Goal: Transaction & Acquisition: Purchase product/service

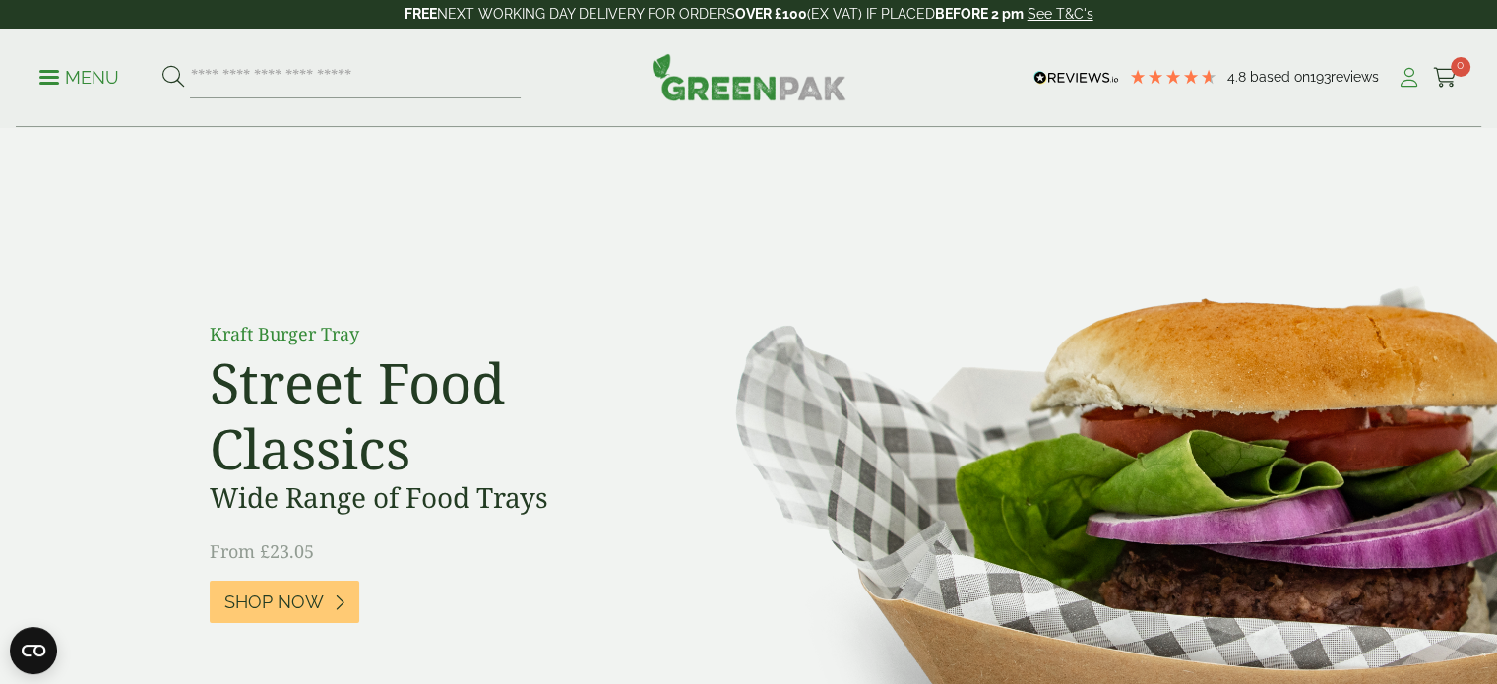
click at [1405, 75] on icon at bounding box center [1409, 78] width 25 height 20
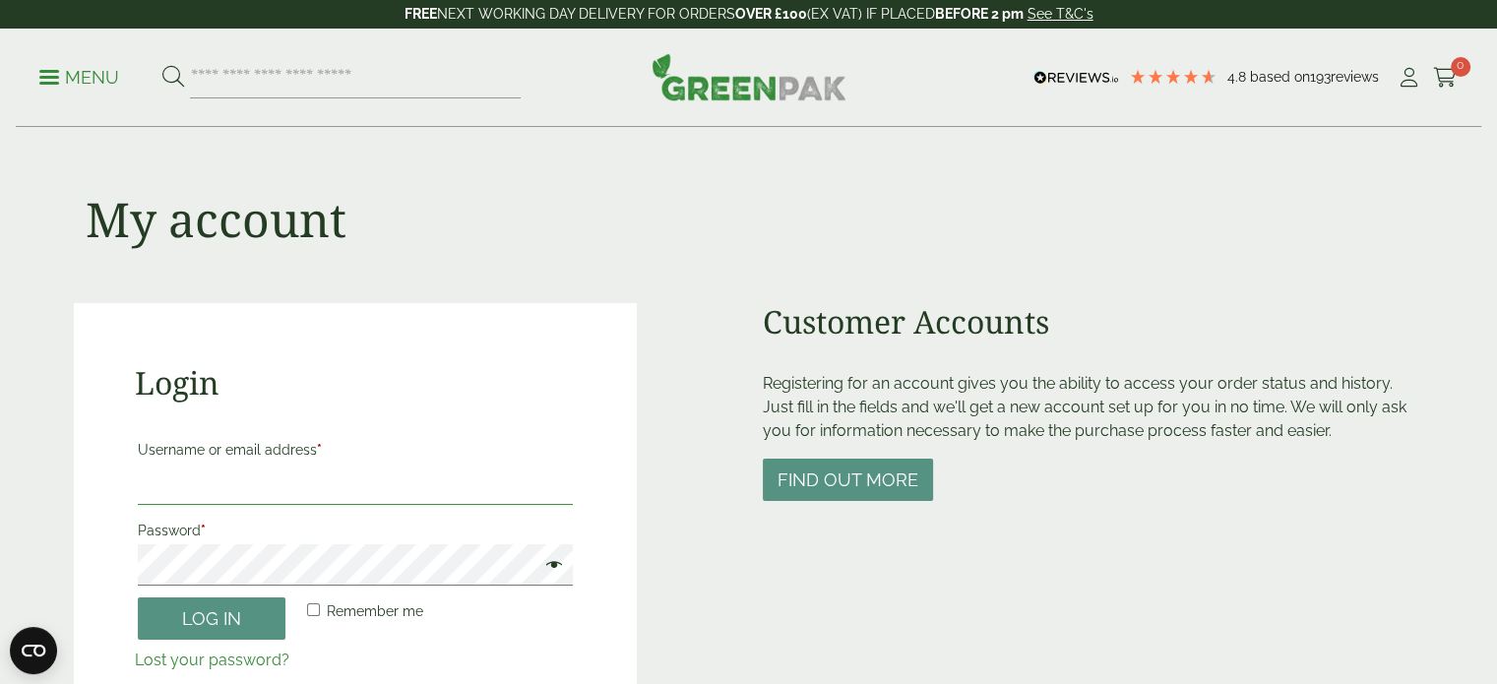
click at [246, 479] on input "Username or email address *" at bounding box center [356, 484] width 436 height 41
type input "**********"
click at [195, 620] on button "Log in" at bounding box center [212, 619] width 148 height 42
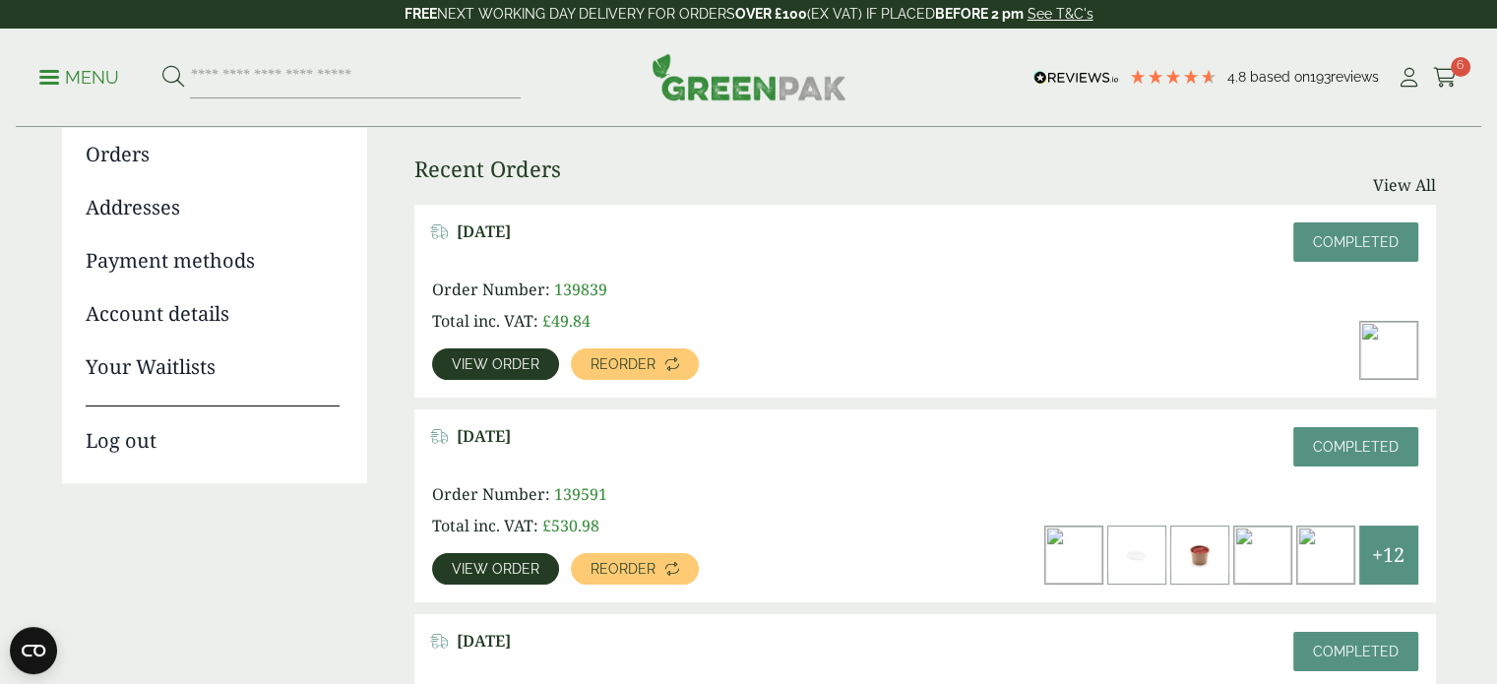
scroll to position [223, 0]
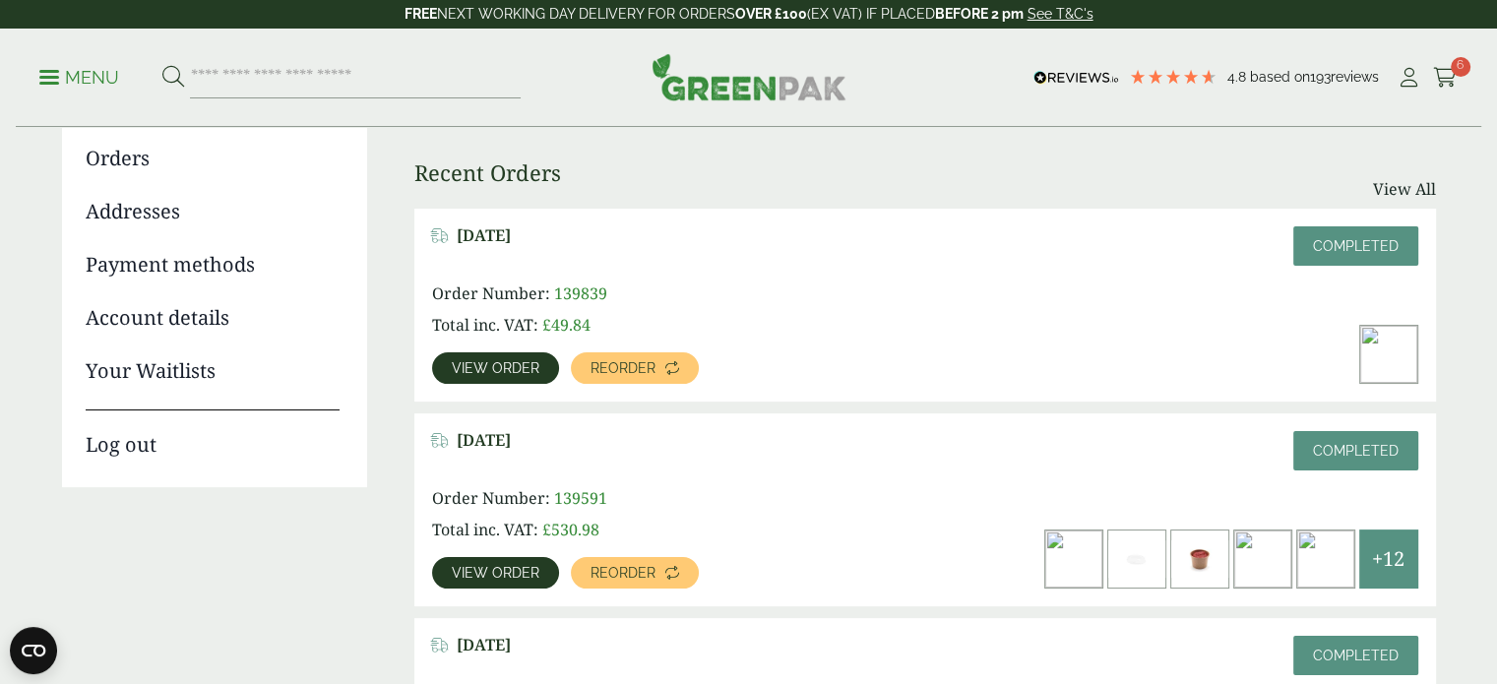
click at [503, 370] on span "View order" at bounding box center [496, 368] width 88 height 14
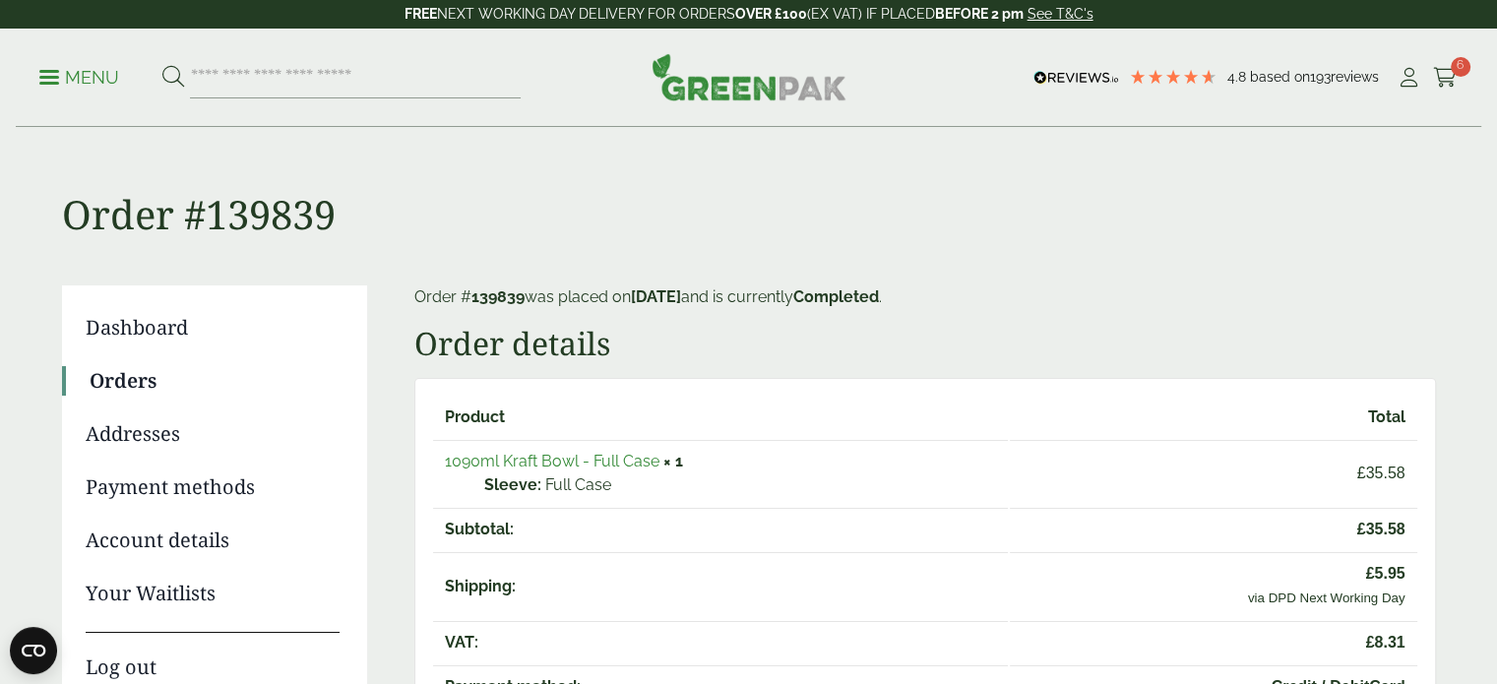
click at [133, 385] on link "Orders" at bounding box center [215, 381] width 250 height 30
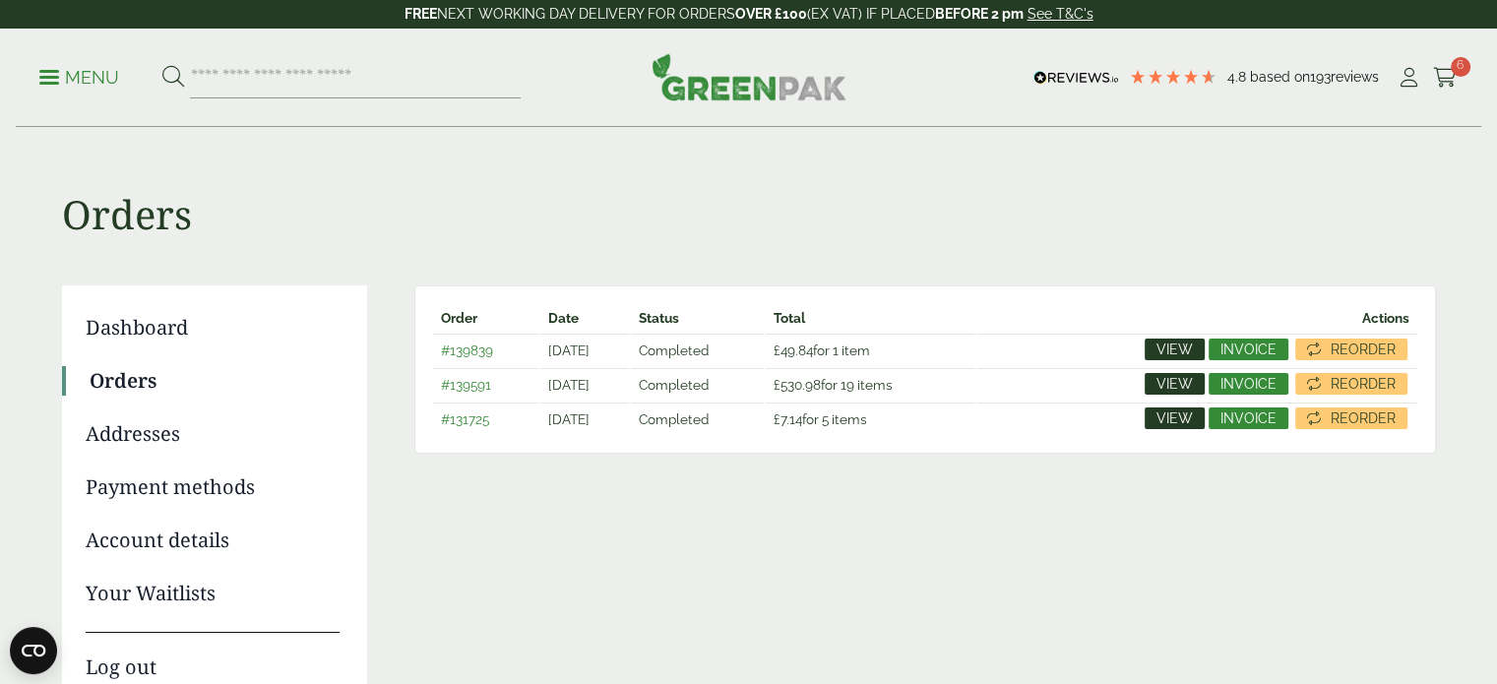
click at [1179, 382] on span "View" at bounding box center [1175, 384] width 36 height 14
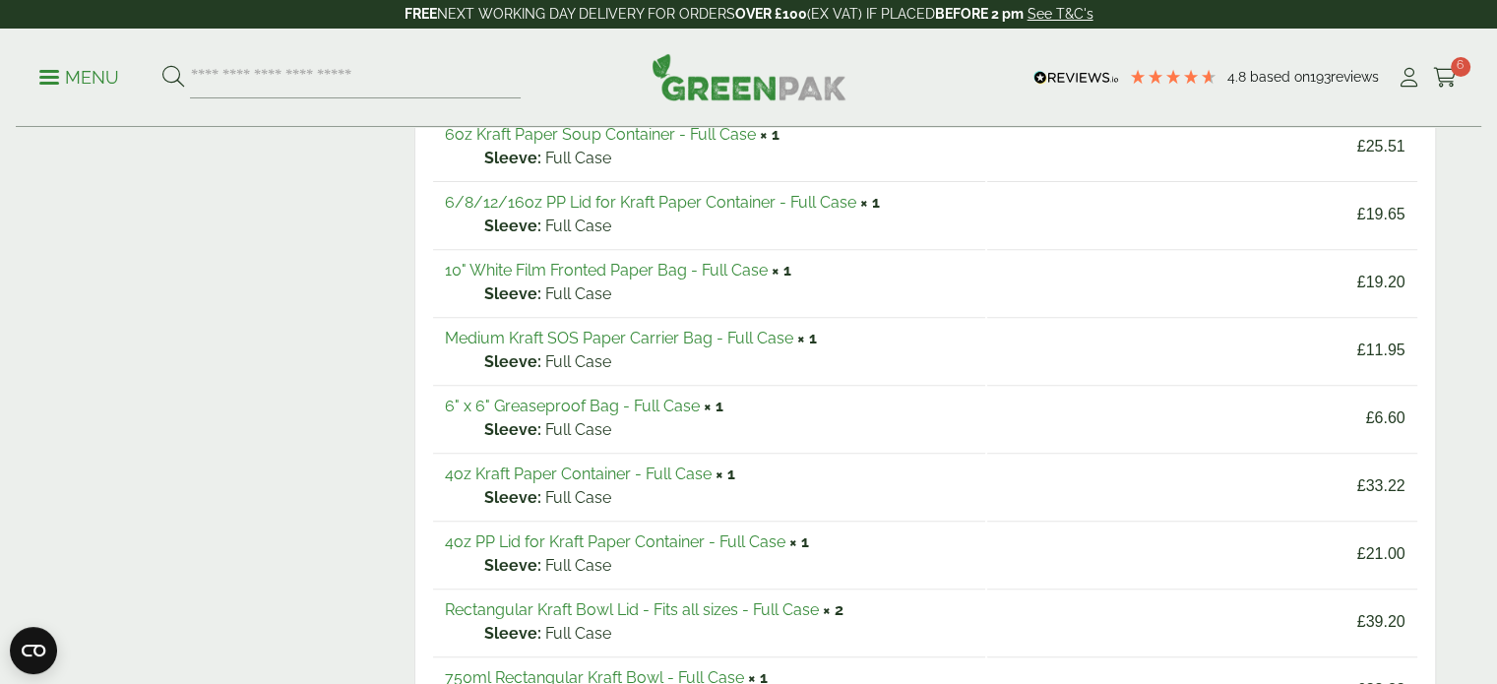
scroll to position [740, 0]
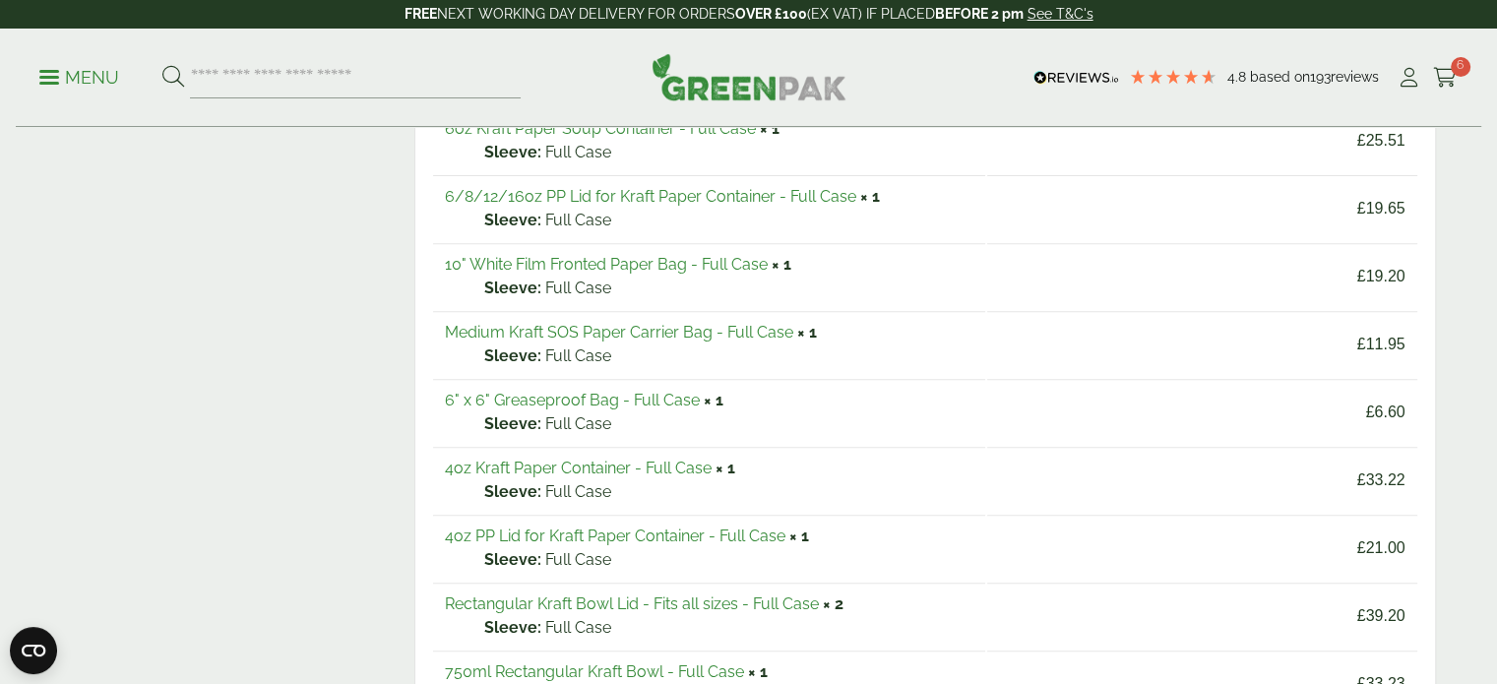
click at [611, 323] on link "Medium Kraft SOS Paper Carrier Bag - Full Case" at bounding box center [619, 332] width 349 height 19
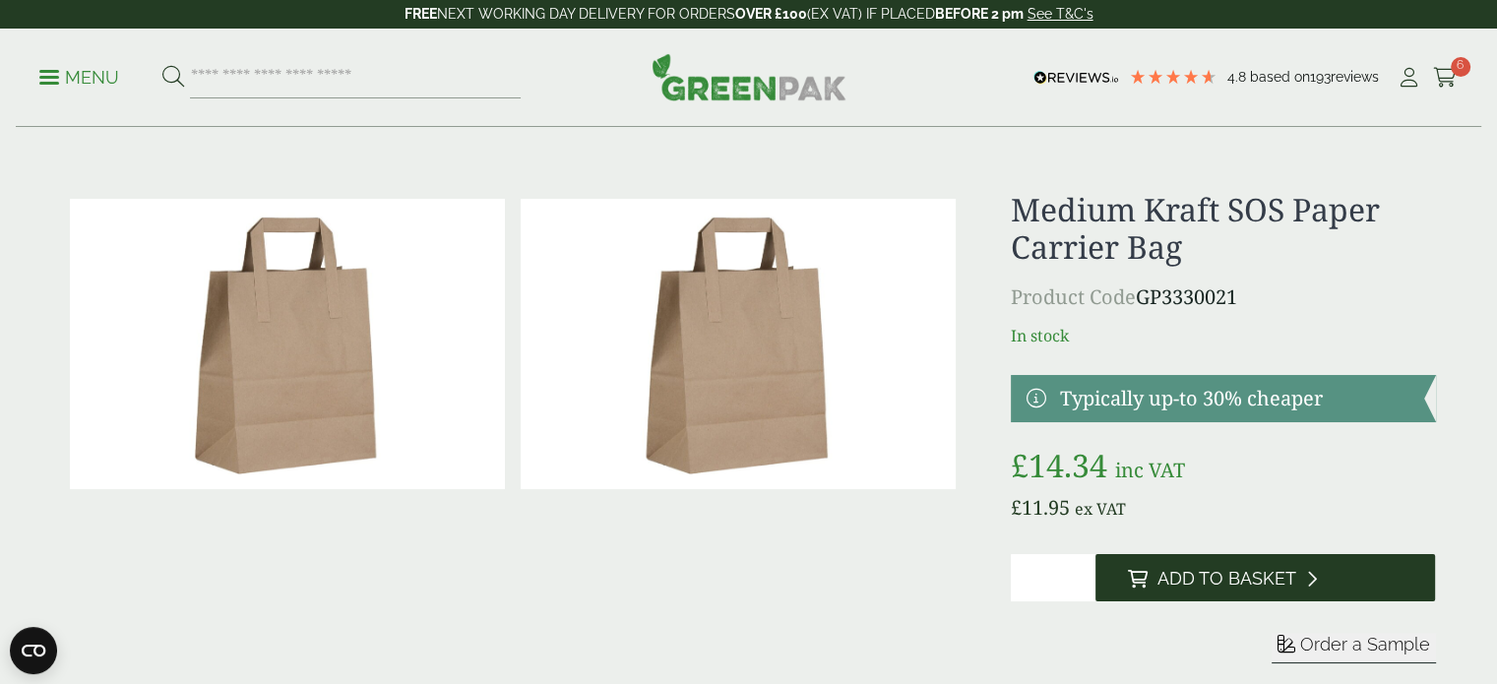
click at [1185, 587] on span "Add to Basket" at bounding box center [1226, 579] width 139 height 22
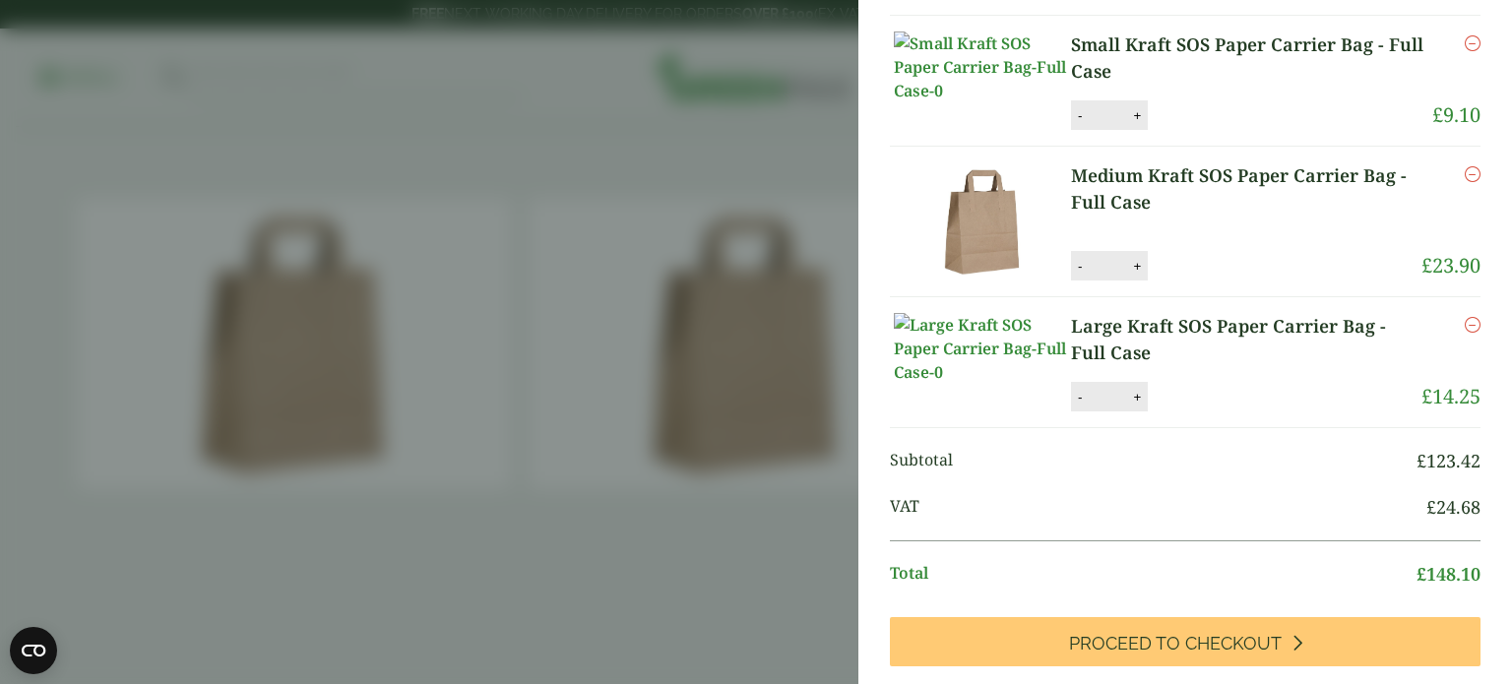
scroll to position [425, 0]
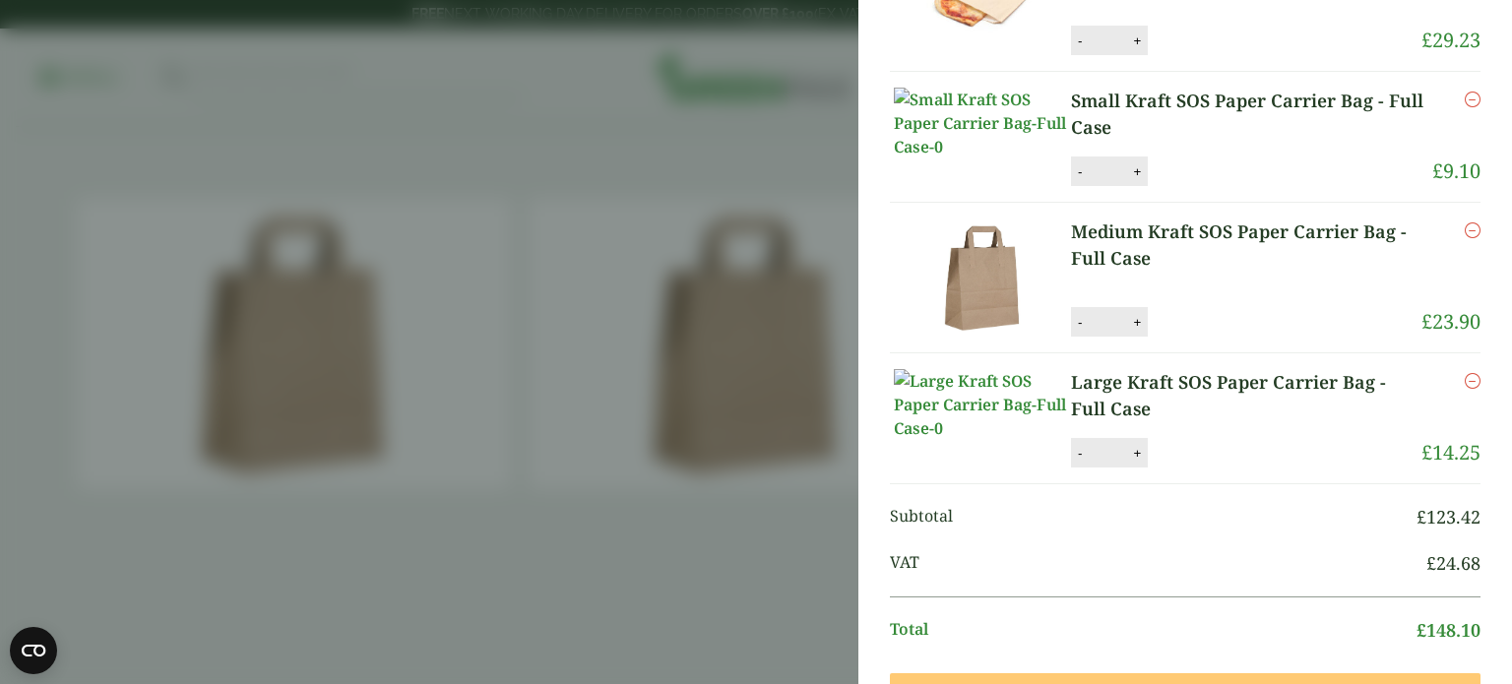
click at [985, 337] on img at bounding box center [982, 278] width 177 height 118
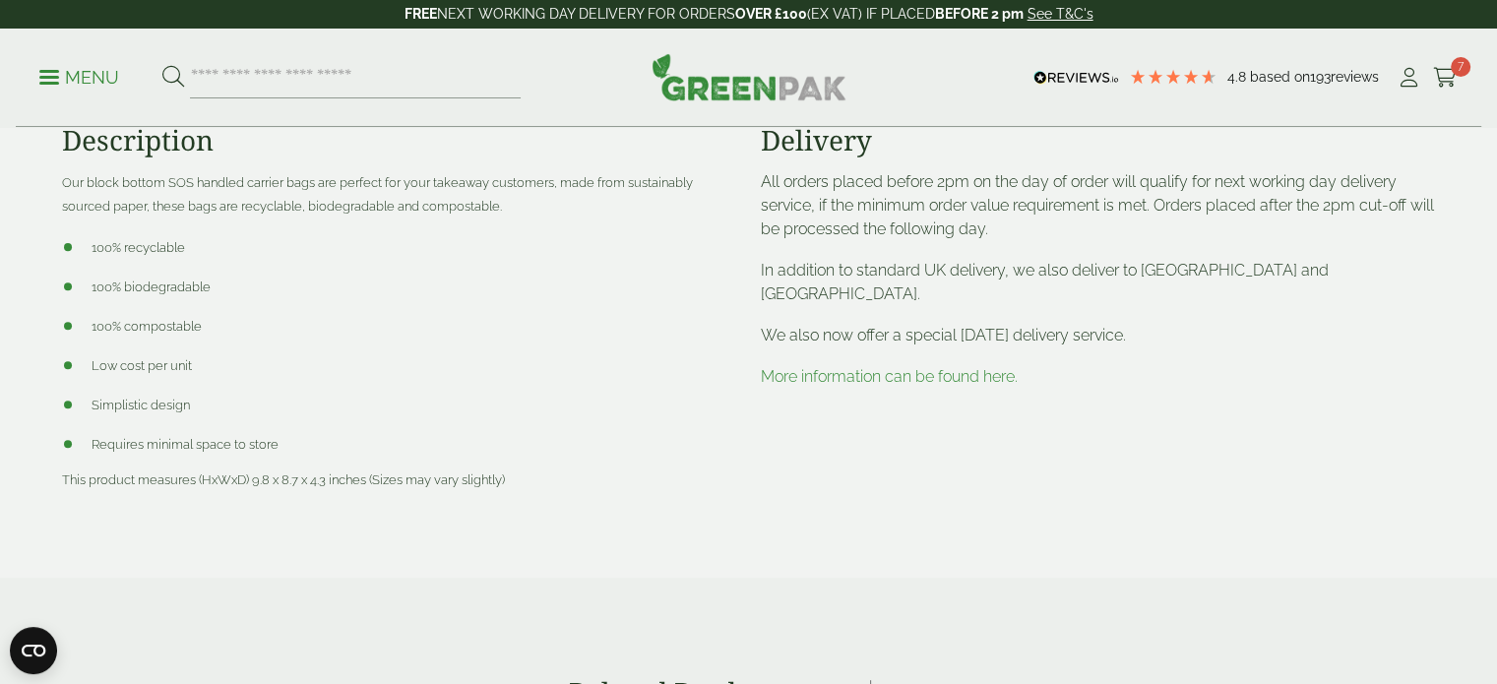
scroll to position [626, 0]
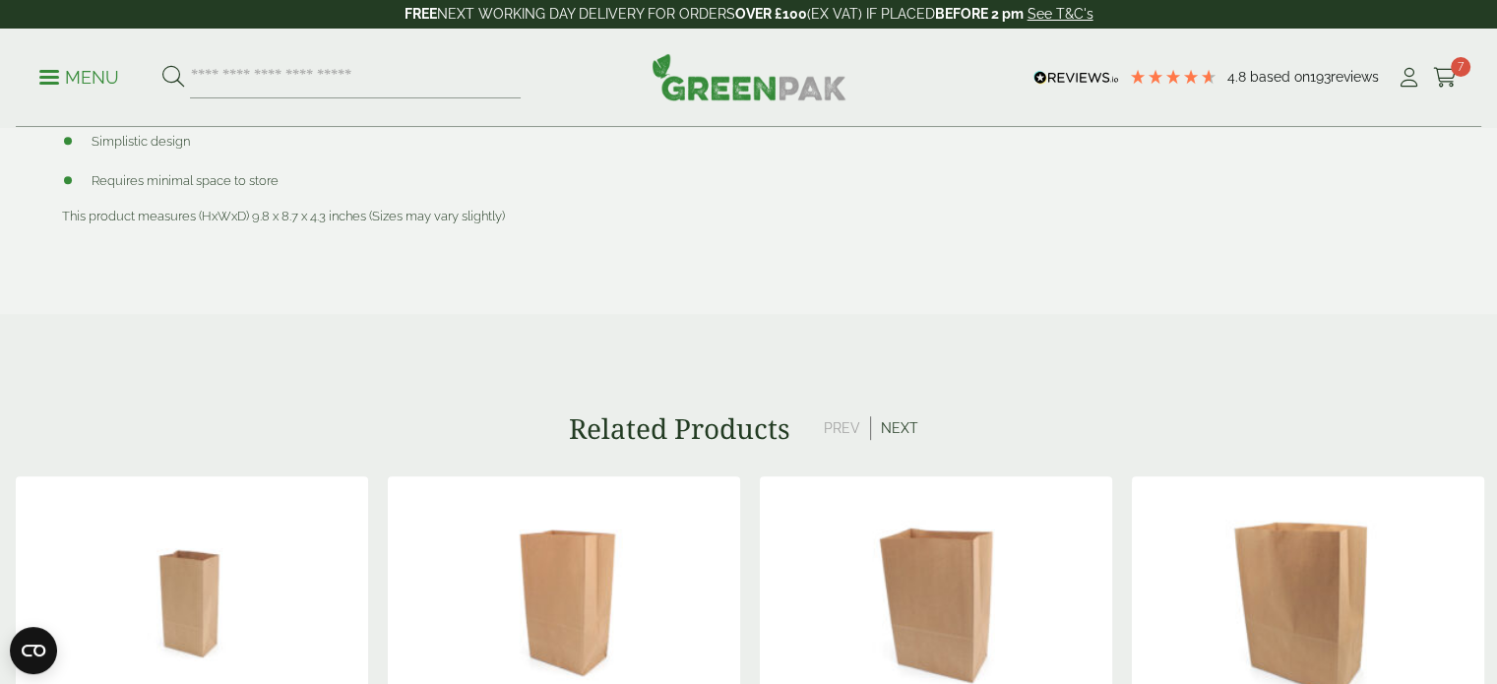
click at [1194, 556] on img at bounding box center [1308, 600] width 352 height 246
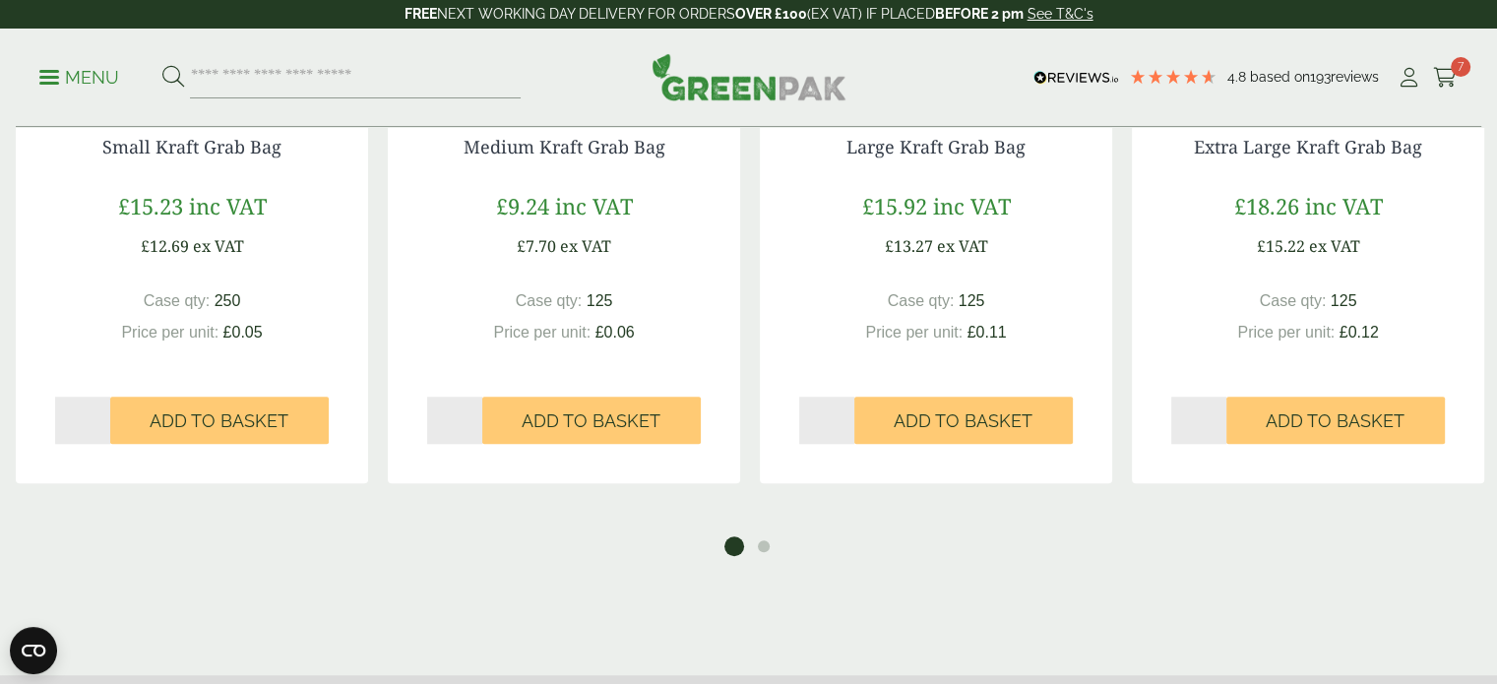
scroll to position [1918, 0]
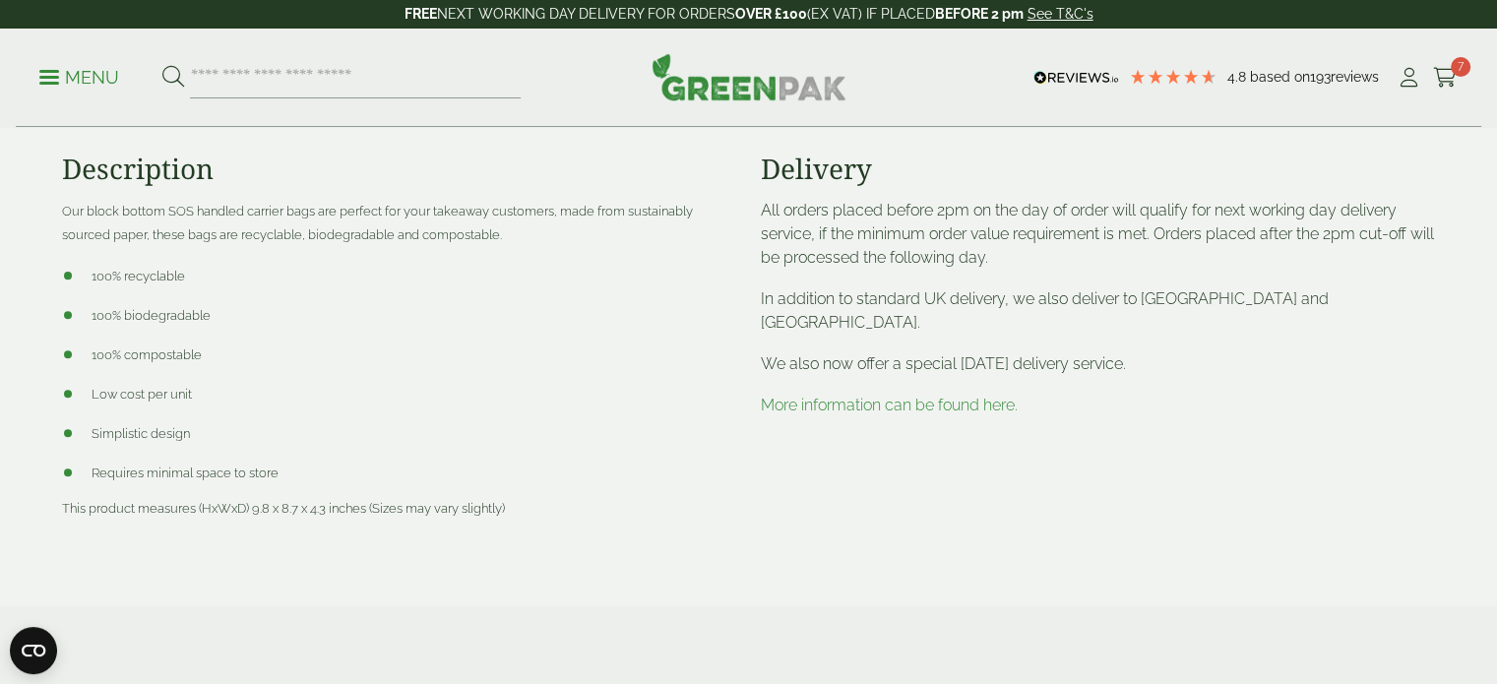
scroll to position [660, 0]
click at [859, 397] on link "More information can be found here." at bounding box center [889, 406] width 257 height 19
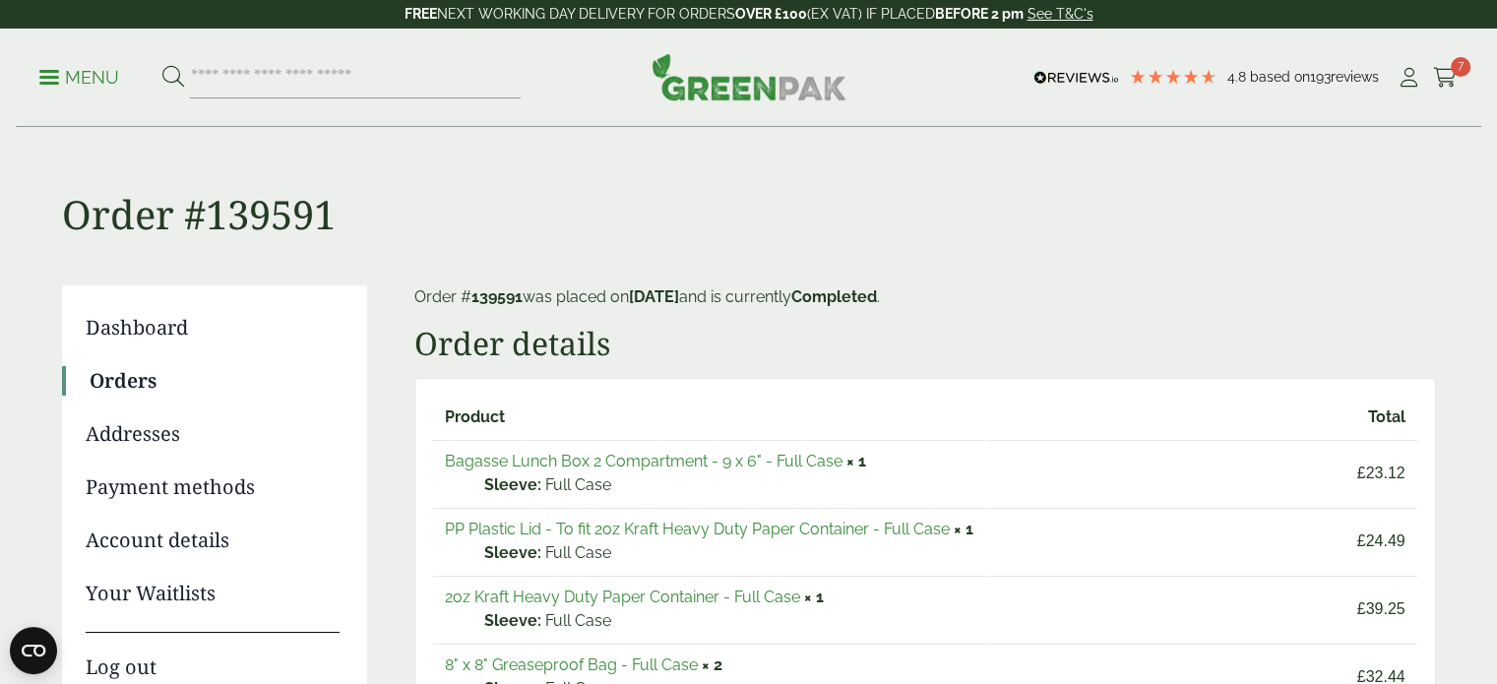
click at [83, 81] on p "Menu" at bounding box center [79, 78] width 80 height 24
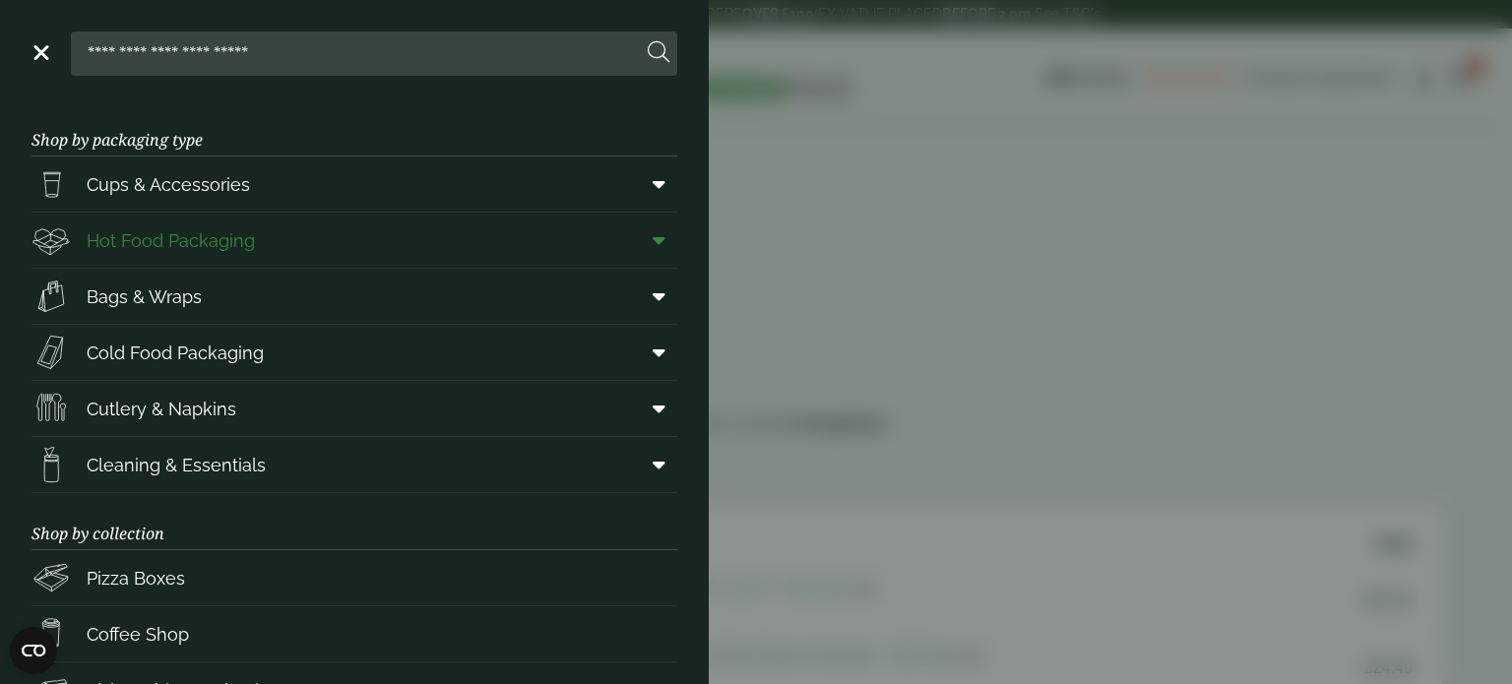
click at [225, 241] on span "Hot Food Packaging" at bounding box center [171, 240] width 168 height 27
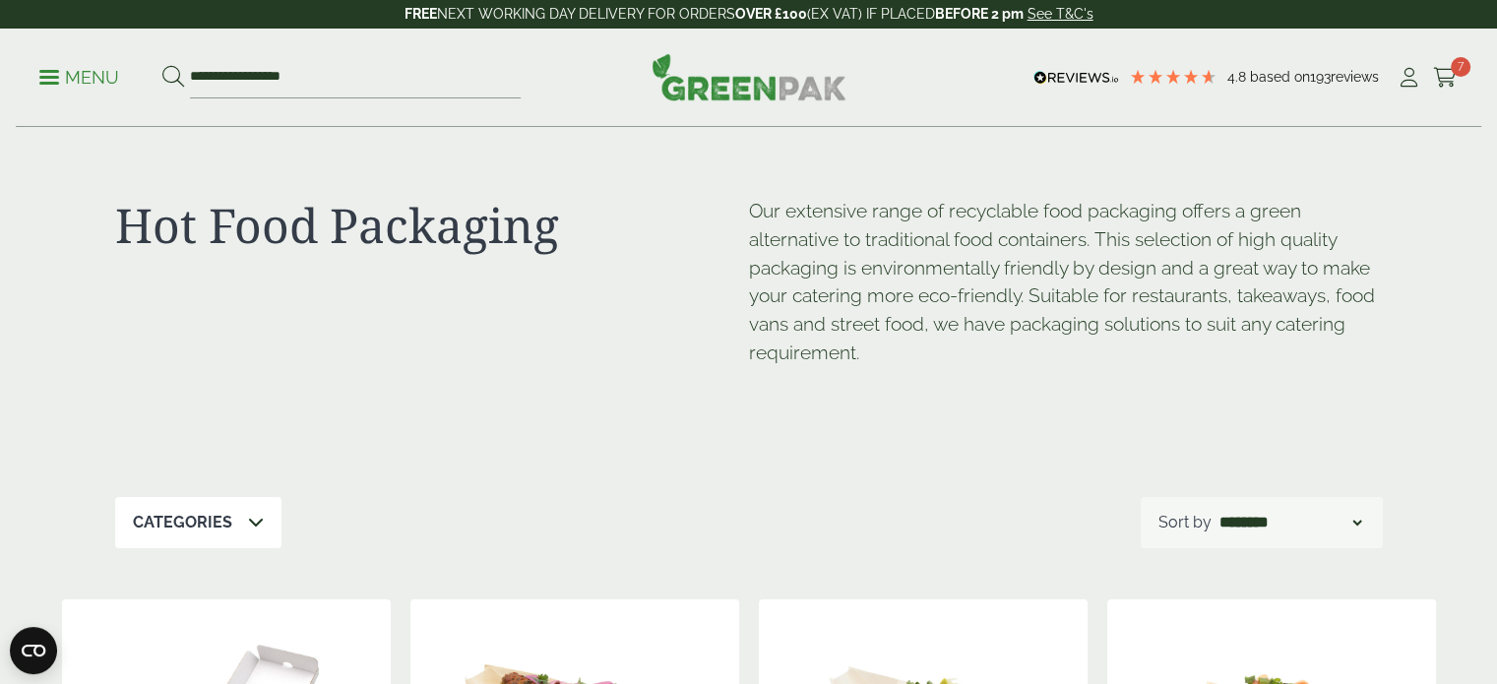
click at [44, 70] on link "Menu" at bounding box center [79, 76] width 80 height 20
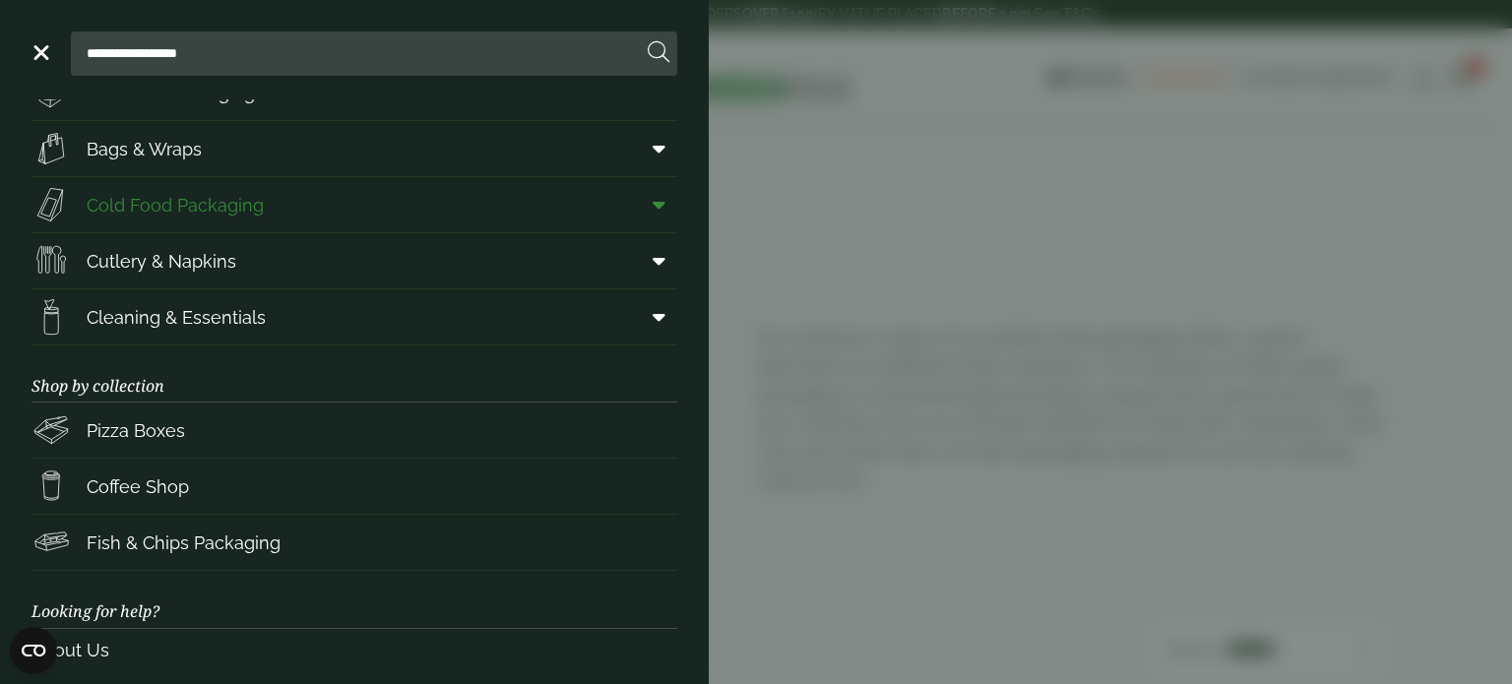
scroll to position [150, 0]
click at [98, 435] on span "Pizza Boxes" at bounding box center [136, 428] width 98 height 27
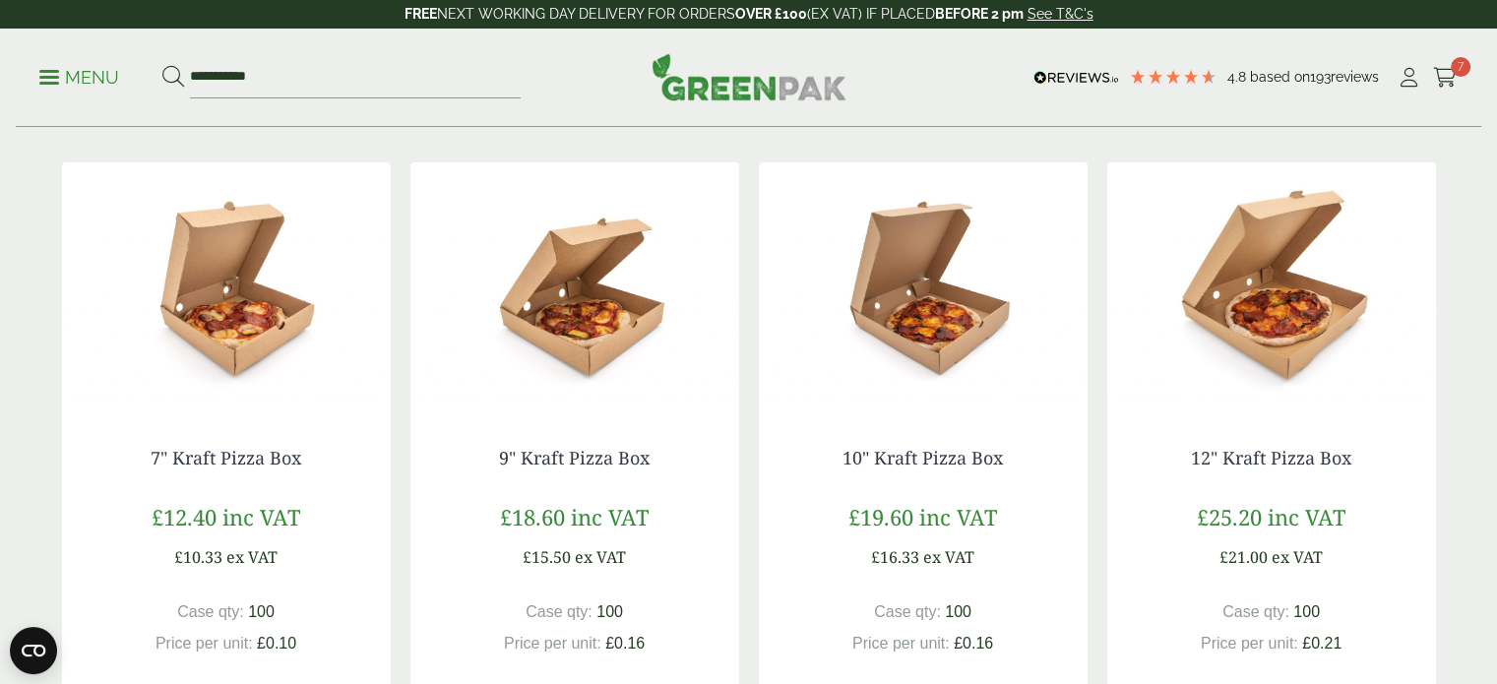
scroll to position [362, 0]
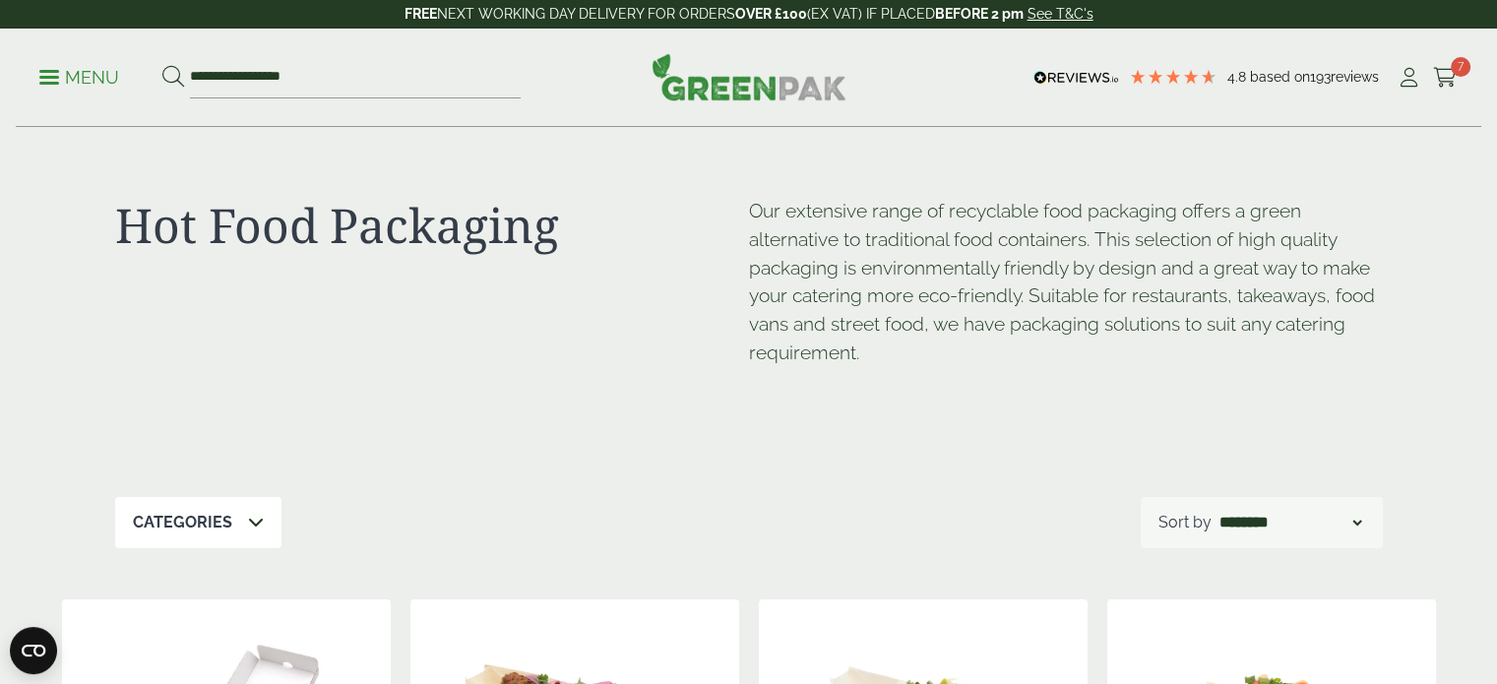
click at [45, 80] on p "Menu" at bounding box center [79, 78] width 80 height 24
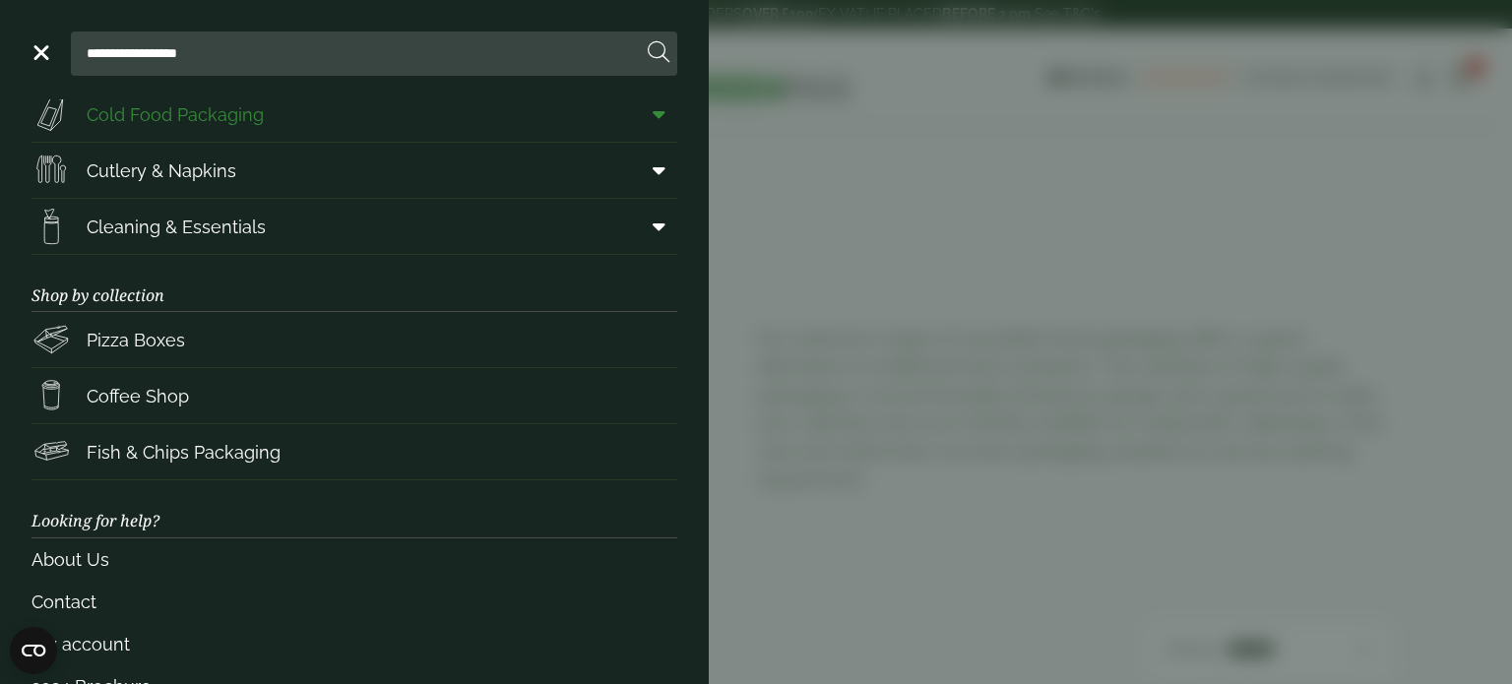
scroll to position [290, 0]
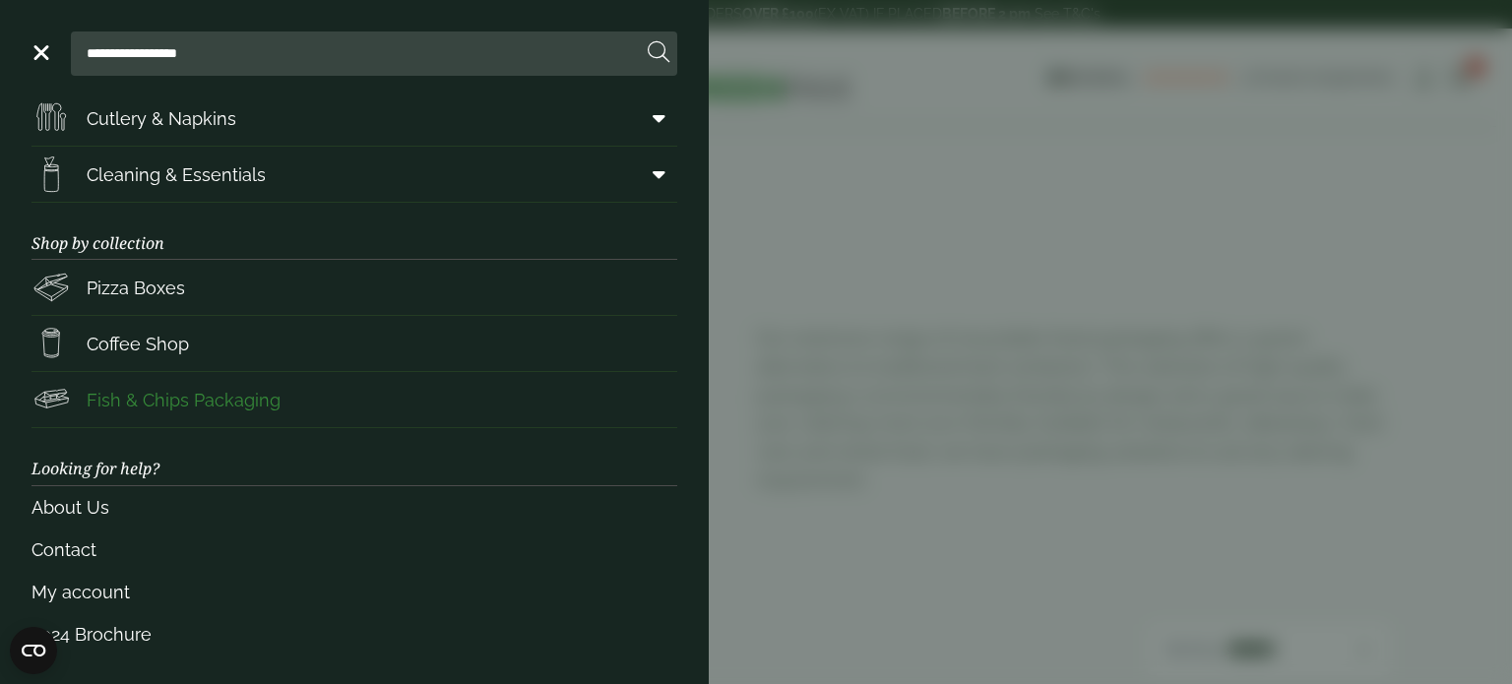
click at [140, 403] on span "Fish & Chips Packaging" at bounding box center [184, 400] width 194 height 27
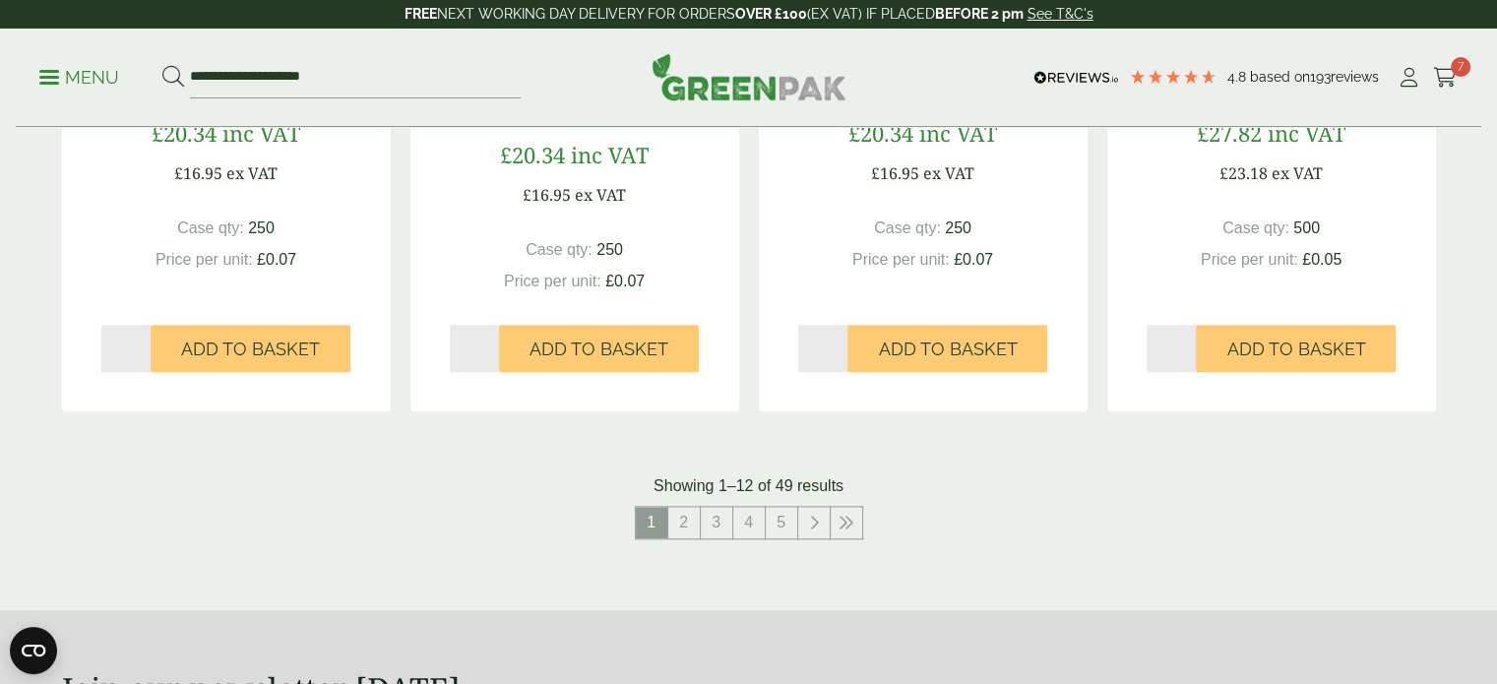
scroll to position [2001, 0]
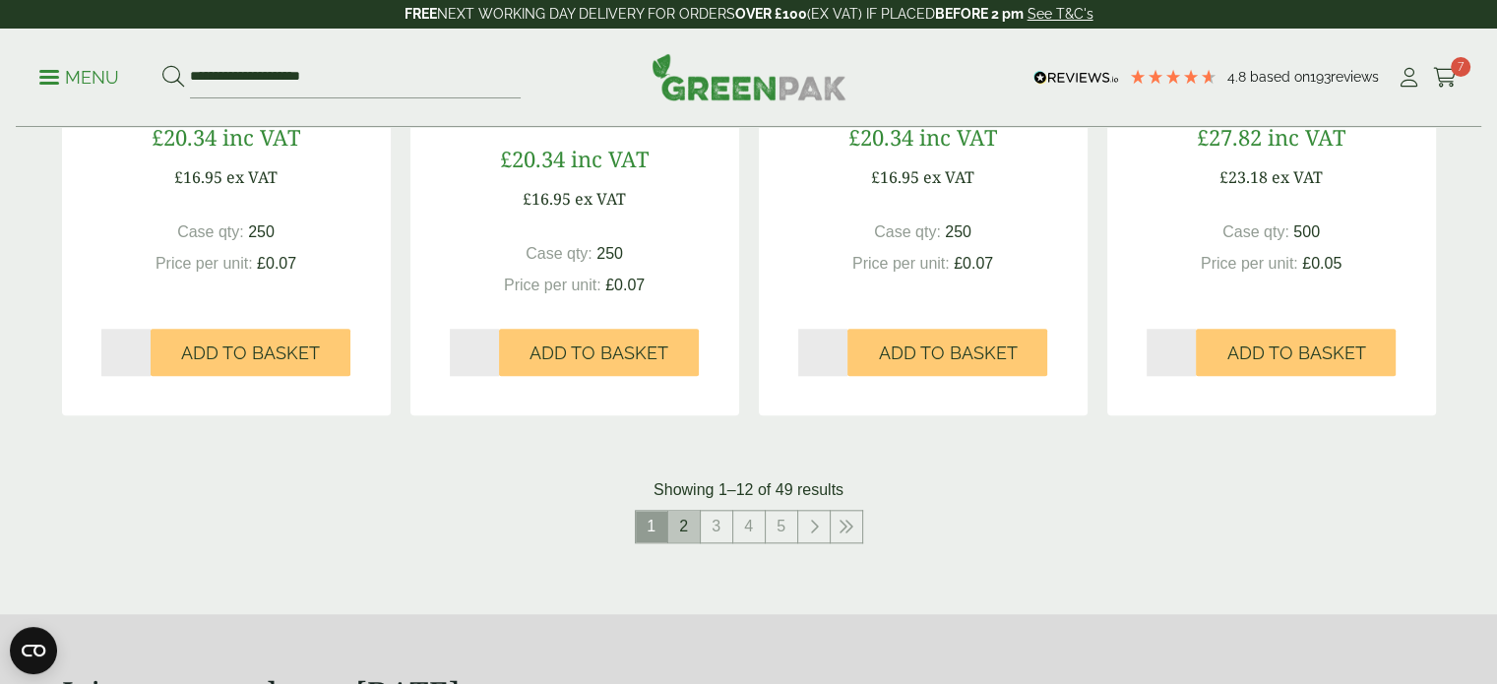
click at [685, 523] on link "2" at bounding box center [685, 527] width 32 height 32
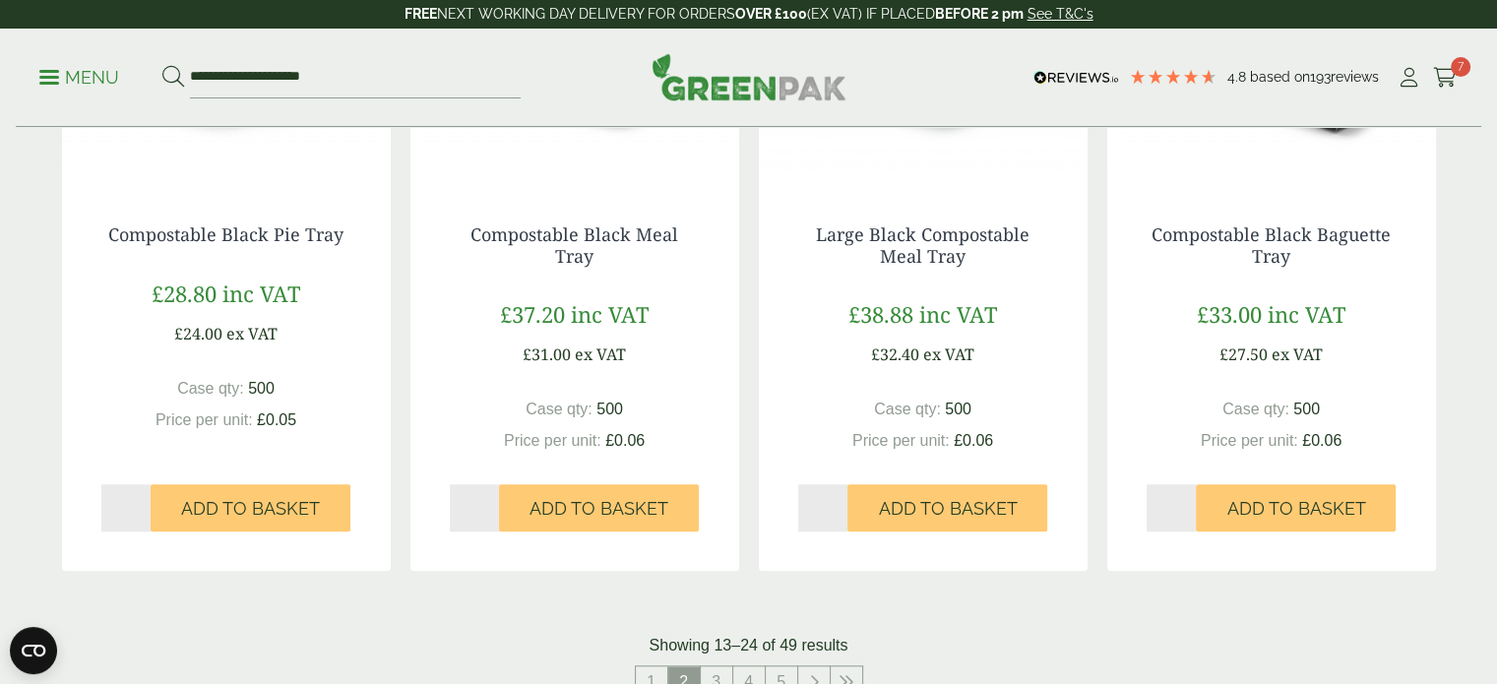
scroll to position [1943, 0]
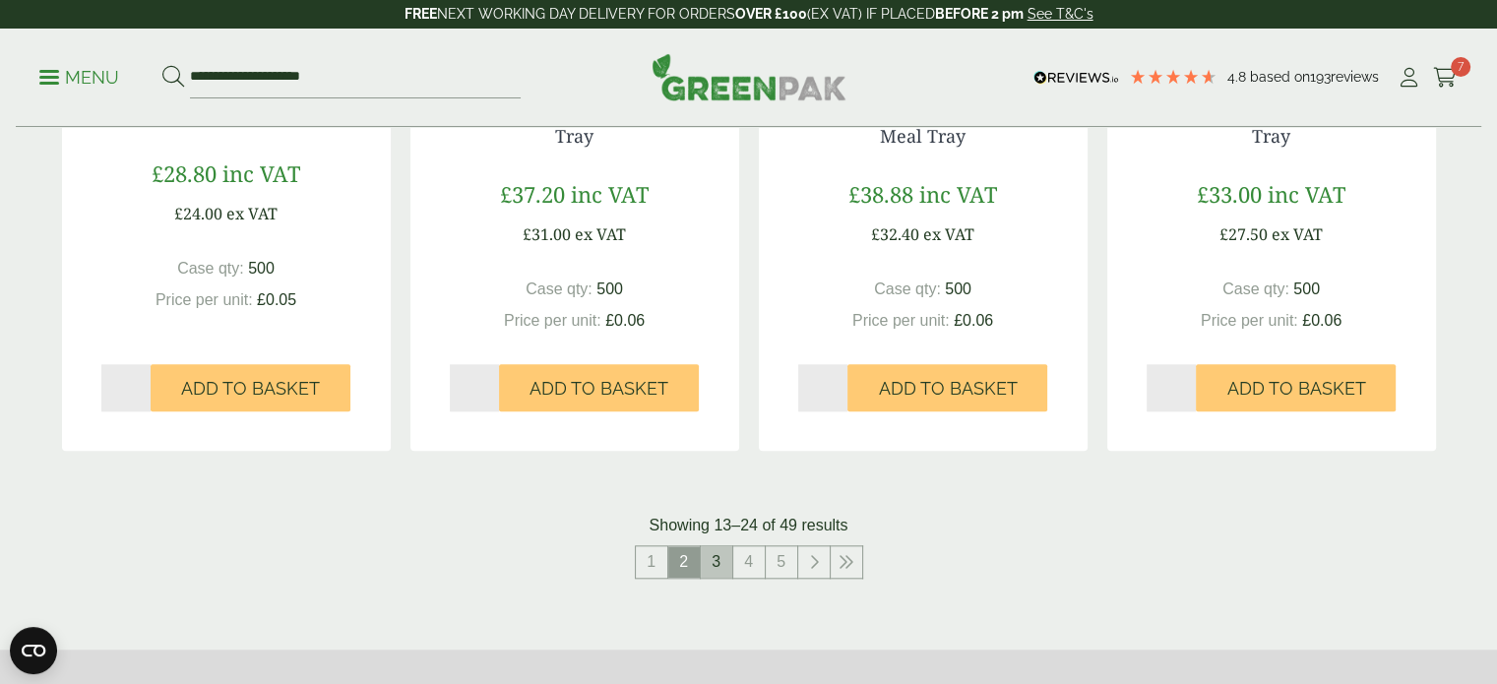
click at [717, 562] on link "3" at bounding box center [717, 562] width 32 height 32
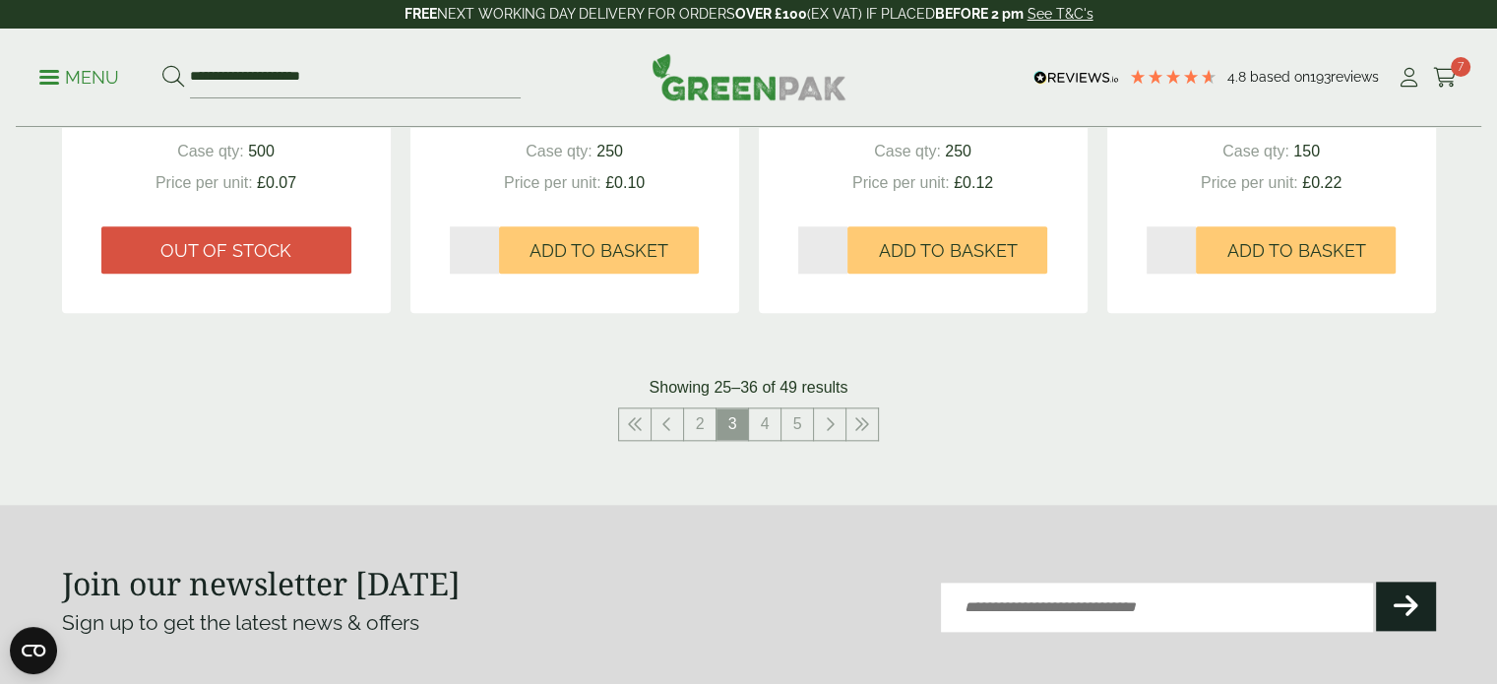
scroll to position [2198, 0]
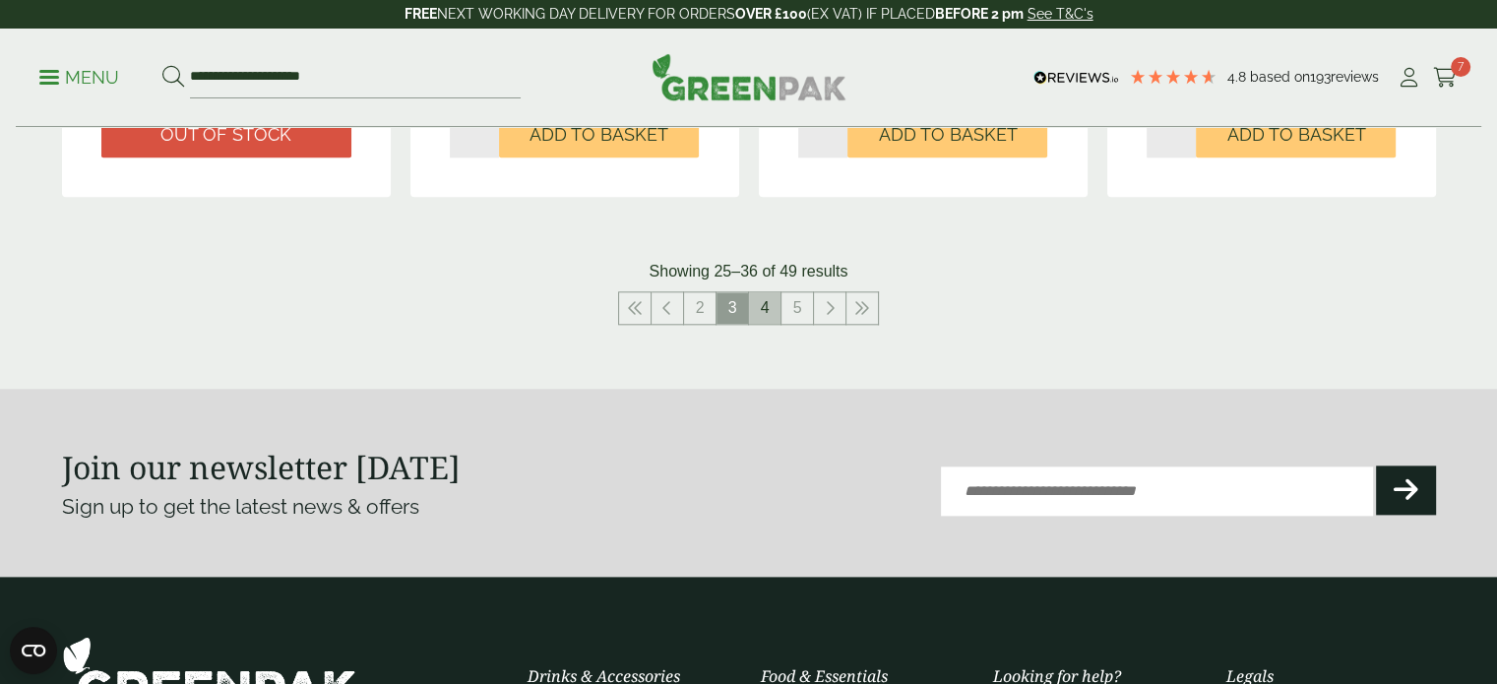
click at [777, 298] on link "4" at bounding box center [765, 308] width 32 height 32
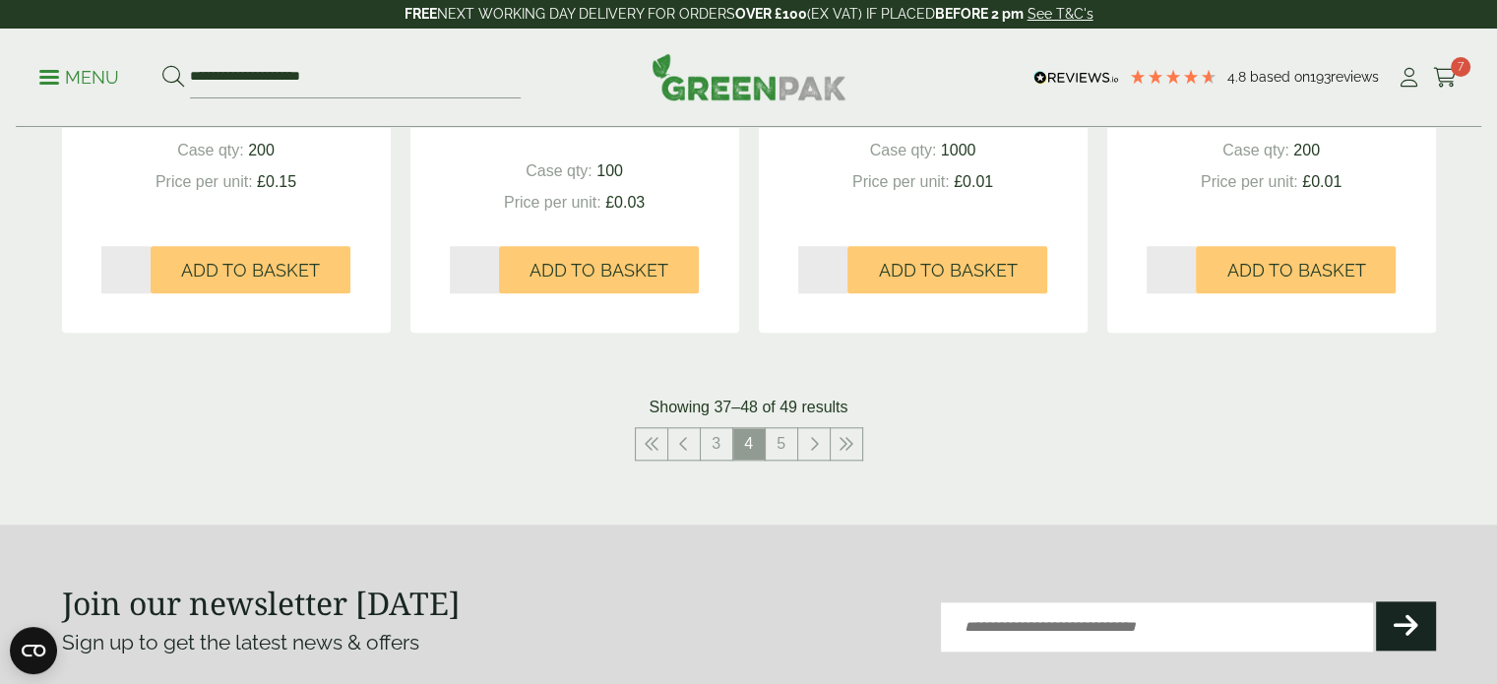
scroll to position [2063, 0]
click at [774, 447] on link "5" at bounding box center [782, 443] width 32 height 32
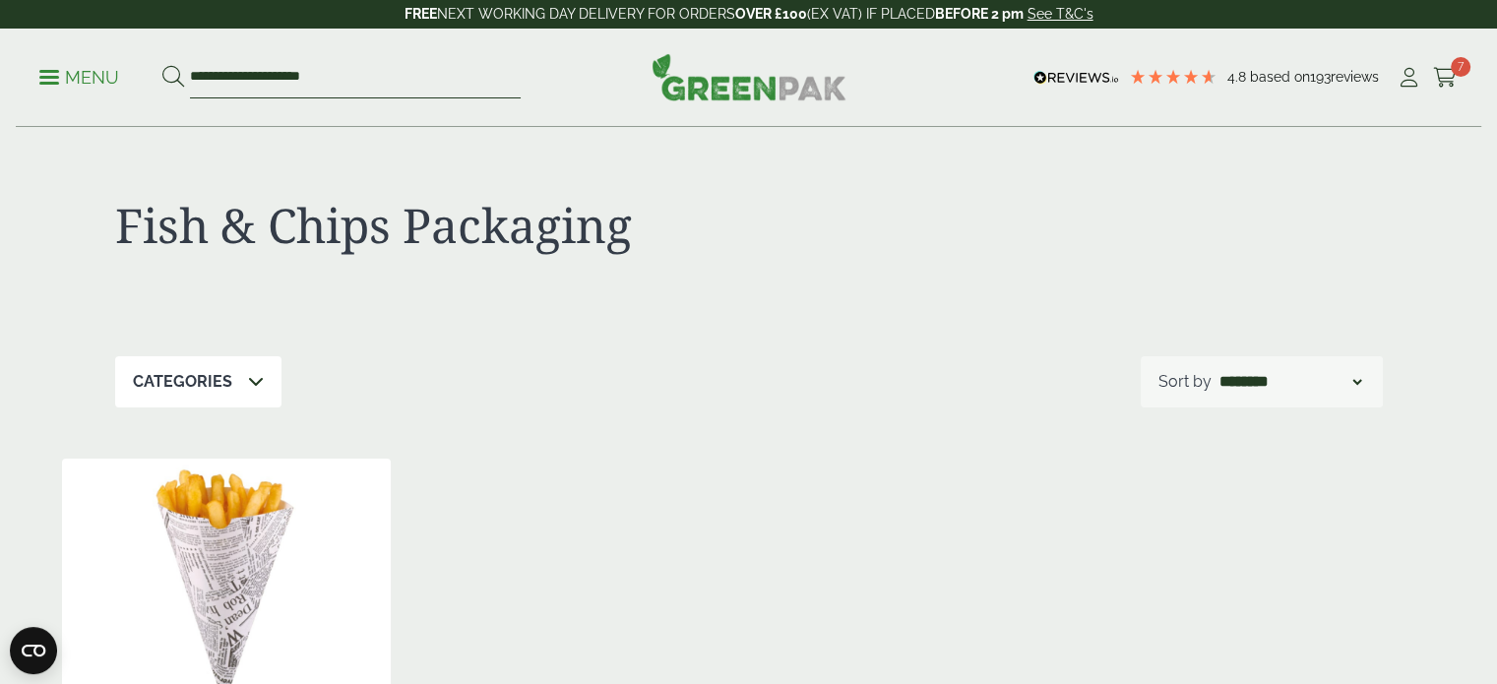
click at [266, 82] on input "**********" at bounding box center [355, 77] width 331 height 41
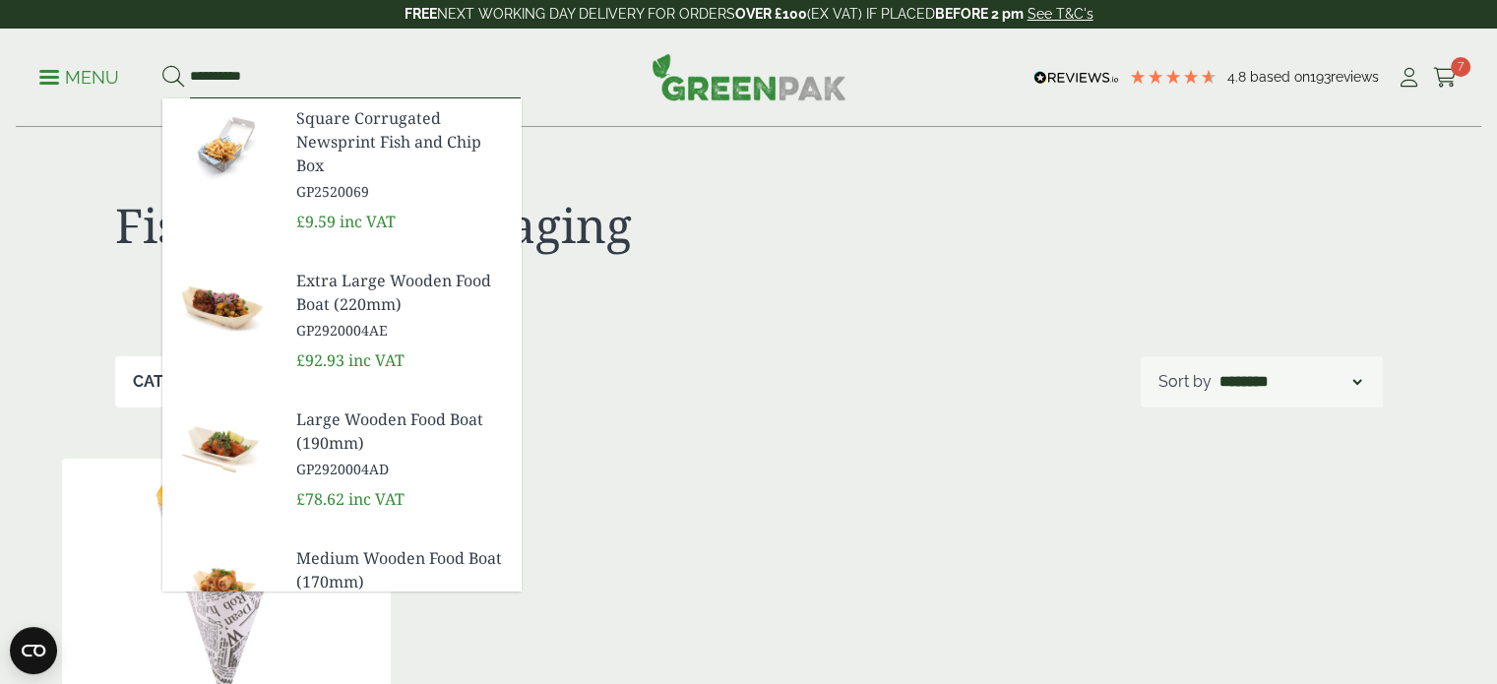
click at [293, 74] on input "*********" at bounding box center [355, 77] width 331 height 41
type input "*"
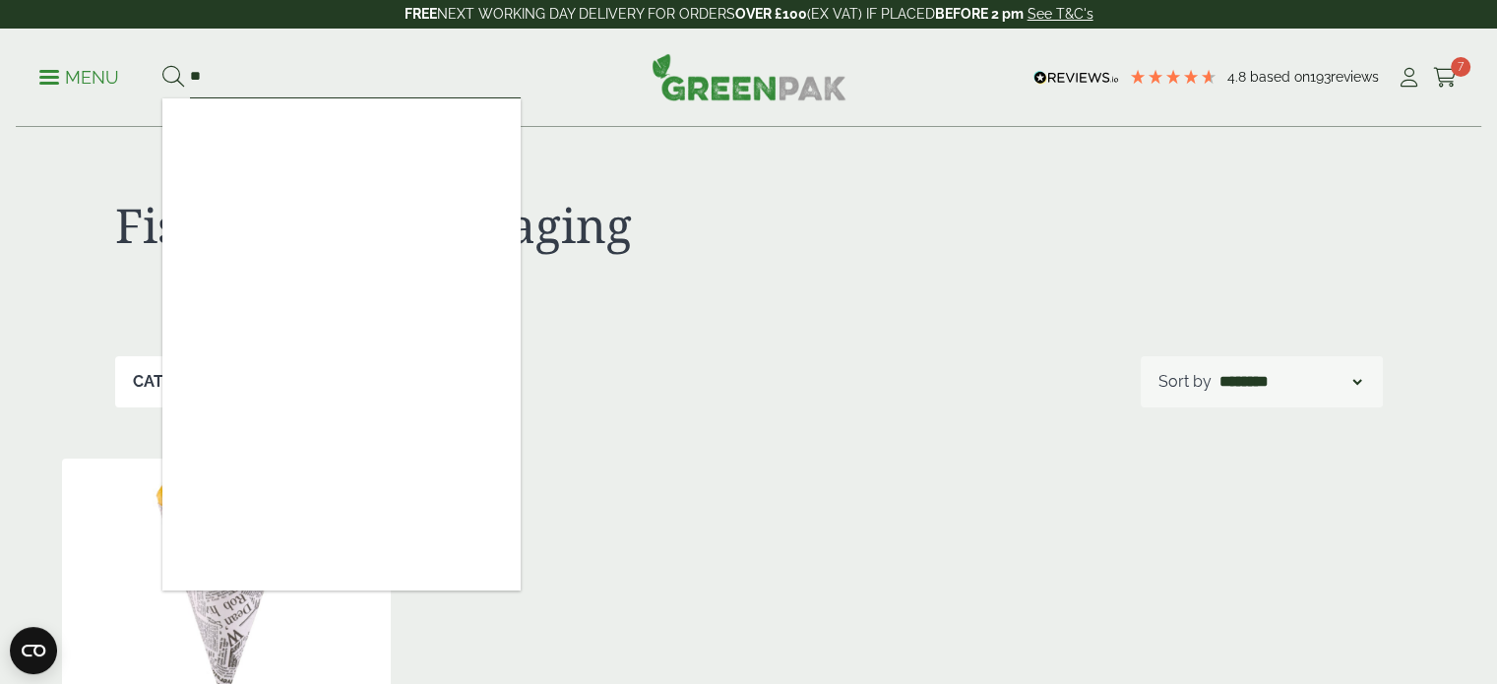
type input "*"
type input "**********"
click at [43, 70] on link "Menu" at bounding box center [79, 76] width 80 height 20
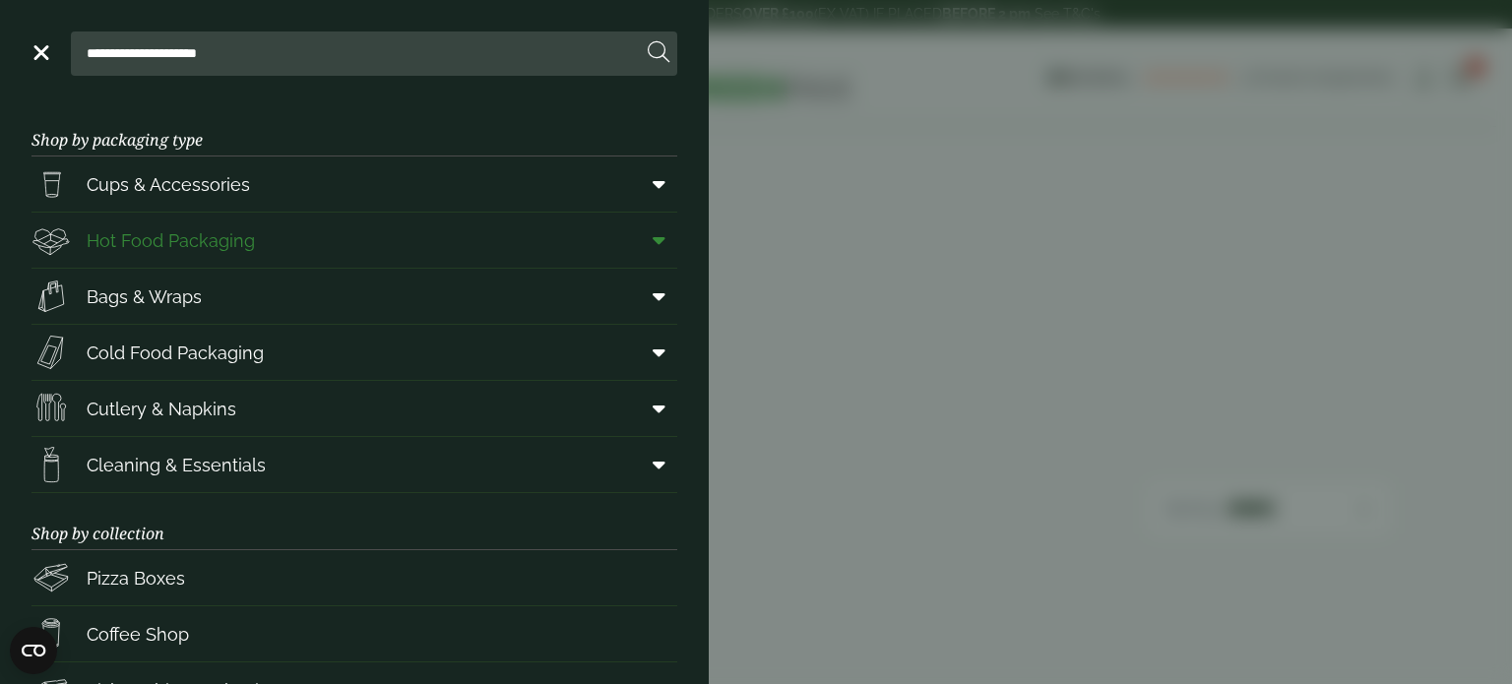
click at [258, 238] on link "Hot Food Packaging" at bounding box center [355, 240] width 646 height 55
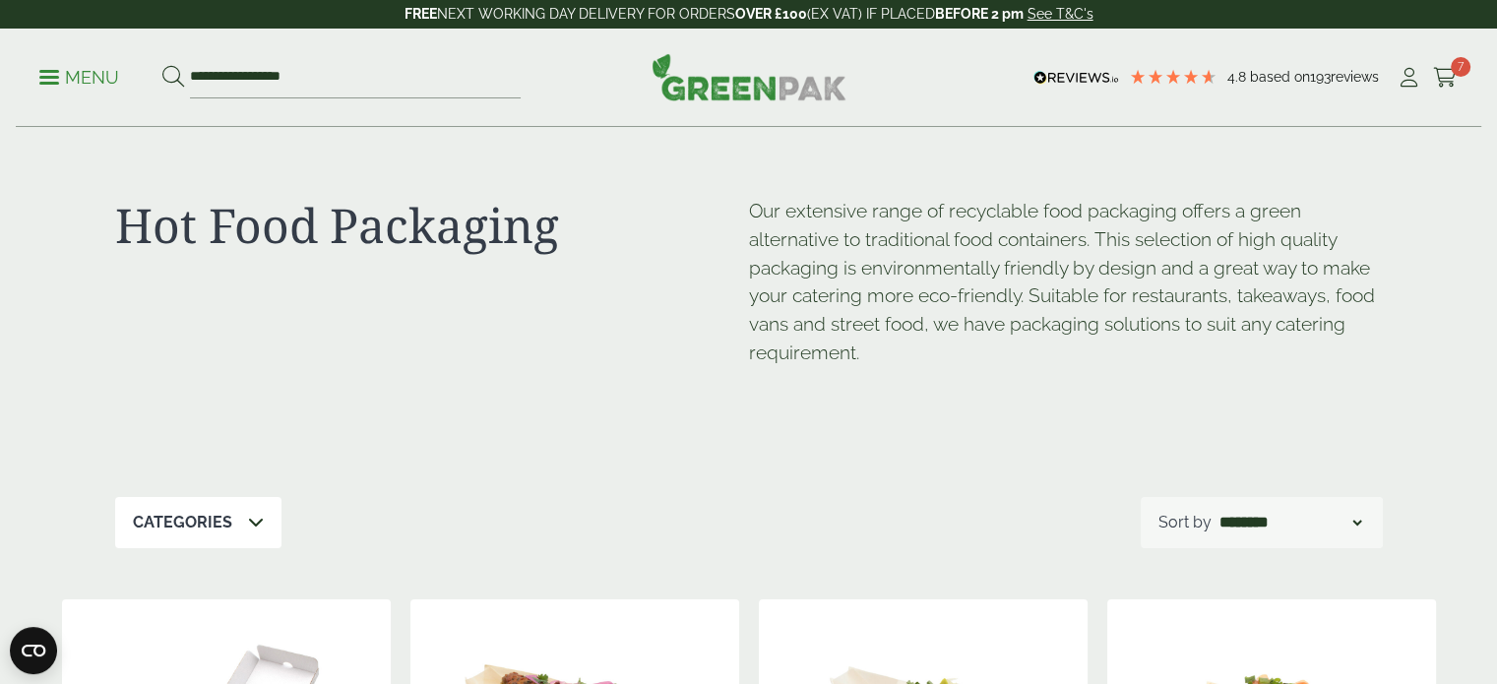
click at [47, 83] on link "Menu" at bounding box center [79, 76] width 80 height 20
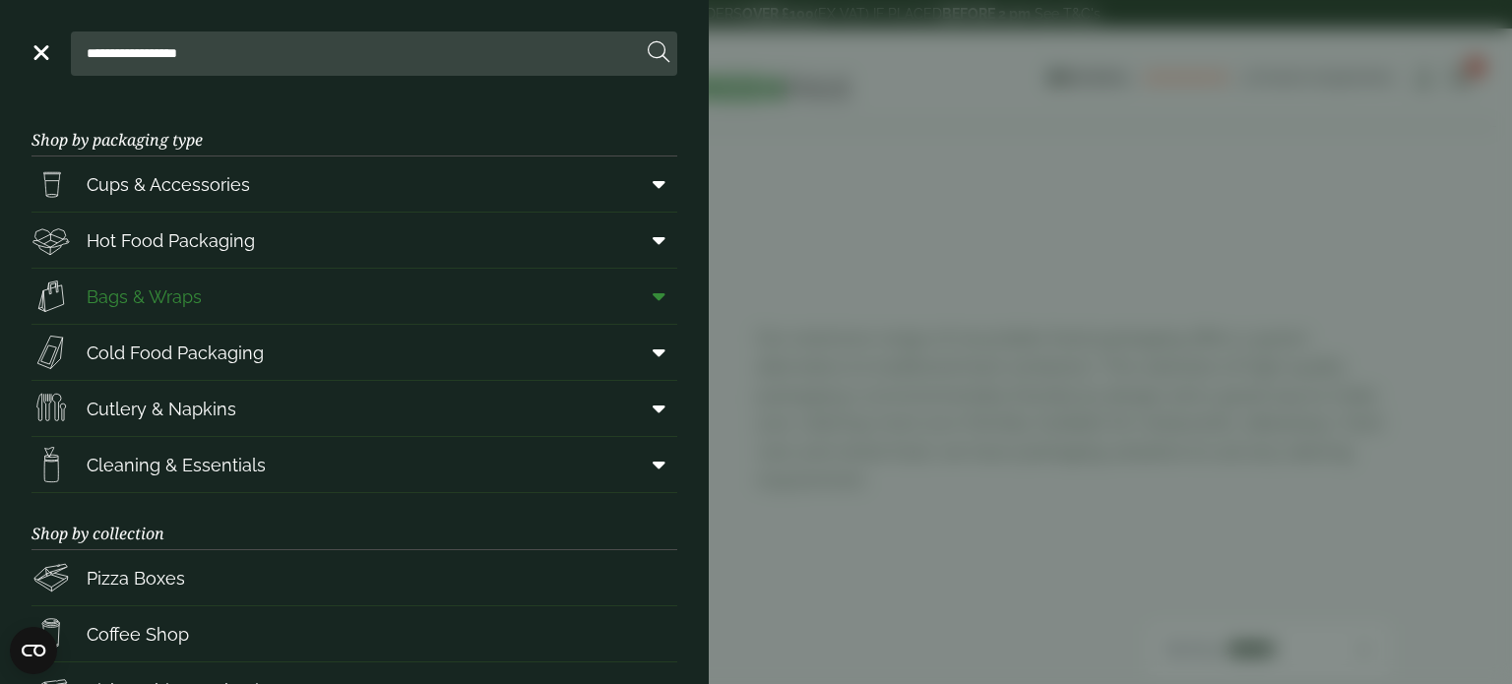
click at [311, 302] on link "Bags & Wraps" at bounding box center [355, 296] width 646 height 55
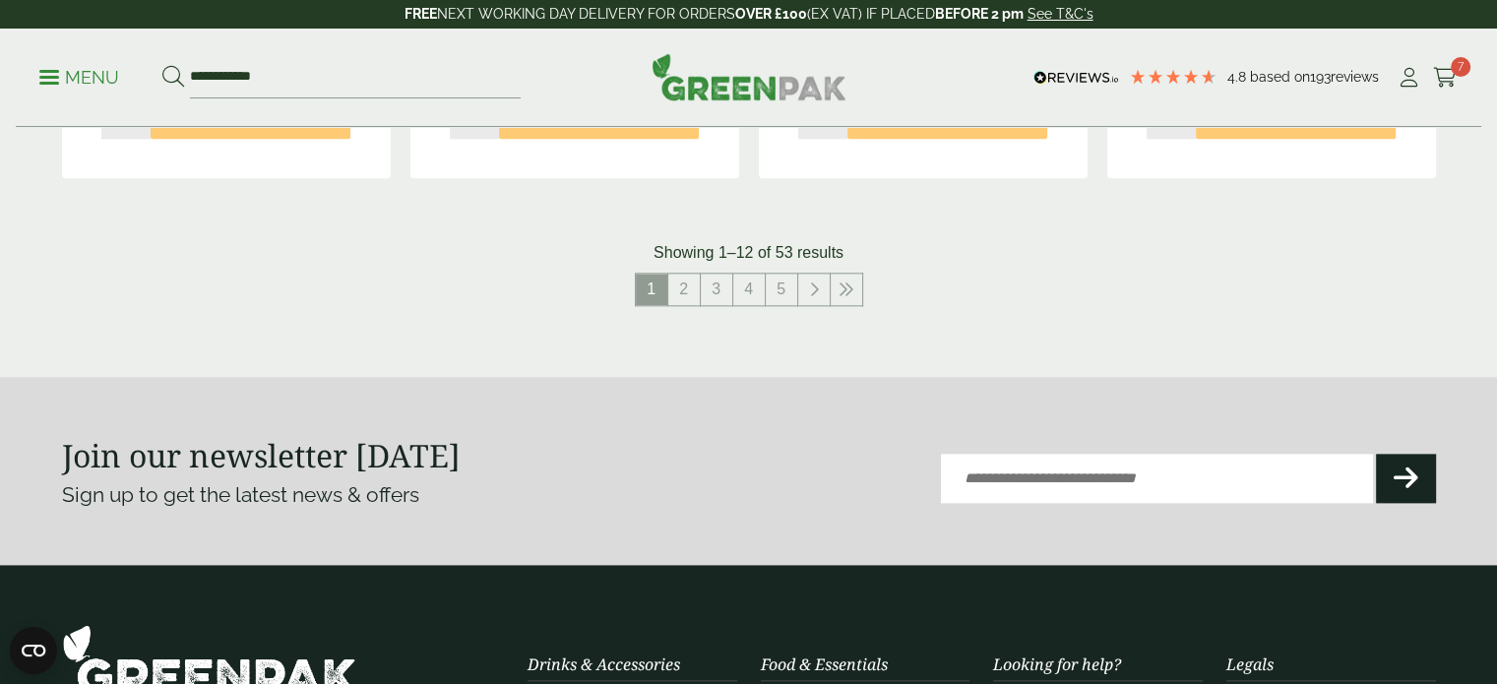
scroll to position [2255, 0]
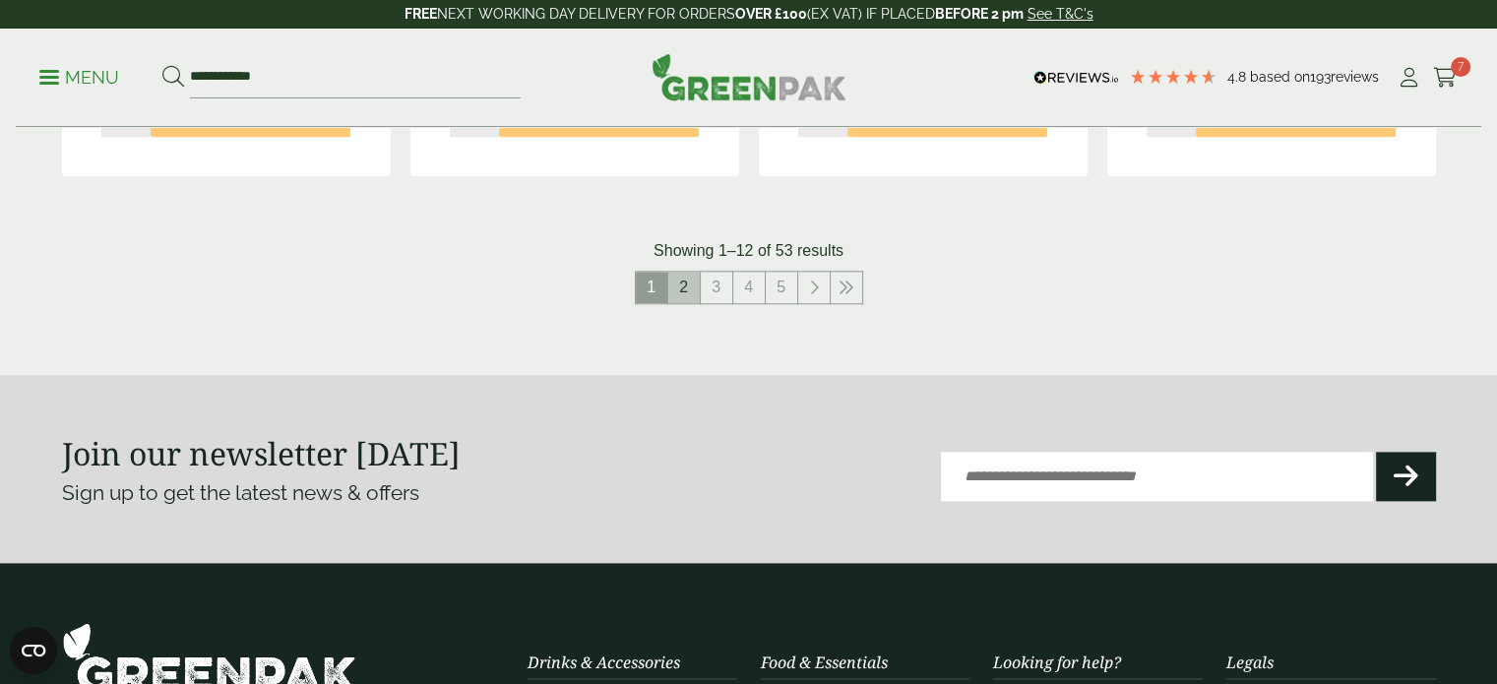
click at [677, 284] on link "2" at bounding box center [685, 288] width 32 height 32
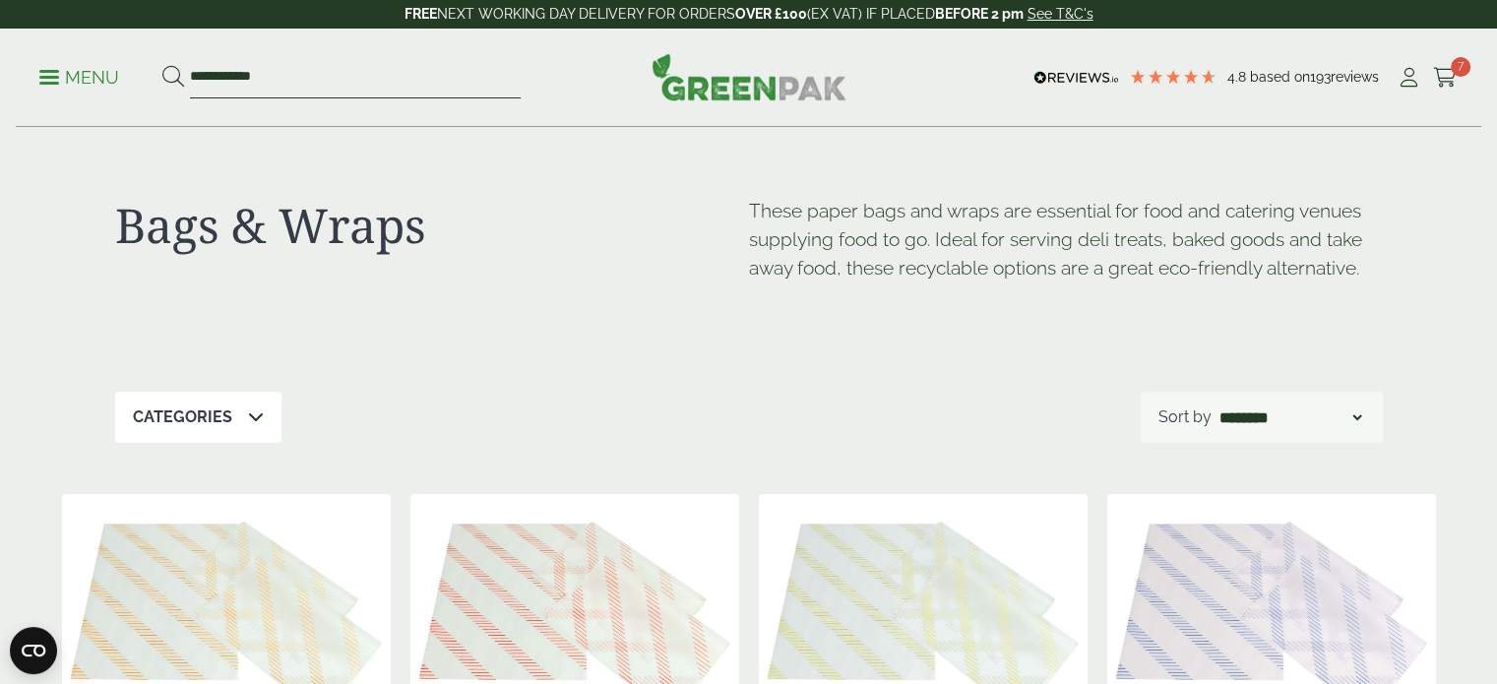
click at [330, 73] on input "**********" at bounding box center [355, 77] width 331 height 41
type input "*"
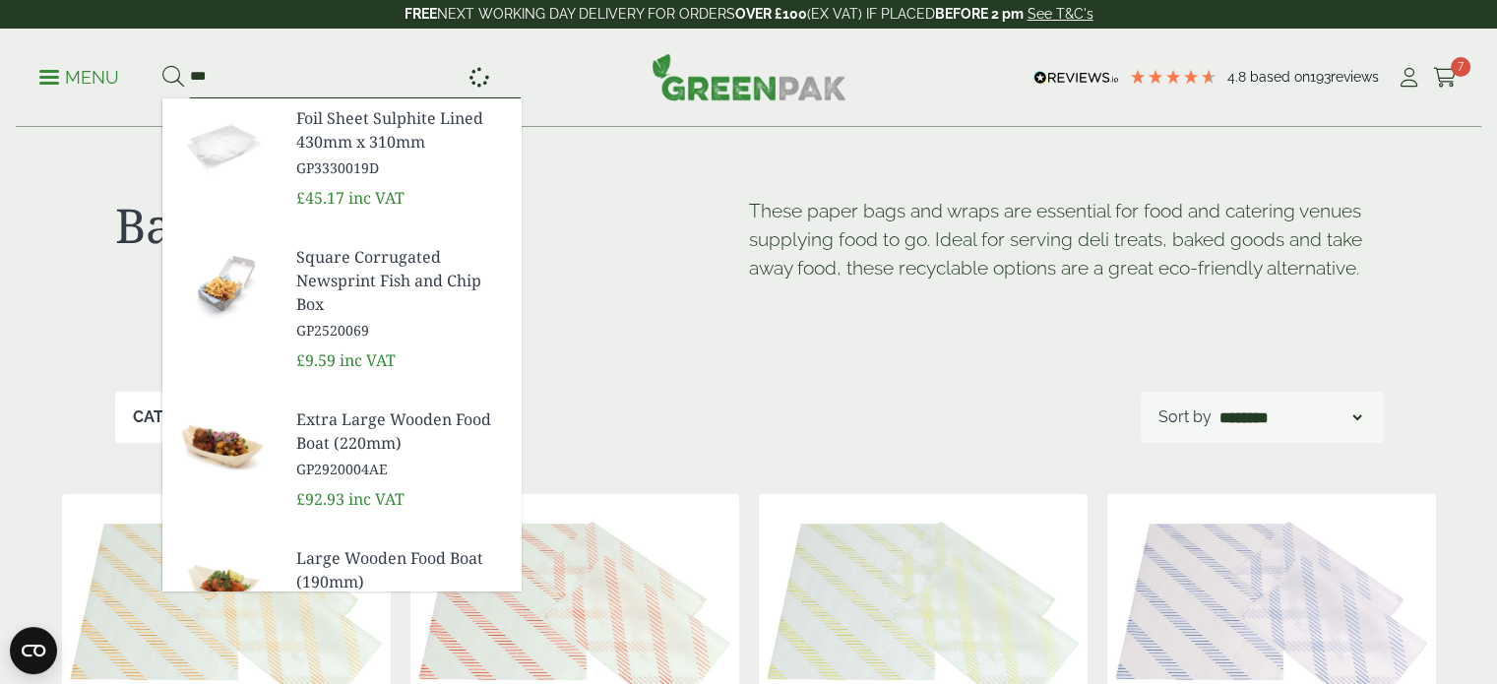
type input "***"
click at [162, 65] on button at bounding box center [173, 78] width 22 height 26
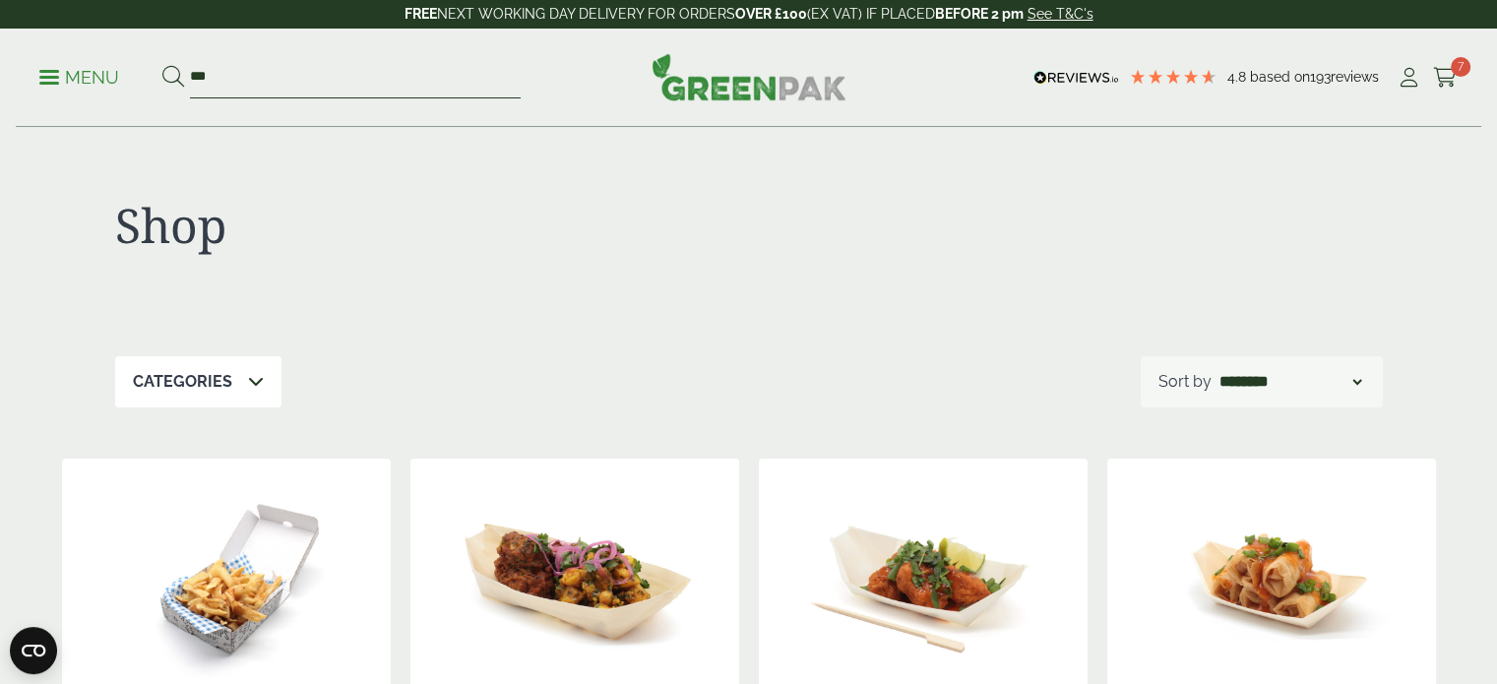
click at [314, 77] on input "***" at bounding box center [355, 77] width 331 height 41
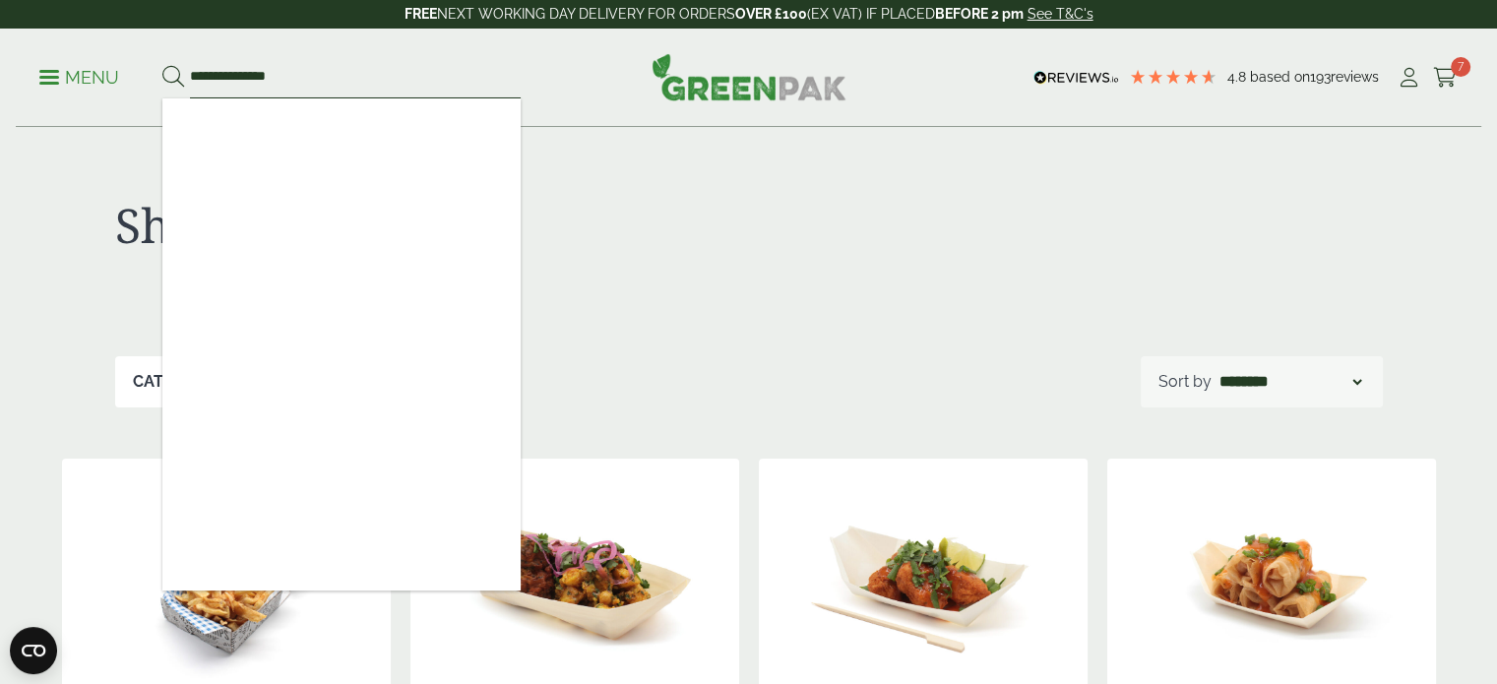
type input "**********"
click at [162, 65] on button at bounding box center [173, 78] width 22 height 26
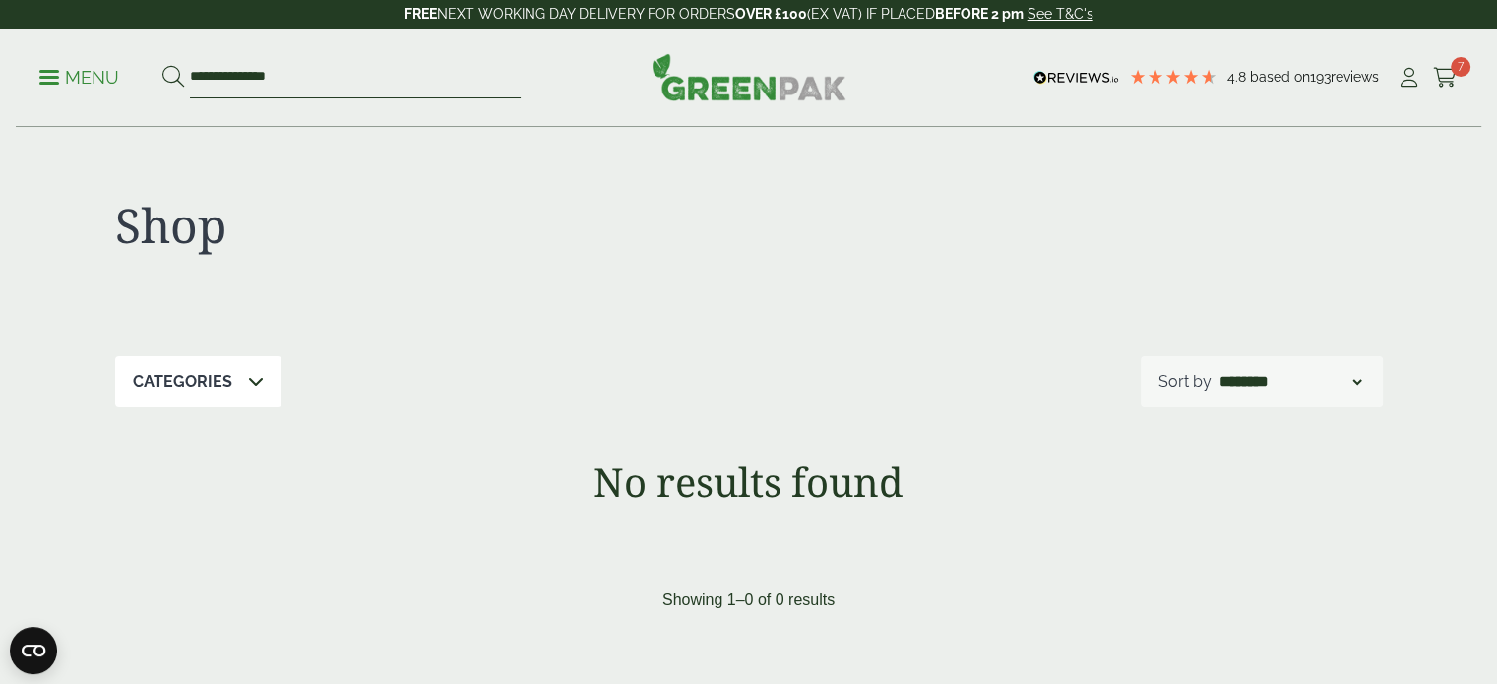
click at [314, 77] on input "**********" at bounding box center [355, 77] width 331 height 41
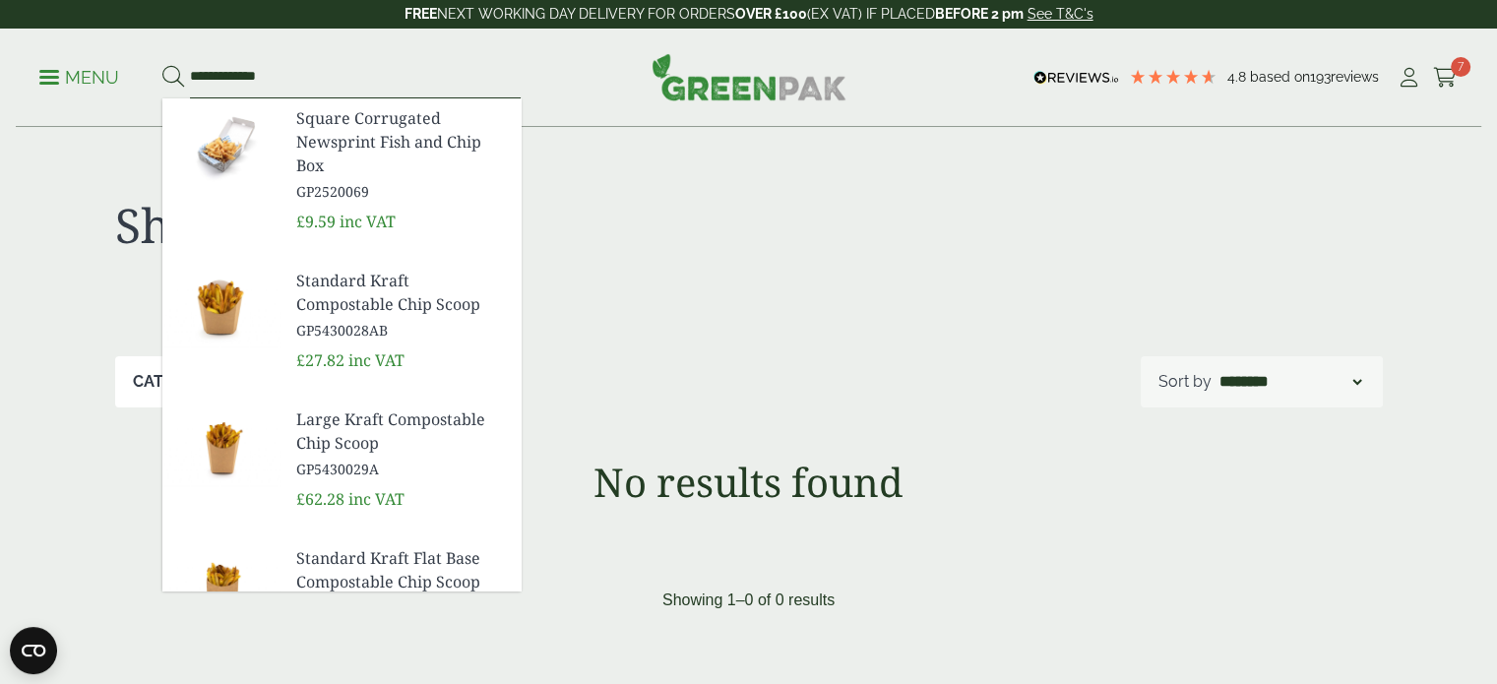
type input "**********"
click at [162, 65] on button at bounding box center [173, 78] width 22 height 26
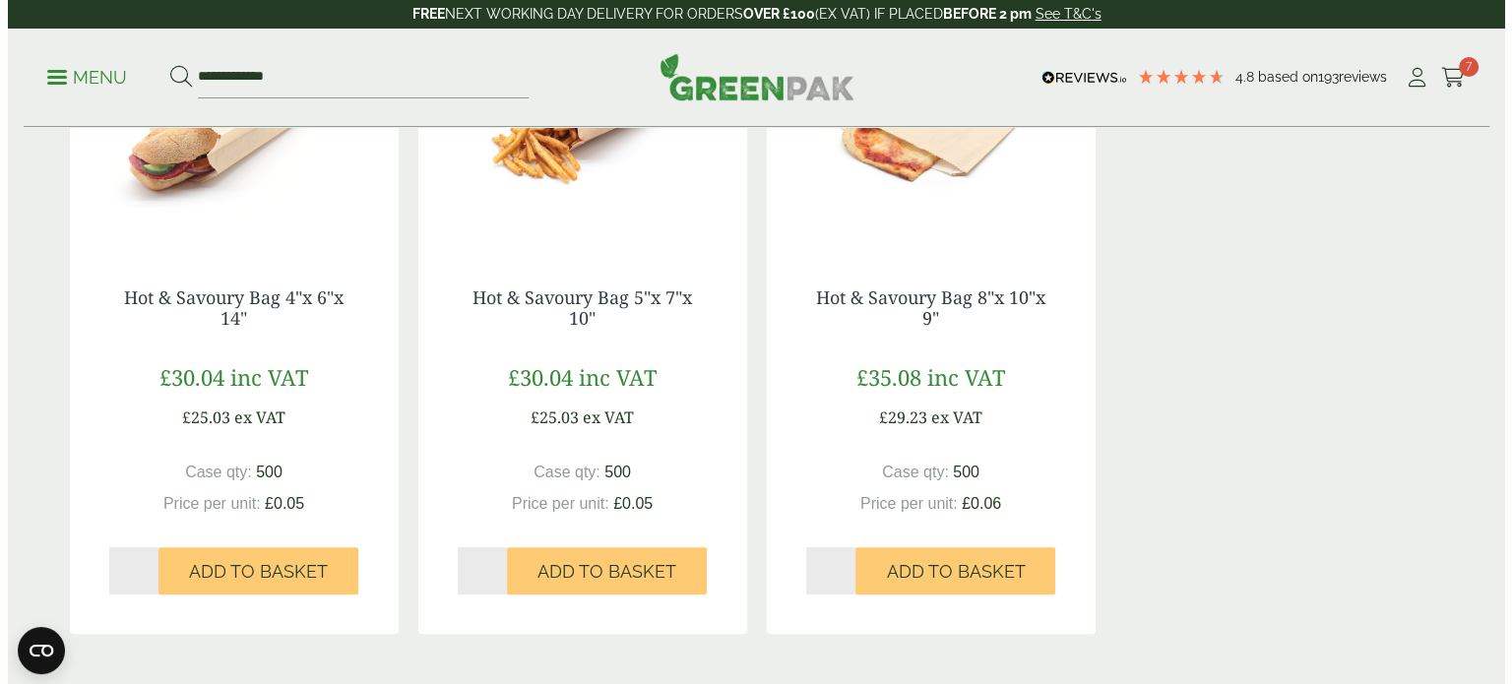
scroll to position [461, 0]
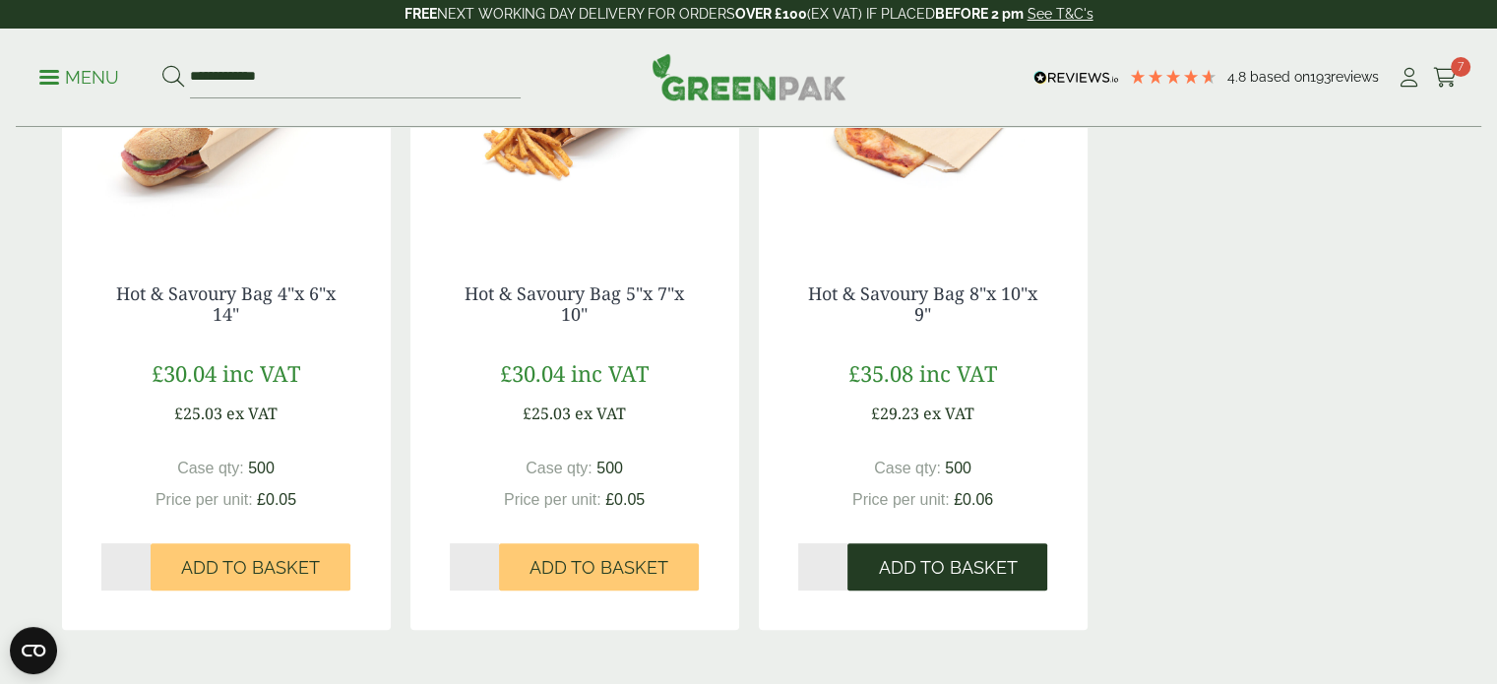
click at [934, 571] on span "Add to Basket" at bounding box center [947, 568] width 139 height 22
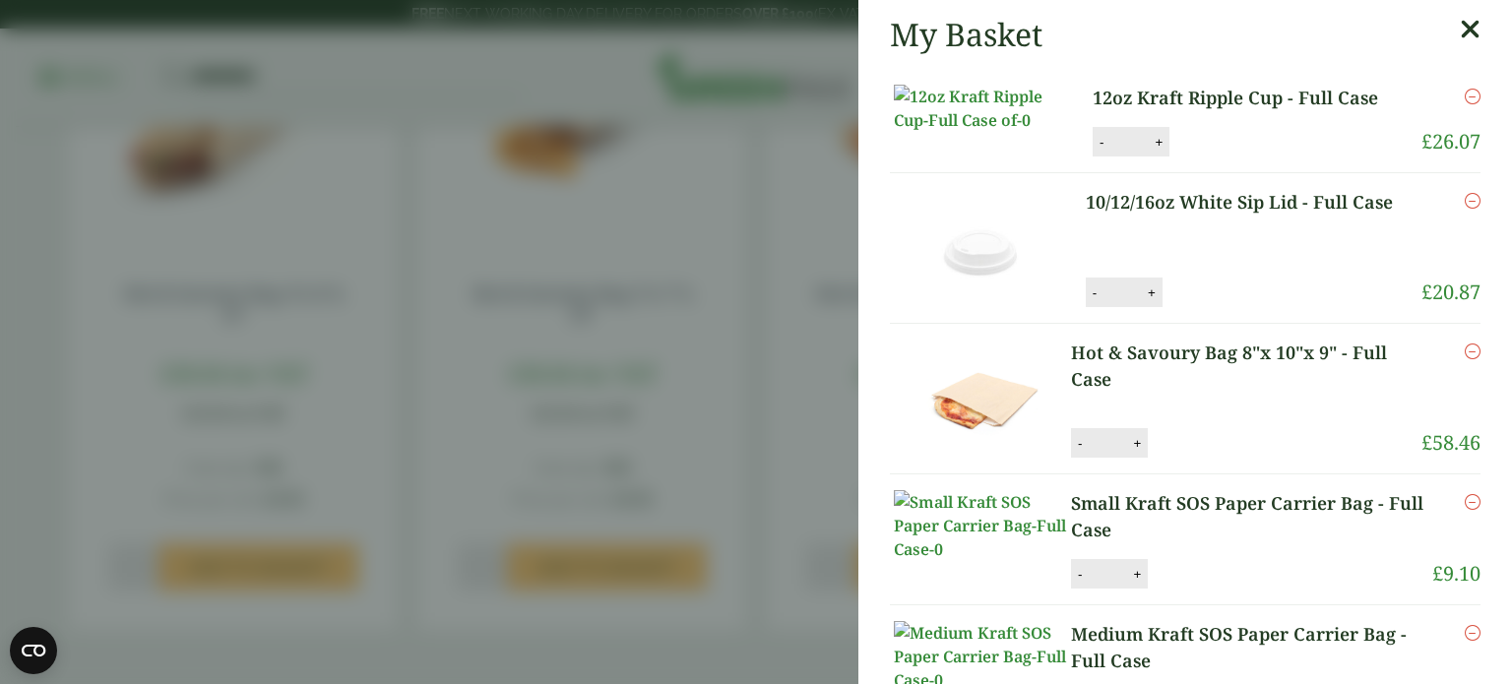
click at [1148, 104] on link "12oz Kraft Ripple Cup - Full Case" at bounding box center [1246, 98] width 307 height 27
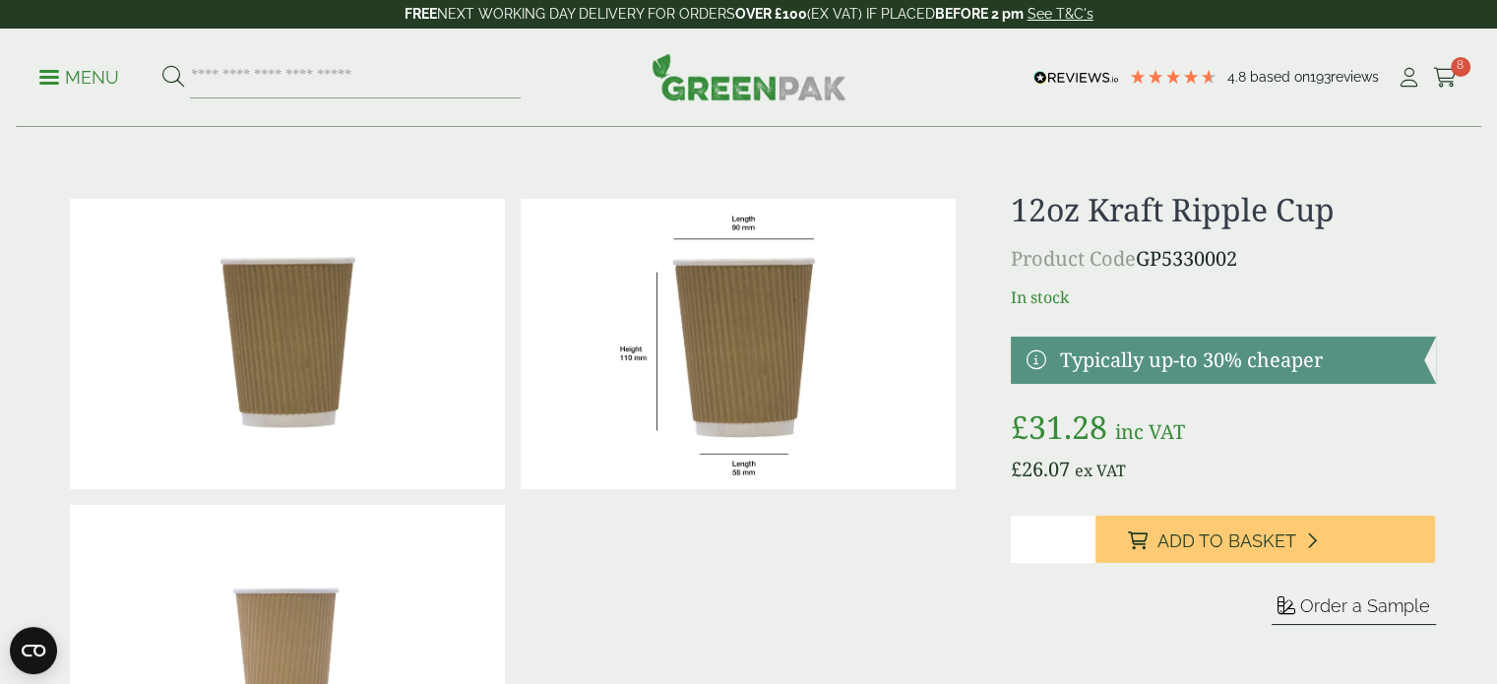
click at [63, 76] on p "Menu" at bounding box center [79, 78] width 80 height 24
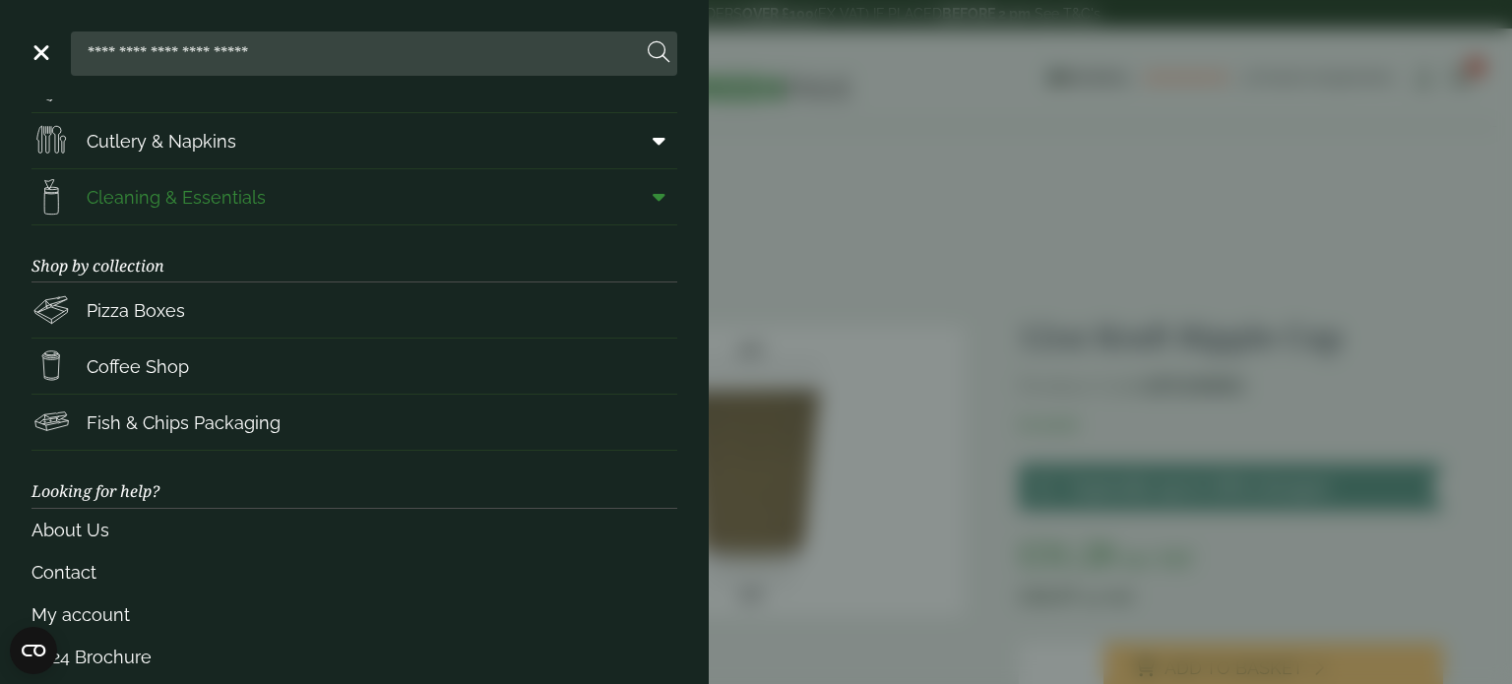
scroll to position [276, 0]
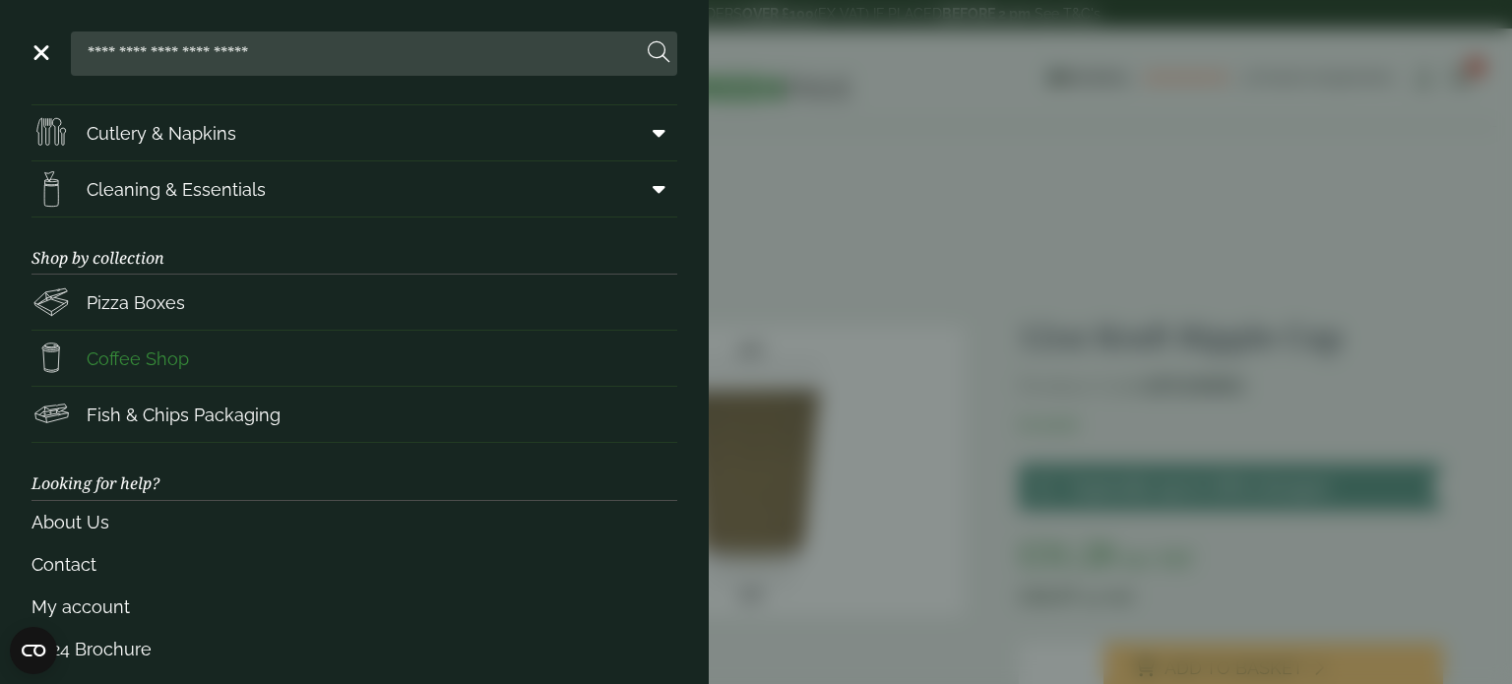
click at [175, 353] on span "Coffee Shop" at bounding box center [138, 359] width 102 height 27
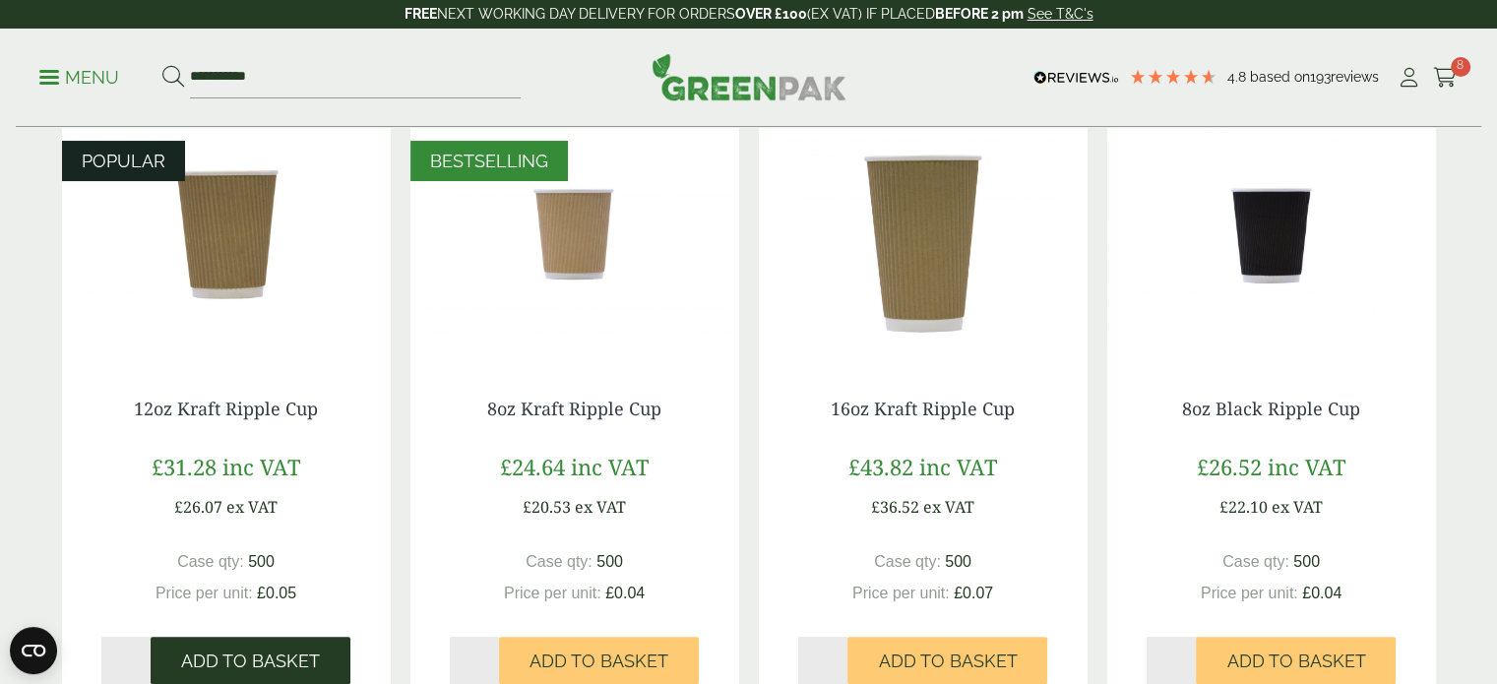
scroll to position [347, 0]
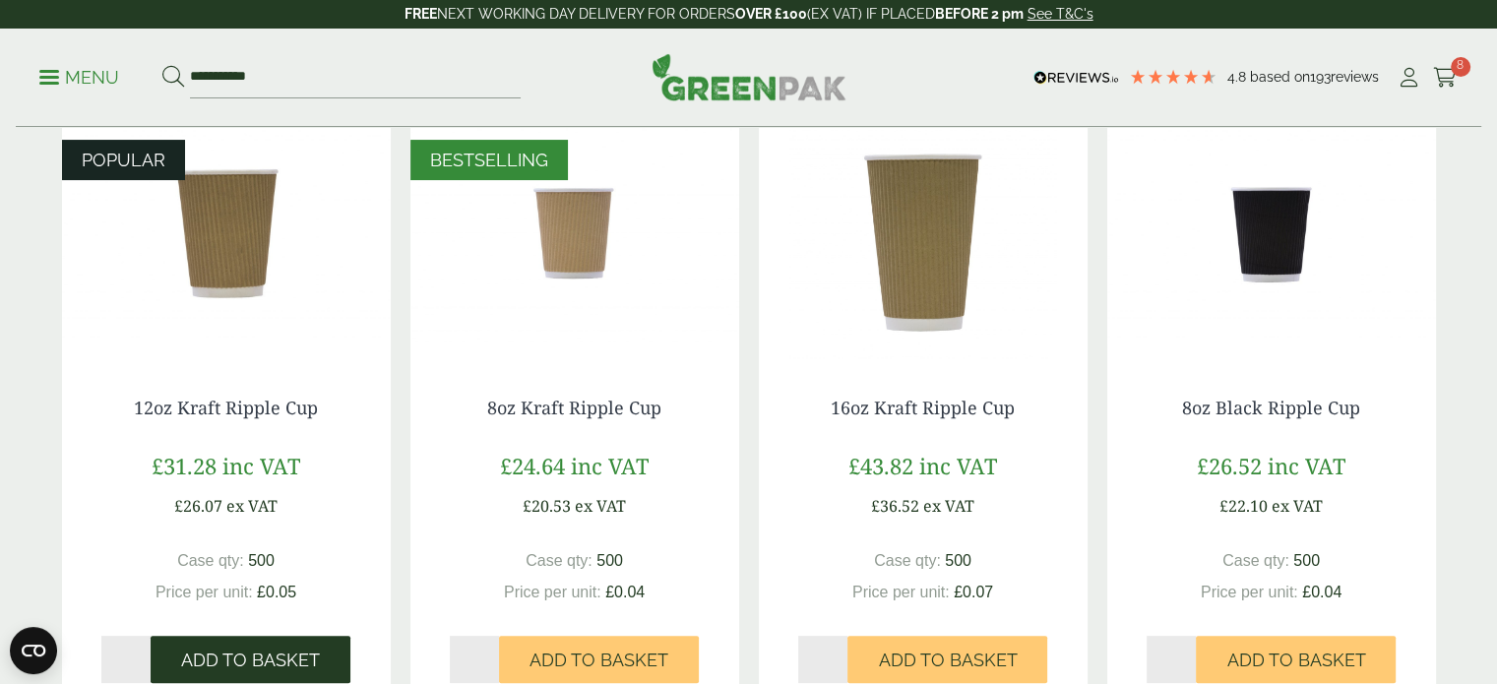
click at [278, 662] on span "Add to Basket" at bounding box center [250, 661] width 139 height 22
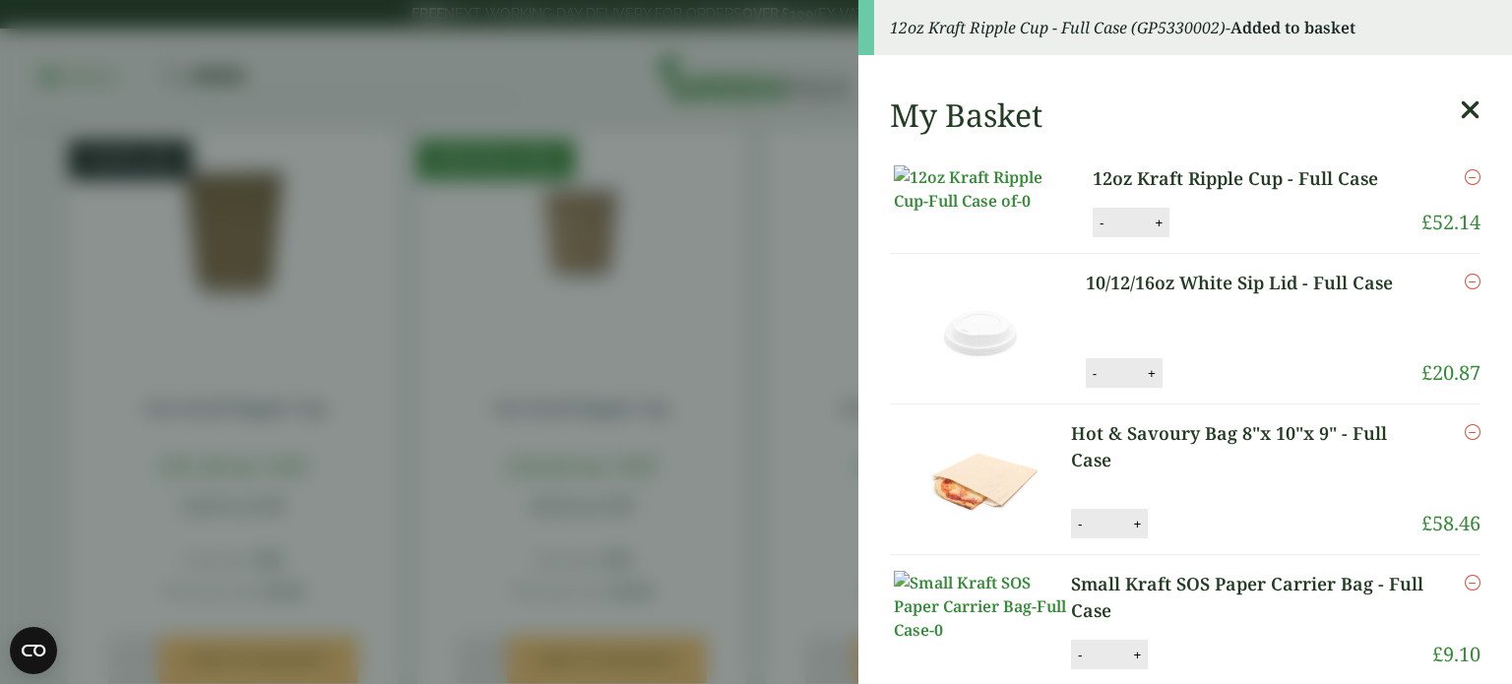
click at [1094, 231] on button "-" at bounding box center [1102, 223] width 16 height 17
type input "*"
click at [801, 236] on aside "12oz Kraft Ripple Cup - Full Case (GP5330002) - Added to basket My Basket 12oz …" at bounding box center [756, 342] width 1512 height 684
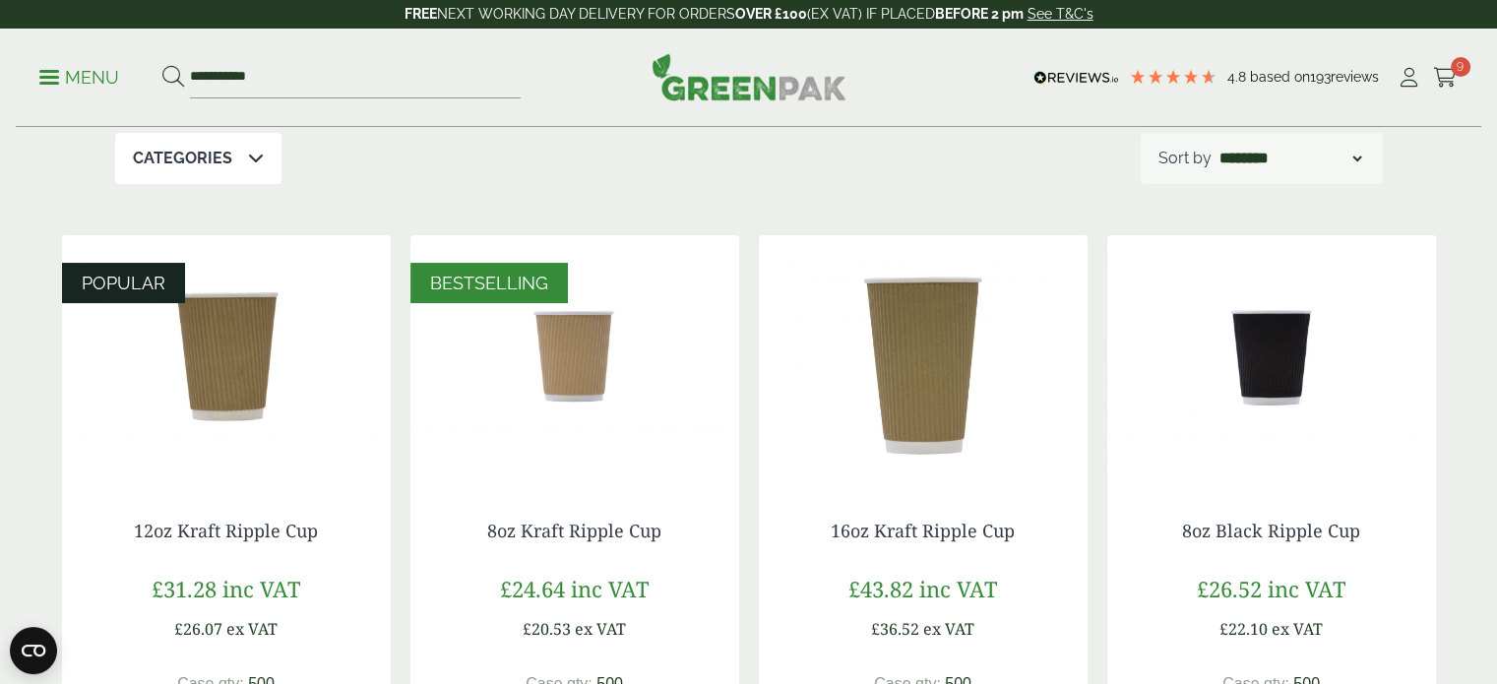
scroll to position [176, 0]
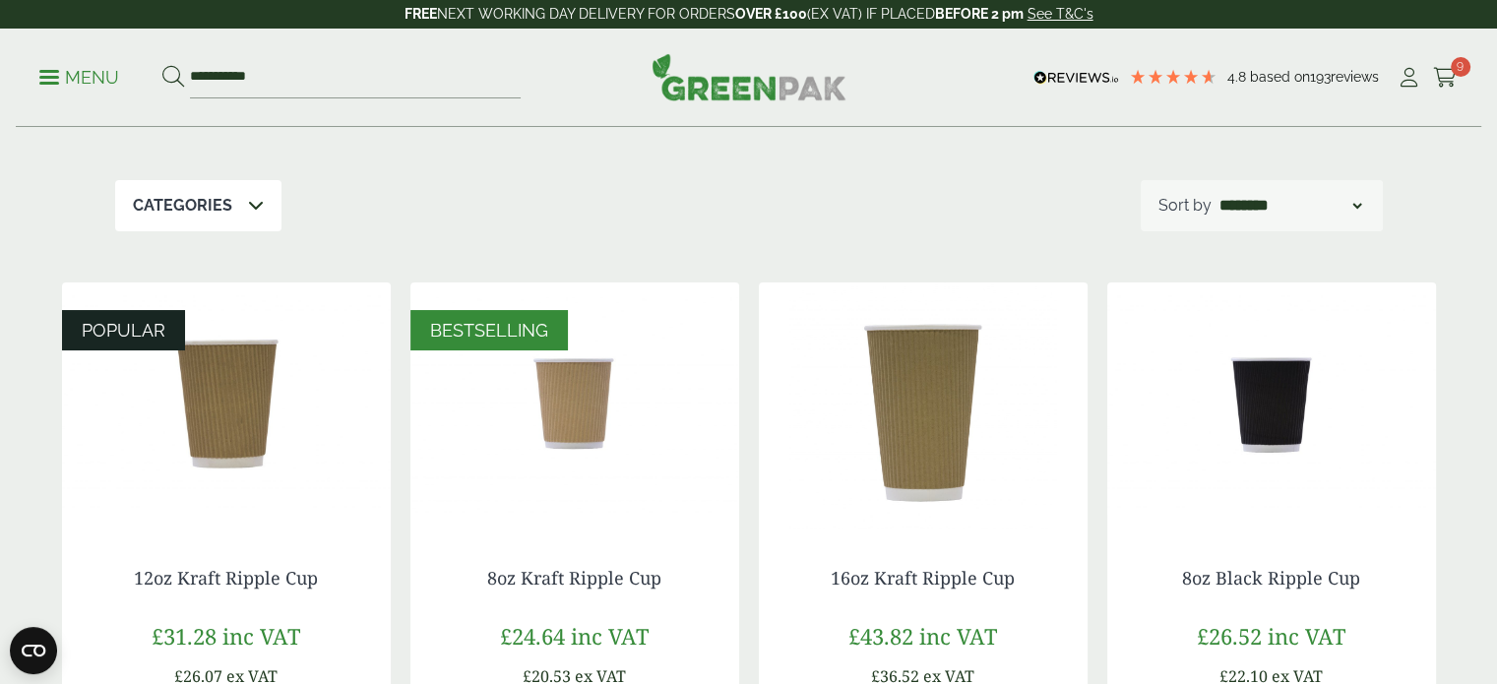
click at [234, 385] on img at bounding box center [226, 406] width 329 height 246
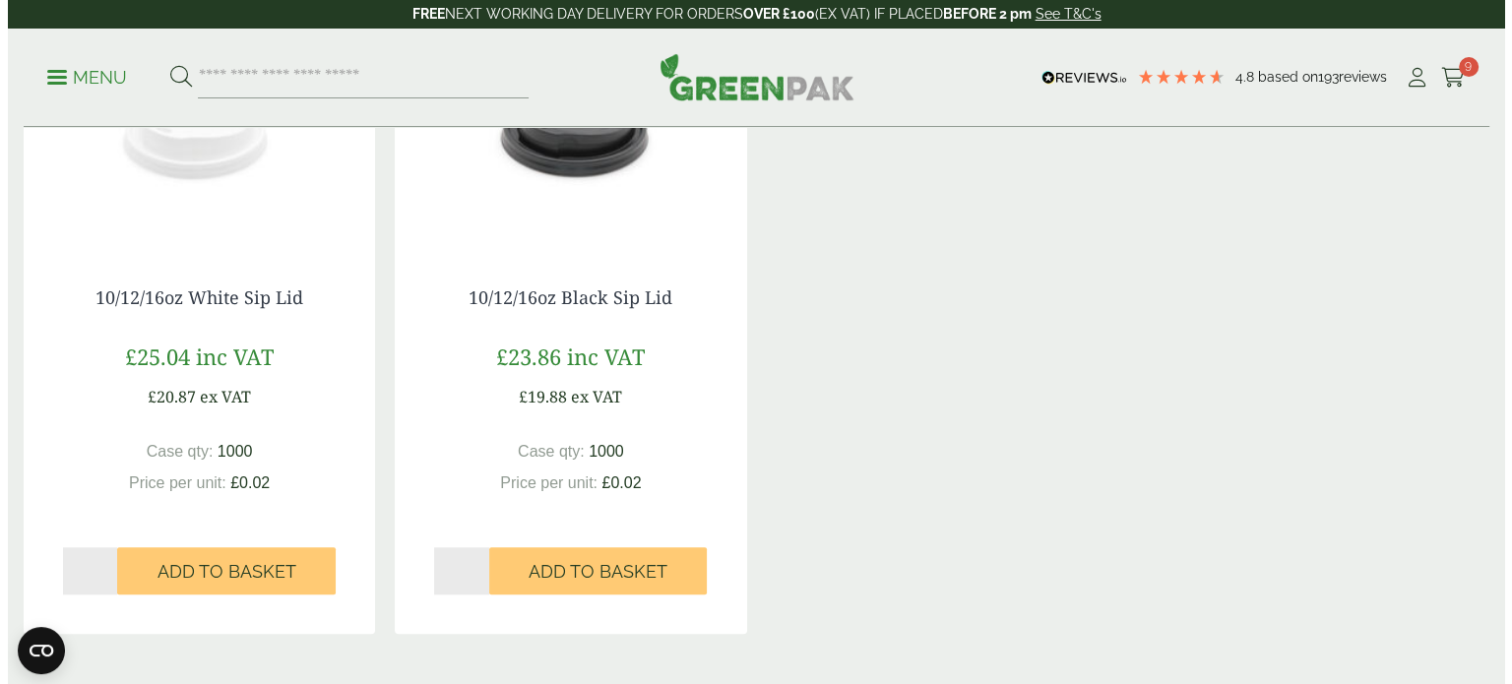
scroll to position [1566, 0]
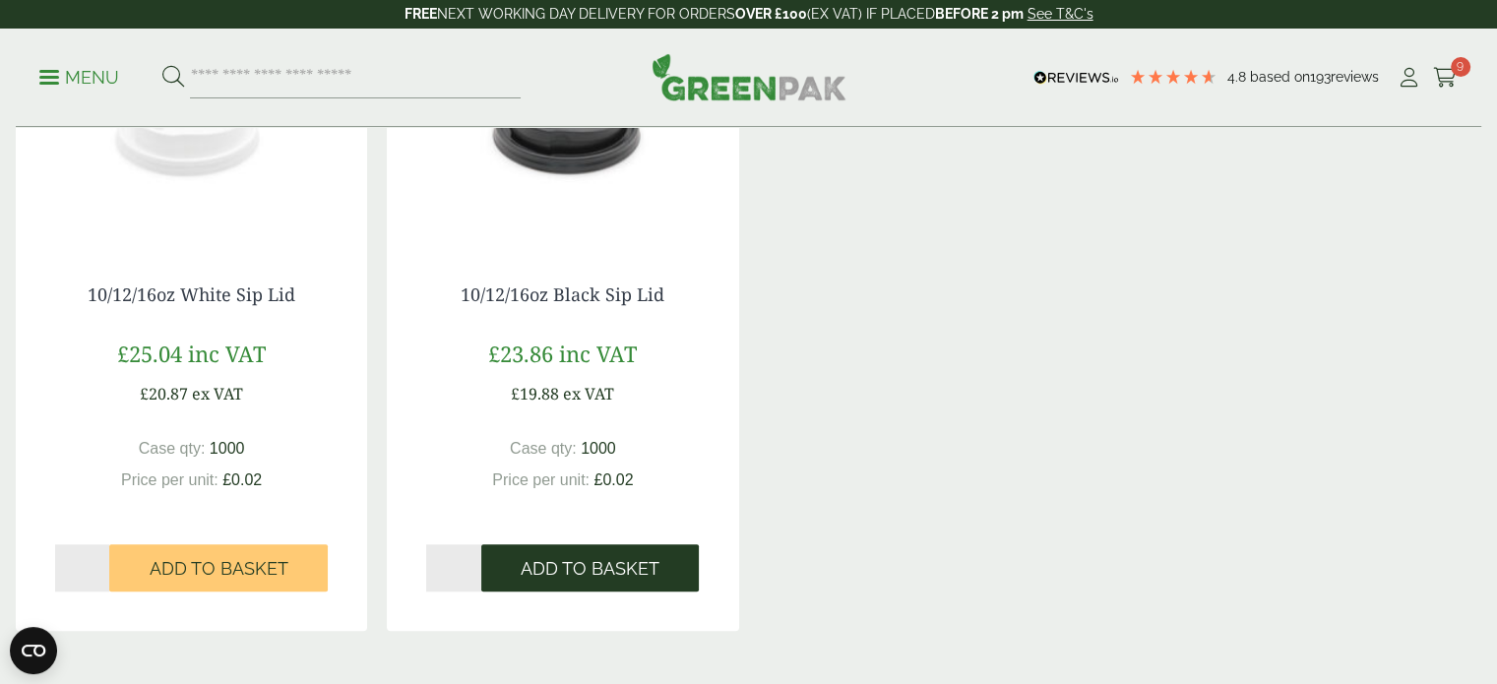
click at [562, 574] on span "Add to Basket" at bounding box center [590, 569] width 139 height 22
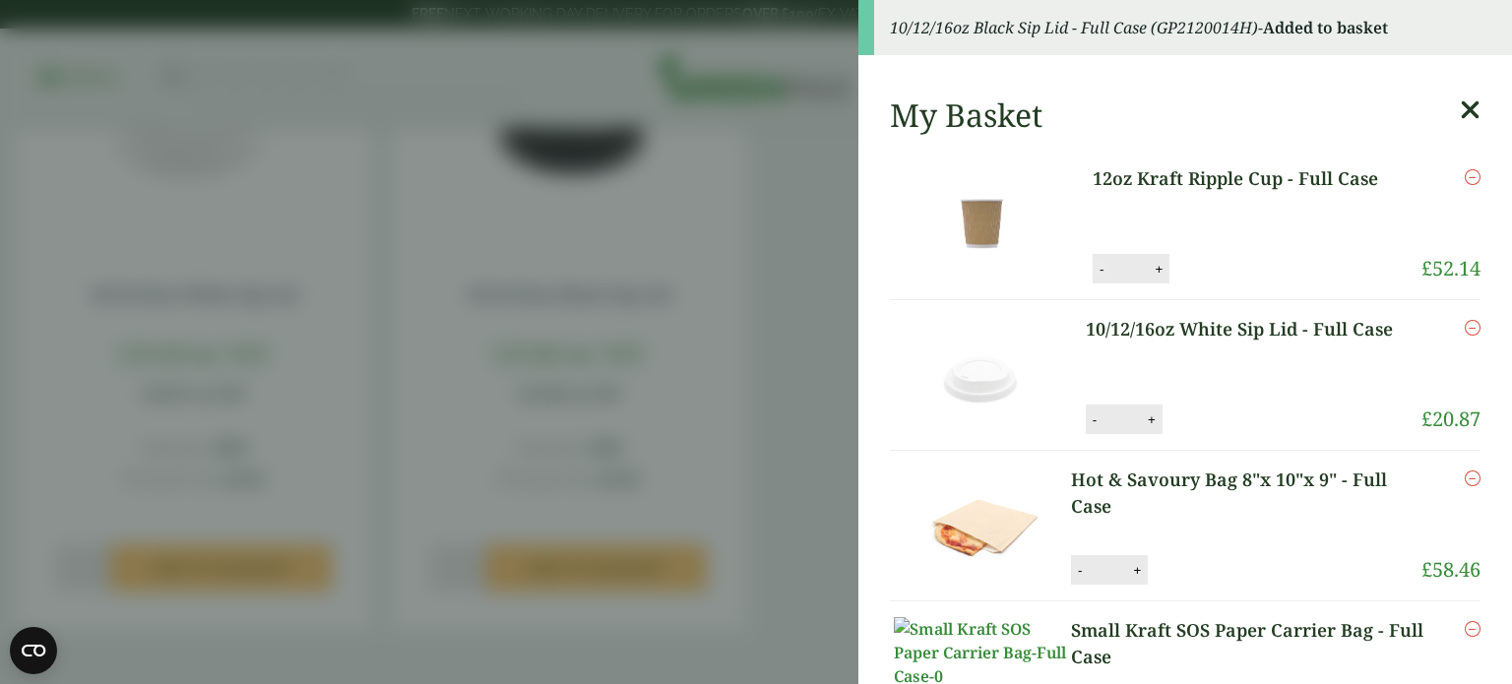
click at [1094, 272] on button "-" at bounding box center [1102, 269] width 16 height 17
type input "*"
click at [1202, 263] on button "Update" at bounding box center [1223, 270] width 98 height 30
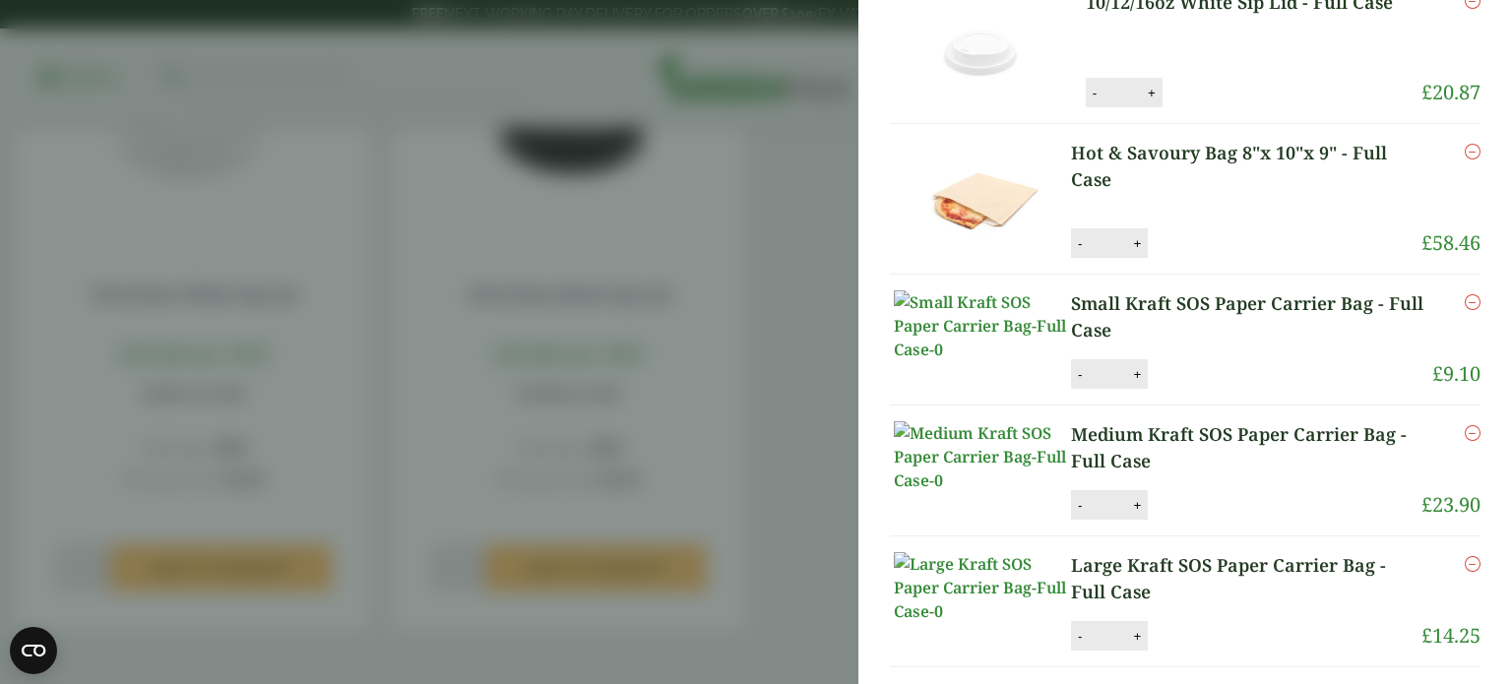
scroll to position [331, 0]
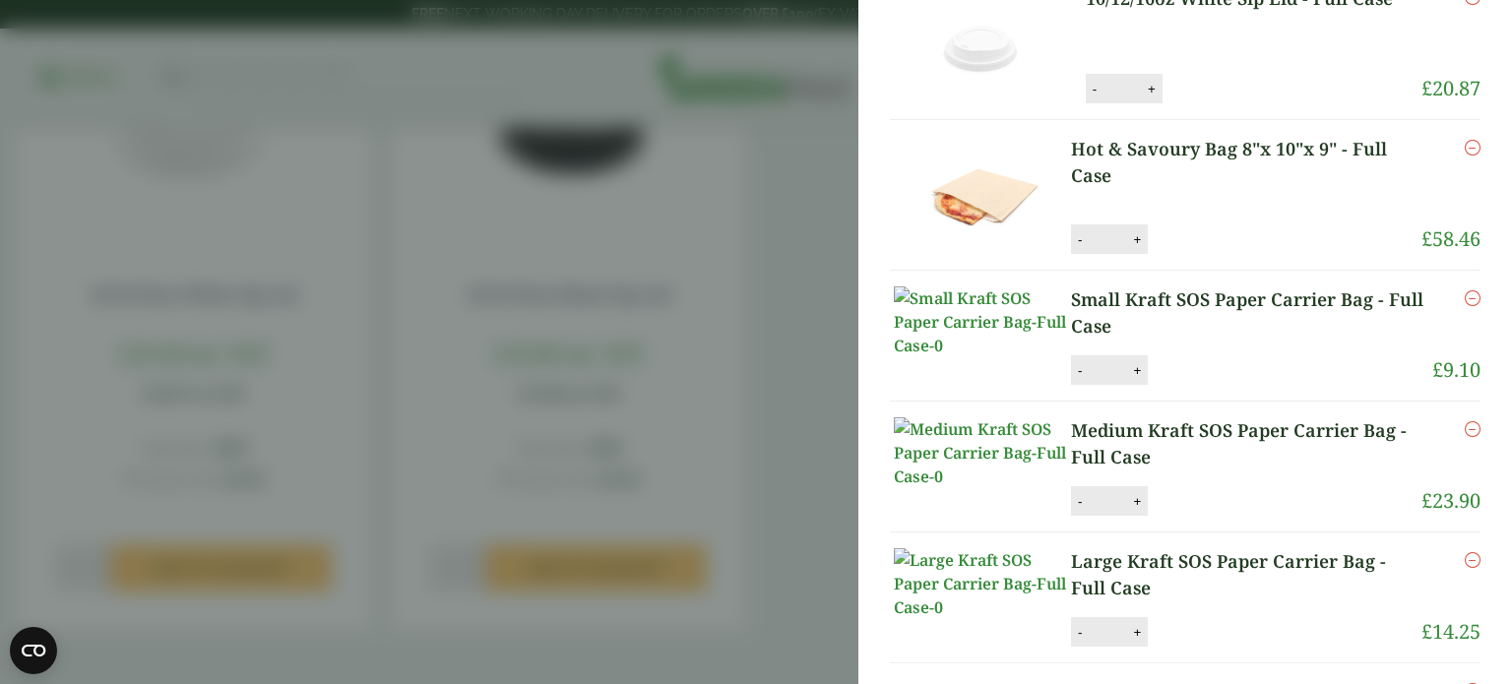
click at [972, 355] on img at bounding box center [982, 322] width 177 height 71
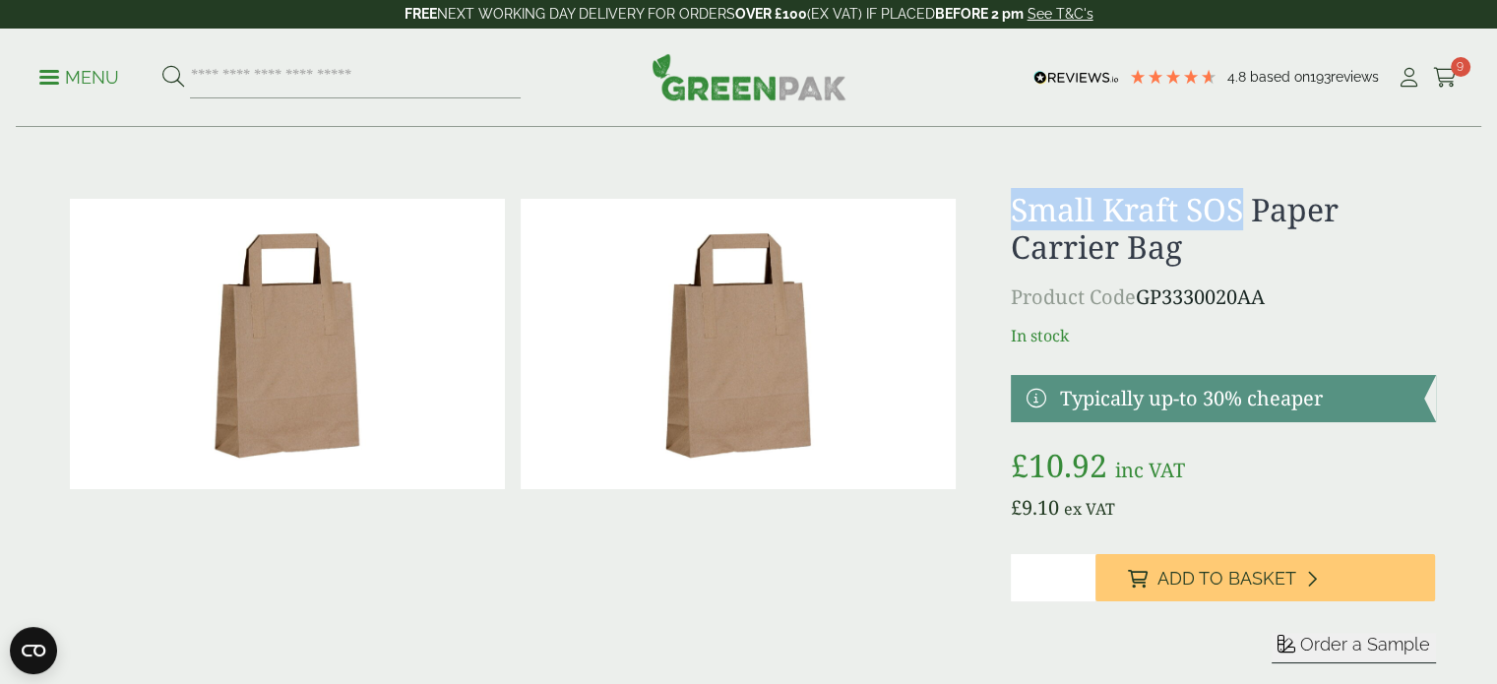
drag, startPoint x: 1011, startPoint y: 214, endPoint x: 1244, endPoint y: 213, distance: 233.3
click at [1244, 213] on h1 "Small Kraft SOS Paper Carrier Bag" at bounding box center [1223, 229] width 424 height 76
copy h1 "Small Kraft SOS"
click at [368, 82] on input "search" at bounding box center [355, 77] width 331 height 41
paste input "**********"
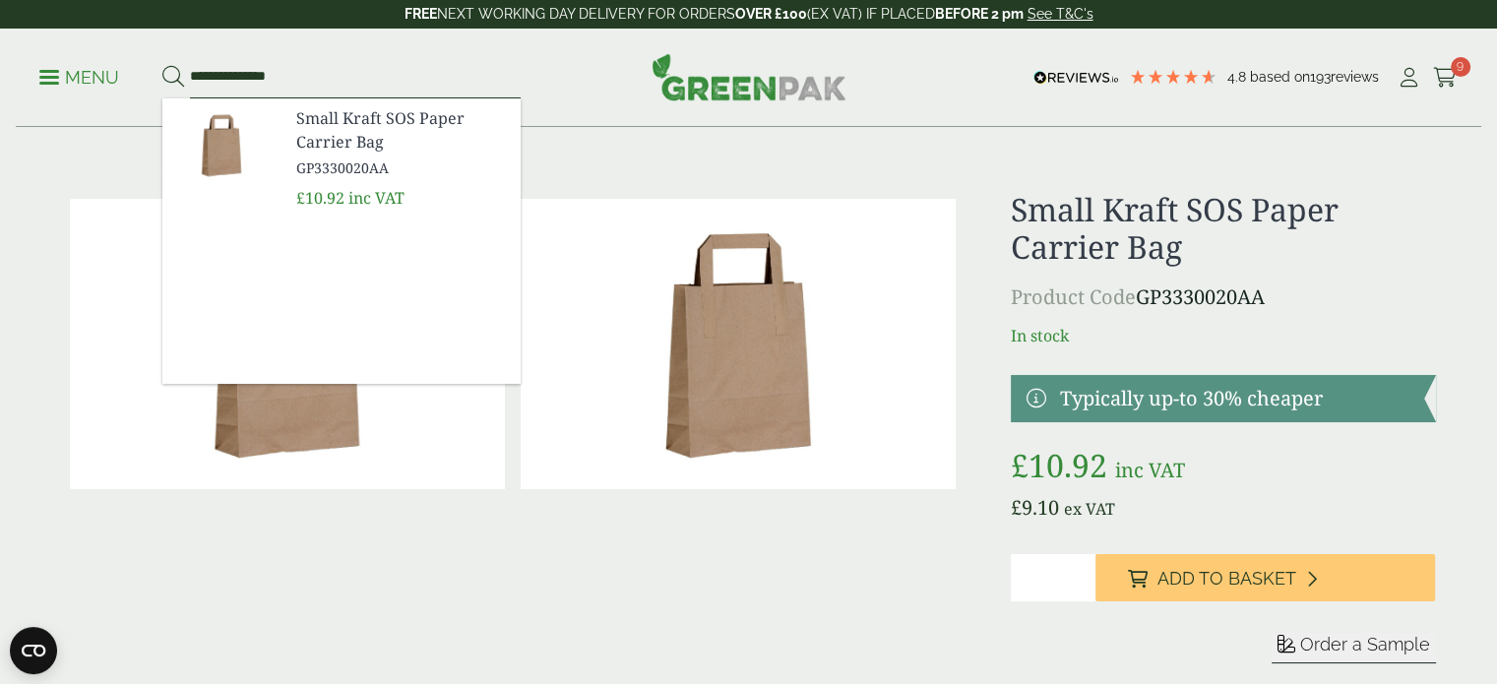
type input "**********"
click at [162, 65] on button at bounding box center [173, 78] width 22 height 26
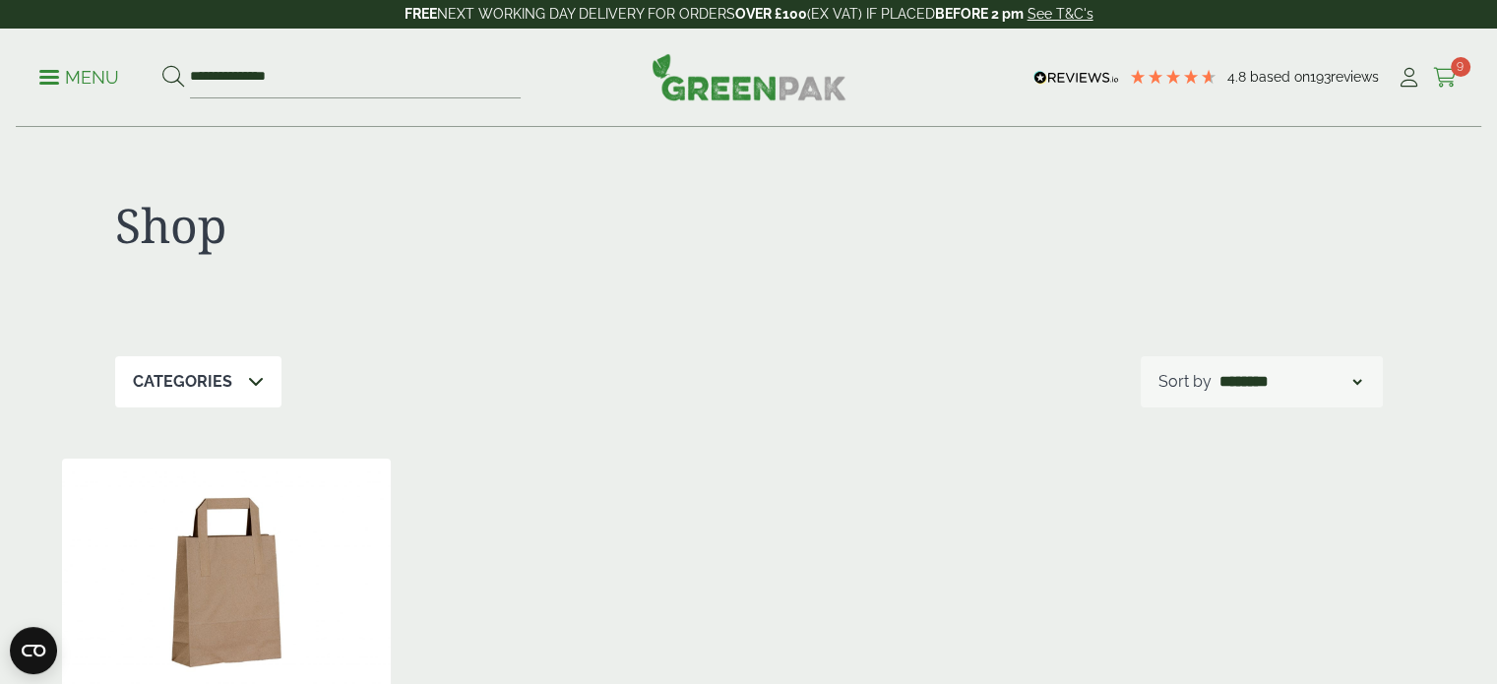
click at [1453, 74] on icon at bounding box center [1445, 78] width 25 height 20
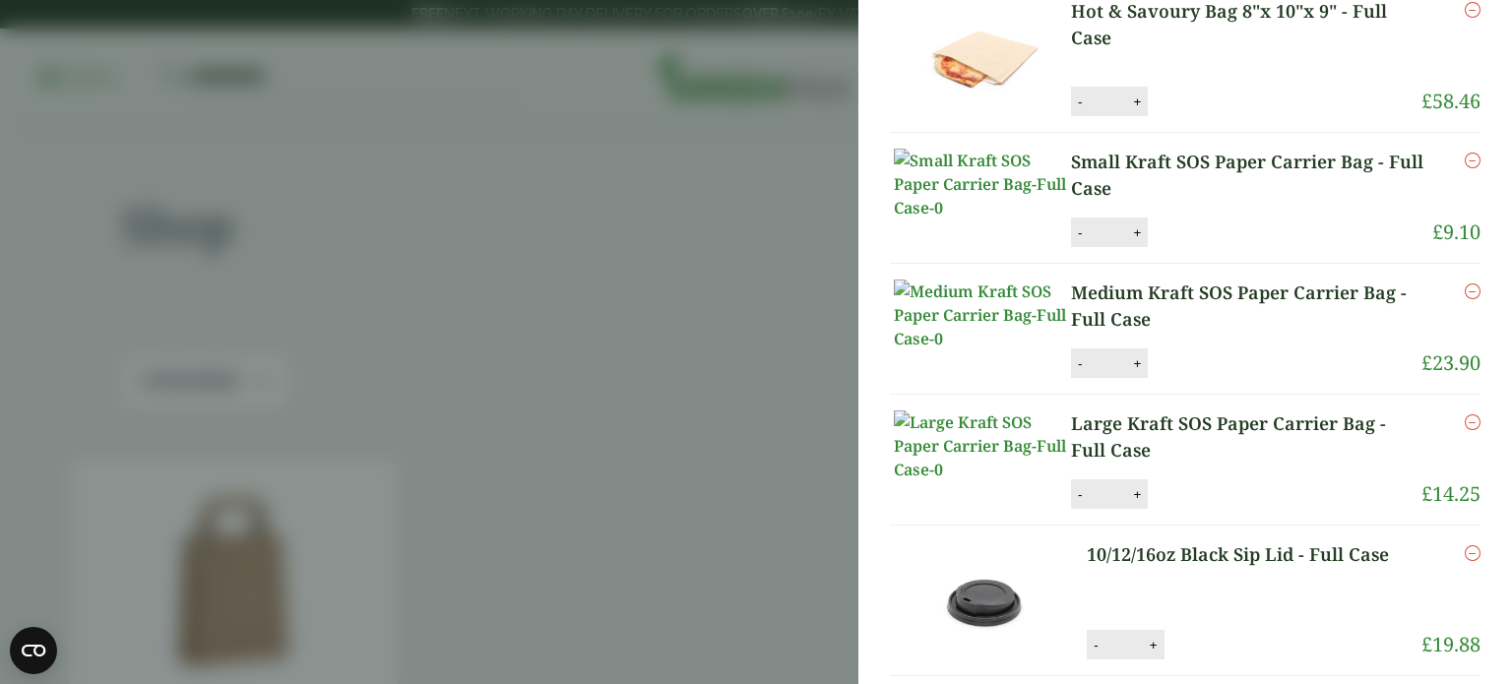
scroll to position [520, 0]
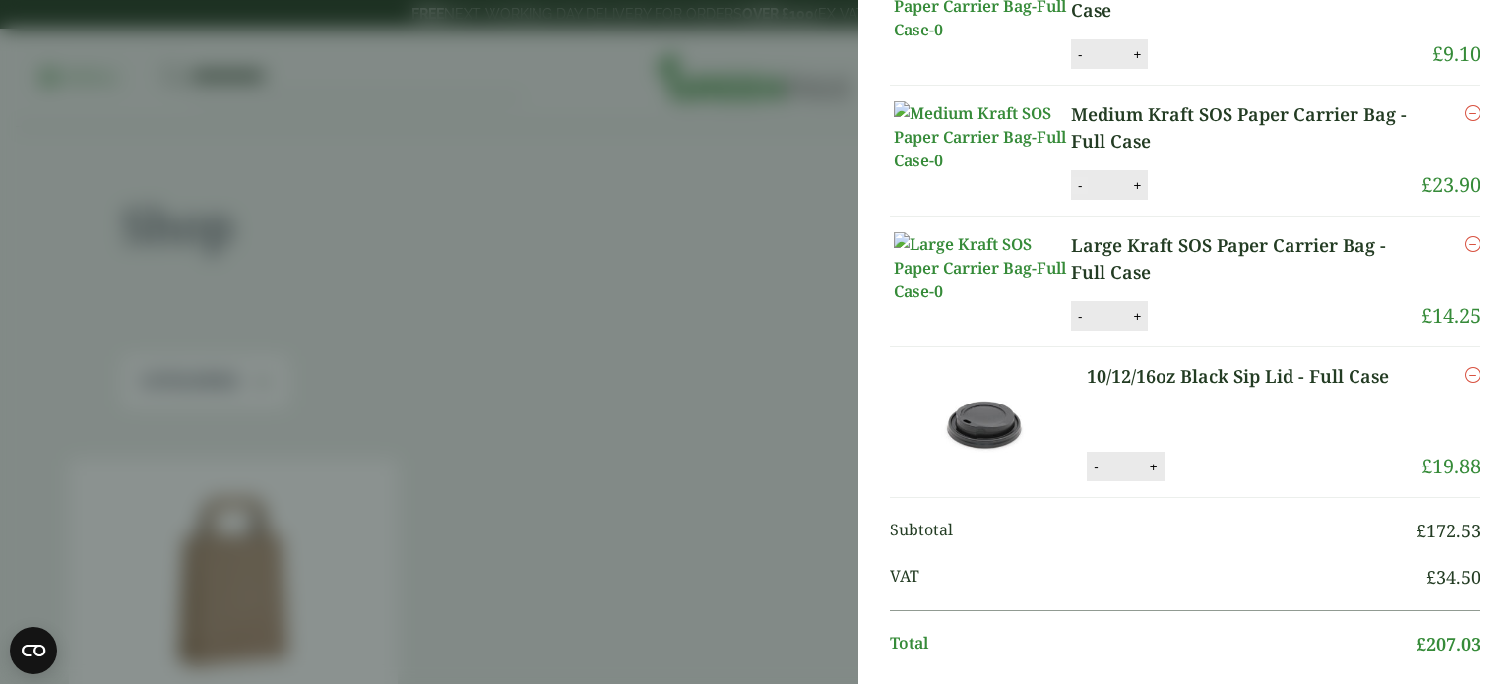
click at [1080, 194] on button "-" at bounding box center [1080, 185] width 16 height 17
type input "*"
click at [1190, 201] on button "Update" at bounding box center [1201, 186] width 98 height 30
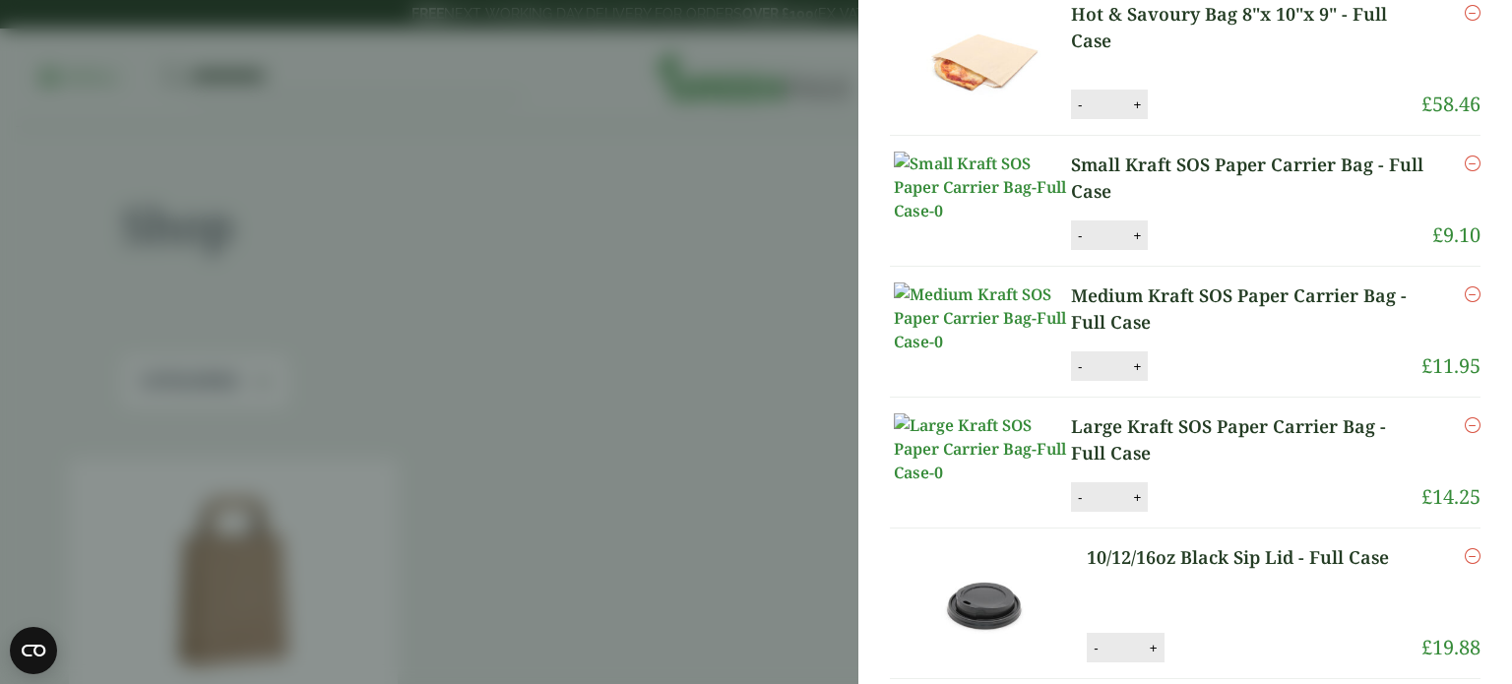
scroll to position [420, 0]
click at [1096, 204] on link "Small Kraft SOS Paper Carrier Bag - Full Case" at bounding box center [1251, 177] width 361 height 53
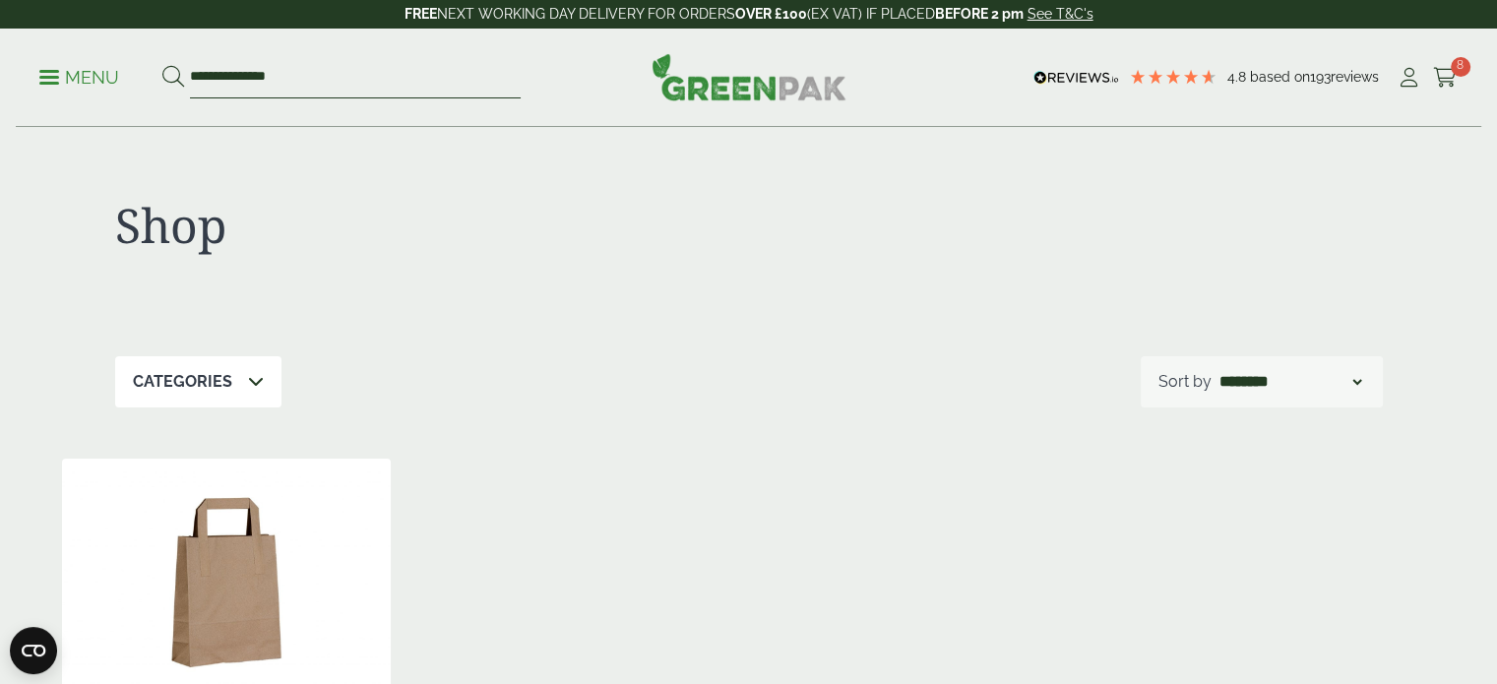
click at [223, 70] on input "**********" at bounding box center [355, 77] width 331 height 41
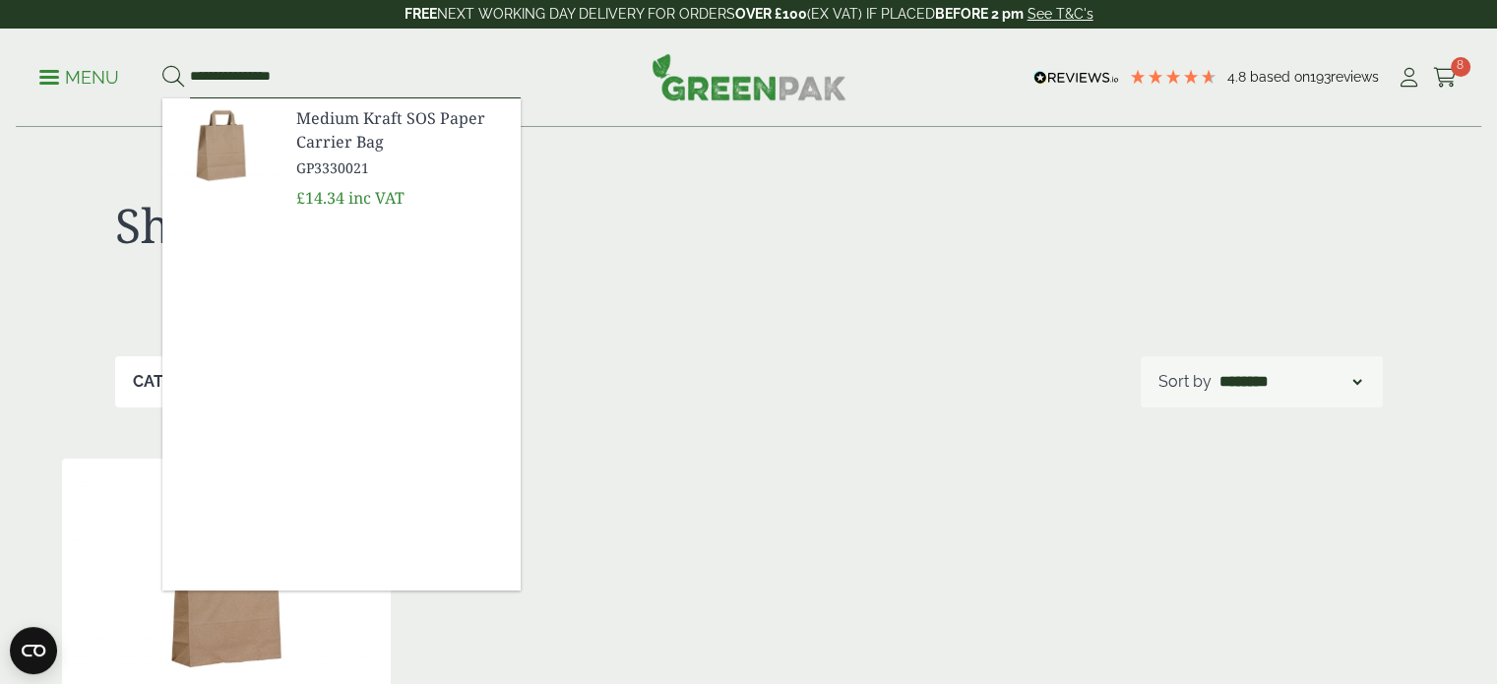
type input "**********"
click at [162, 65] on button at bounding box center [173, 78] width 22 height 26
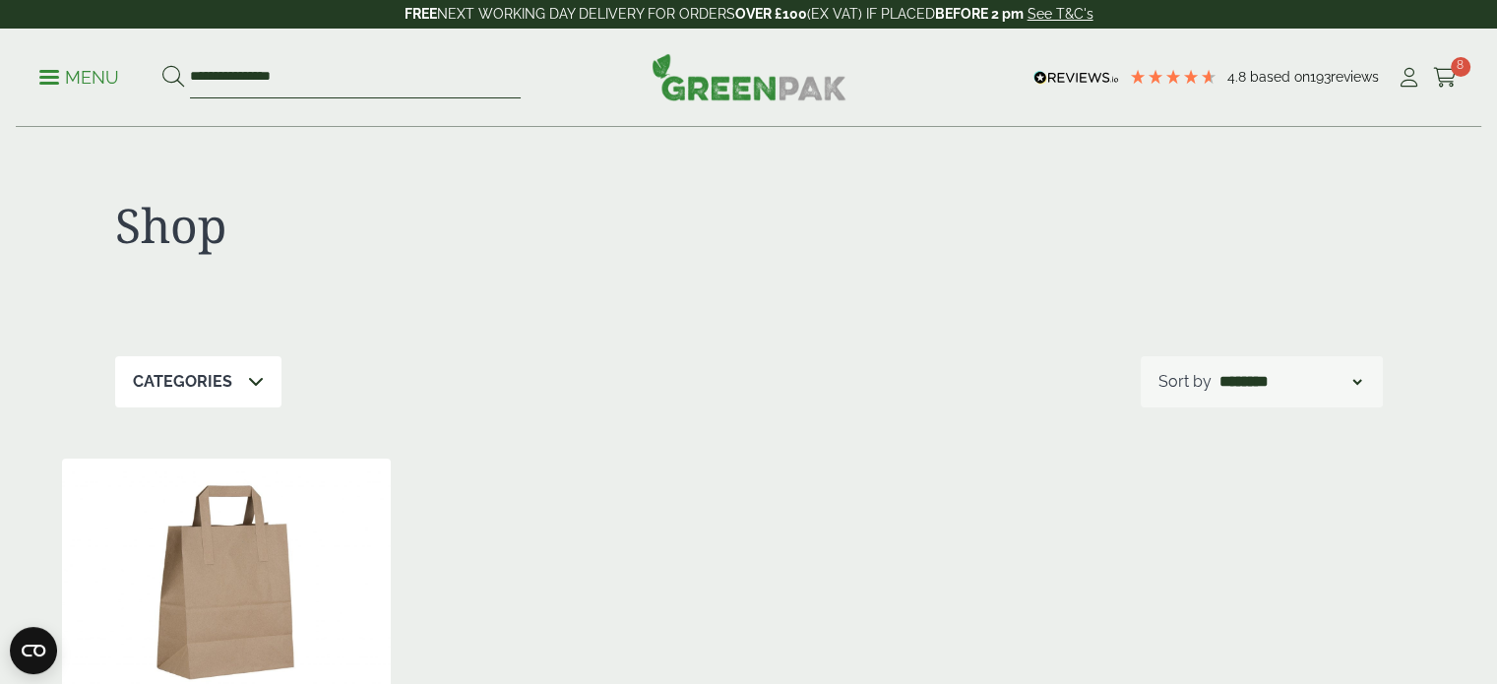
click at [236, 74] on input "**********" at bounding box center [355, 77] width 331 height 41
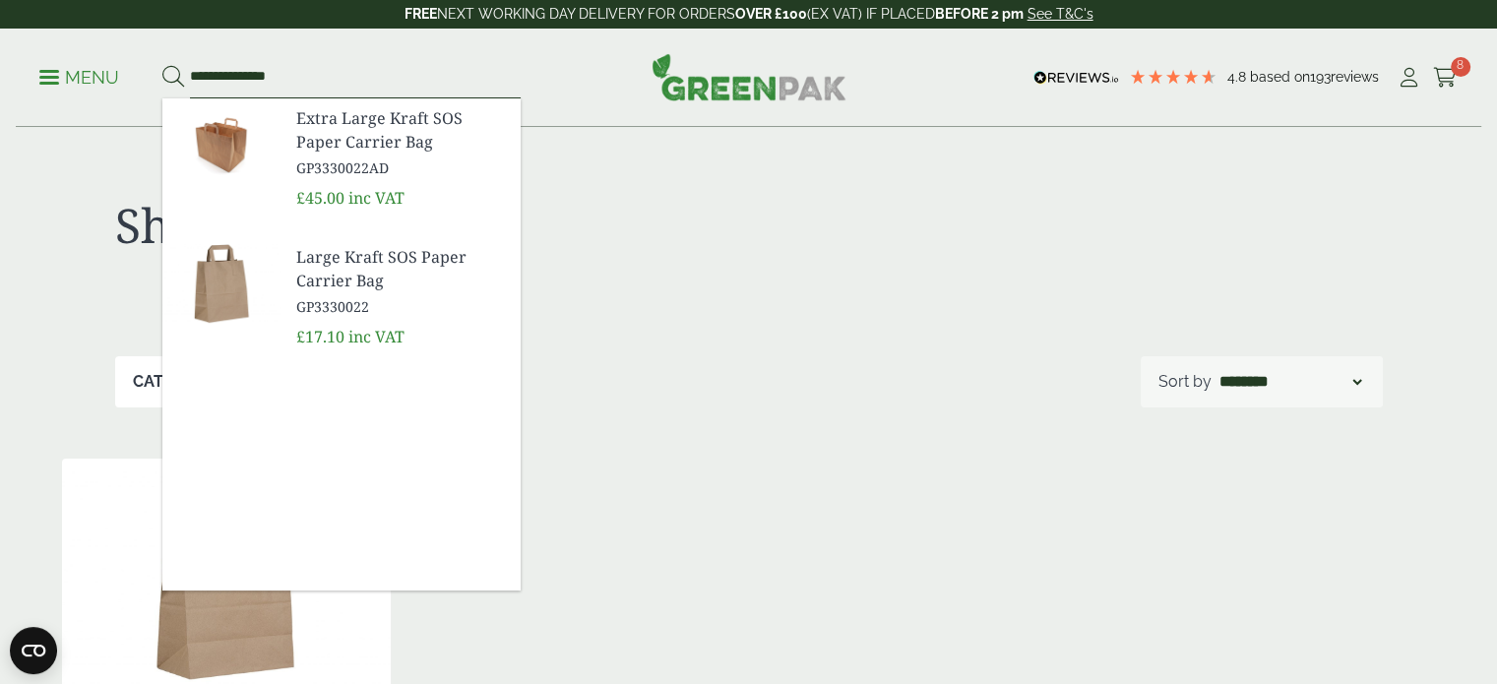
type input "**********"
click at [314, 267] on span "Large Kraft SOS Paper Carrier Bag" at bounding box center [400, 268] width 209 height 47
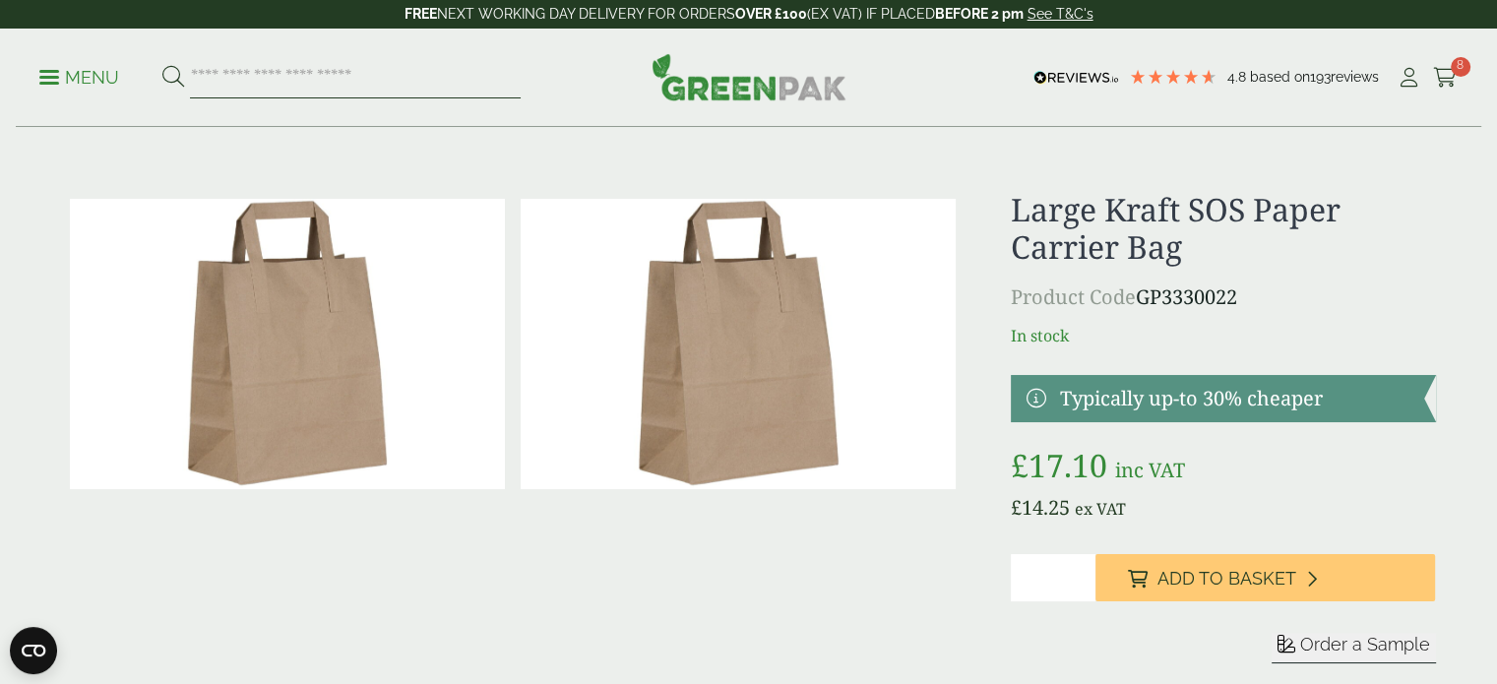
click at [317, 78] on input "search" at bounding box center [355, 77] width 331 height 41
drag, startPoint x: 1004, startPoint y: 197, endPoint x: 1242, endPoint y: 220, distance: 239.3
click at [1242, 220] on div "£" at bounding box center [749, 451] width 1398 height 520
copy h1 "Large Kraft SOS"
click at [268, 64] on input "search" at bounding box center [355, 77] width 331 height 41
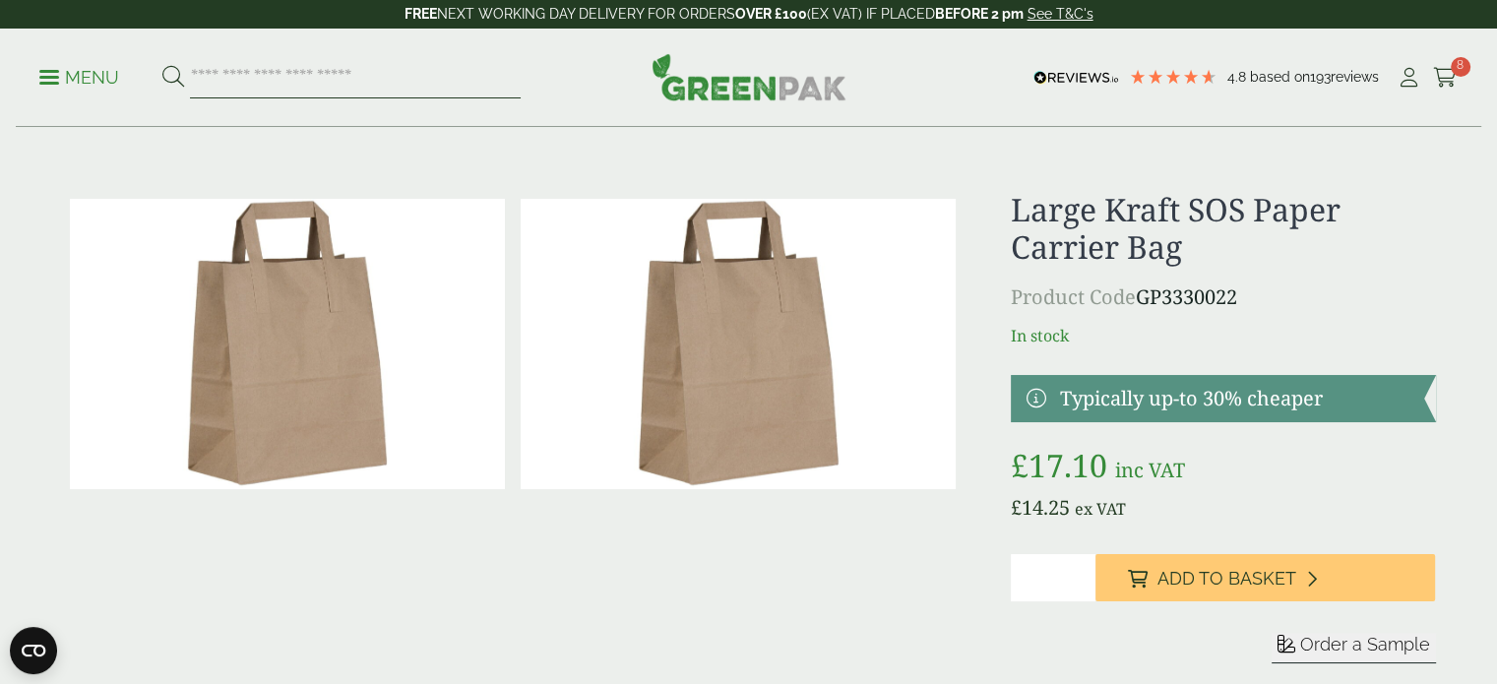
paste input "**********"
type input "**********"
click at [162, 65] on button at bounding box center [173, 78] width 22 height 26
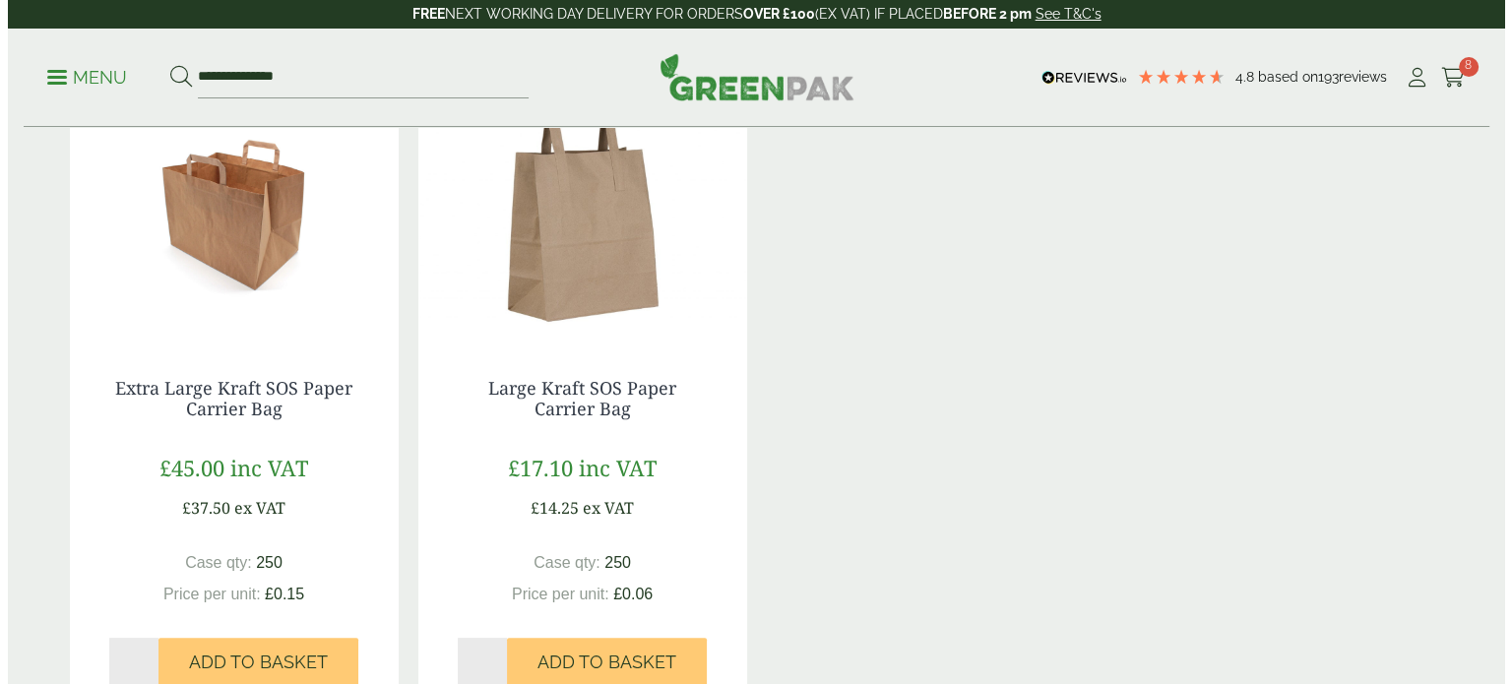
scroll to position [377, 0]
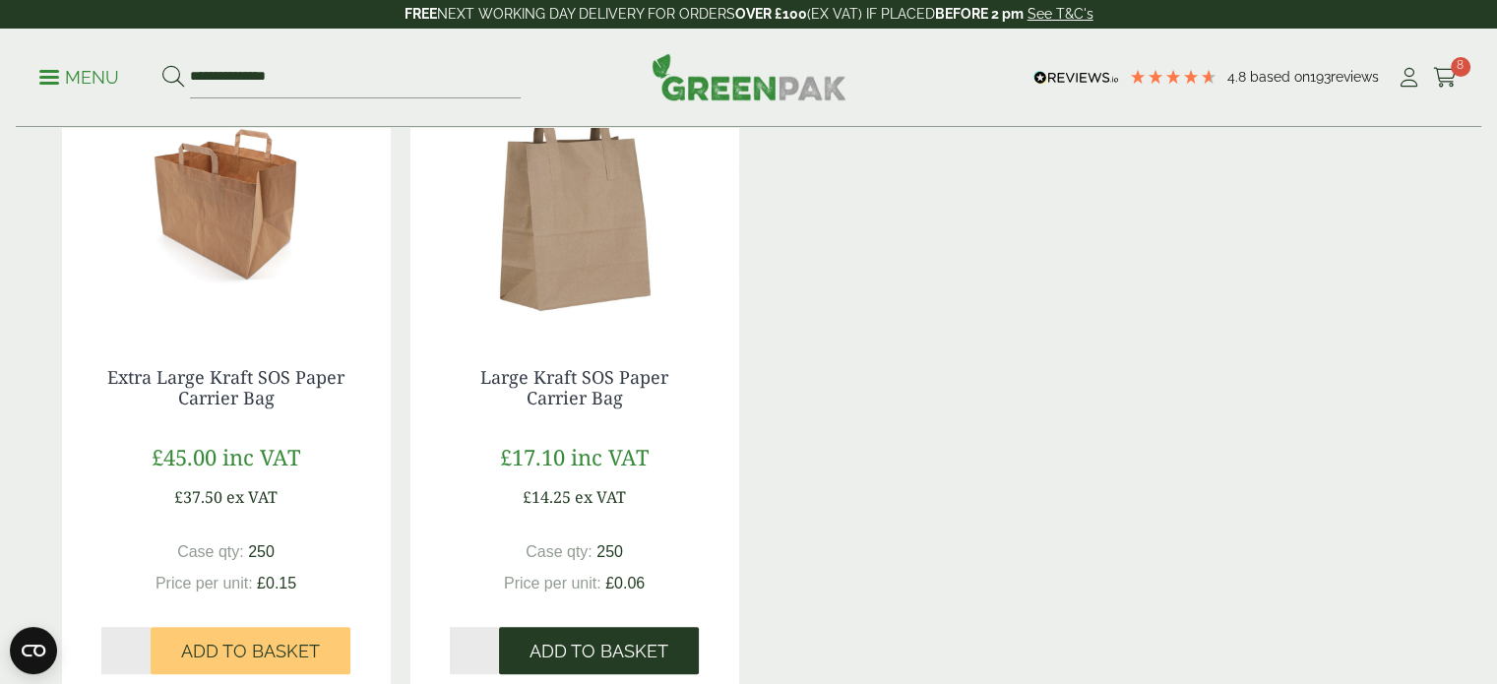
click at [660, 649] on span "Add to Basket" at bounding box center [599, 652] width 139 height 22
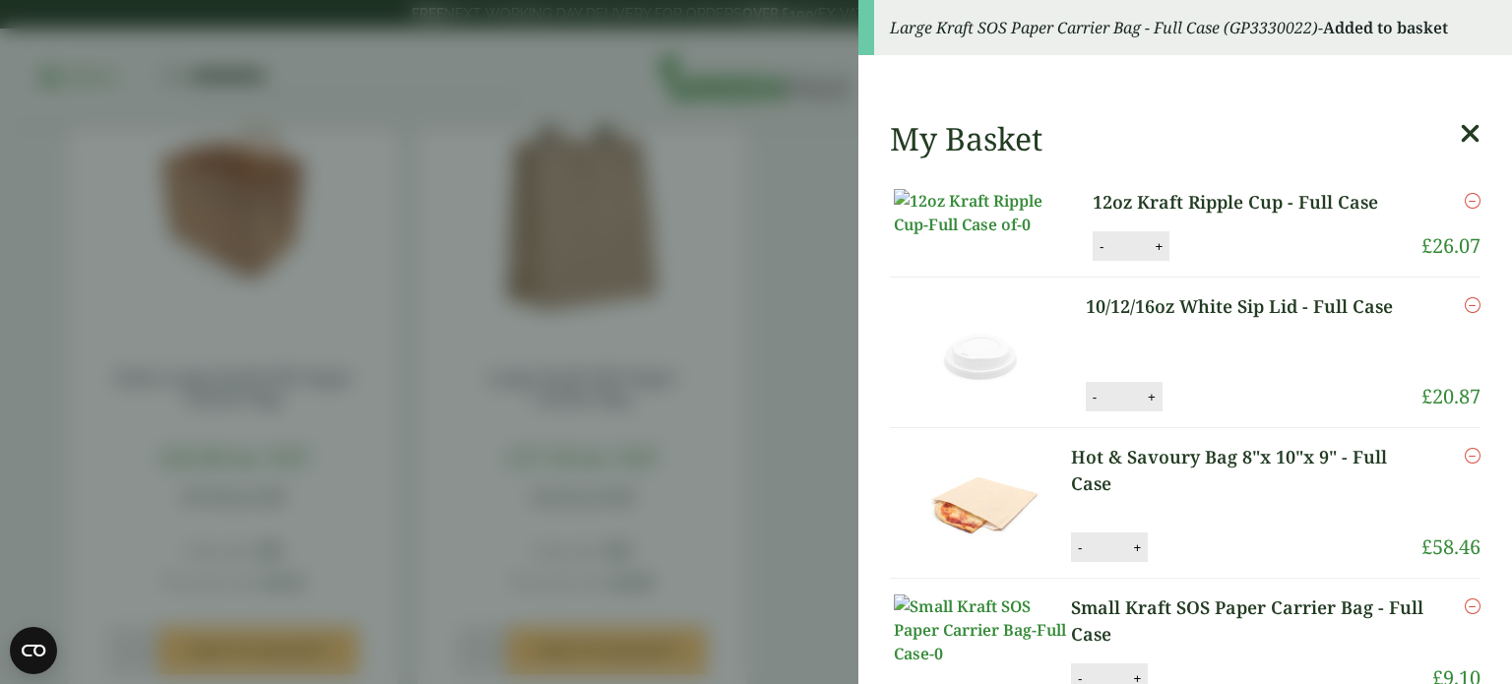
click at [1444, 55] on div "Large Kraft SOS Paper Carrier Bag - Full Case (GP3330022) - Added to basket" at bounding box center [1186, 27] width 654 height 55
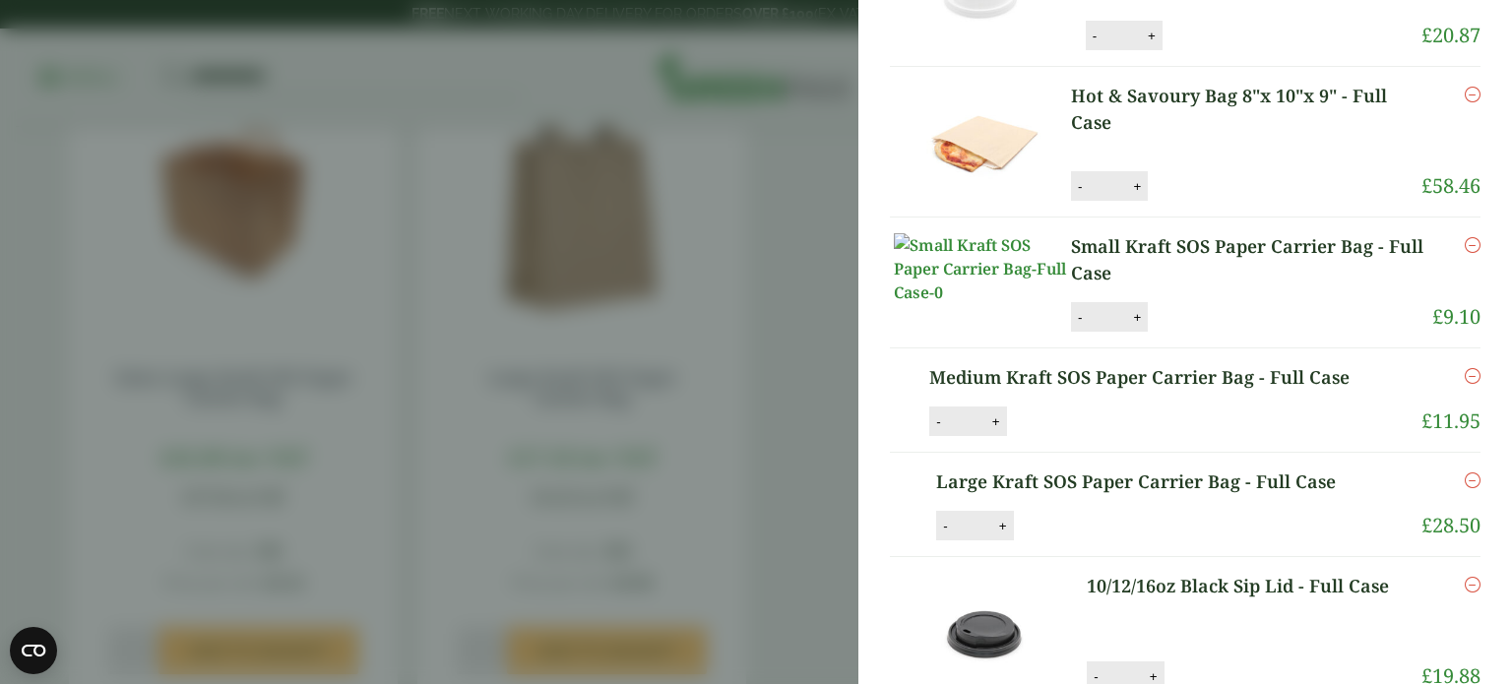
scroll to position [364, 0]
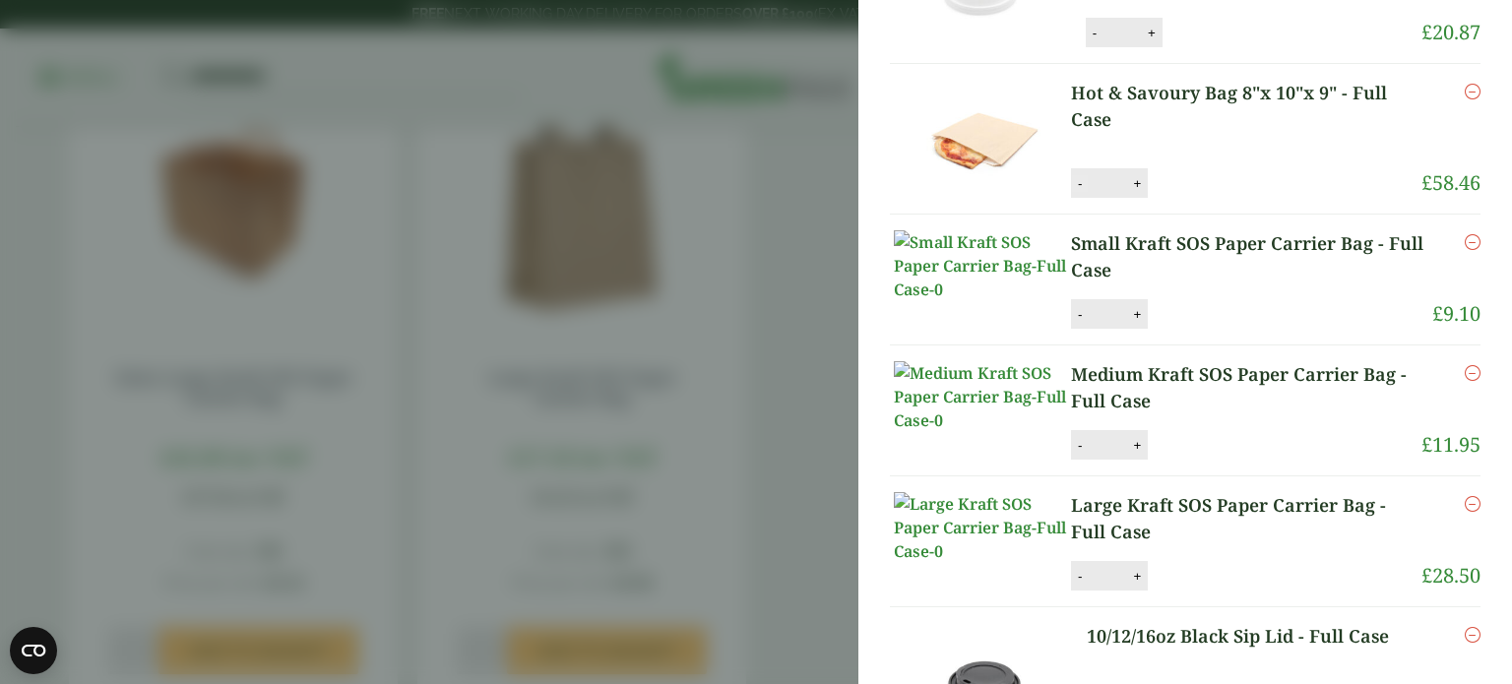
click at [1074, 192] on button "-" at bounding box center [1080, 183] width 16 height 17
type input "*"
click at [1213, 199] on button "Update" at bounding box center [1201, 184] width 98 height 30
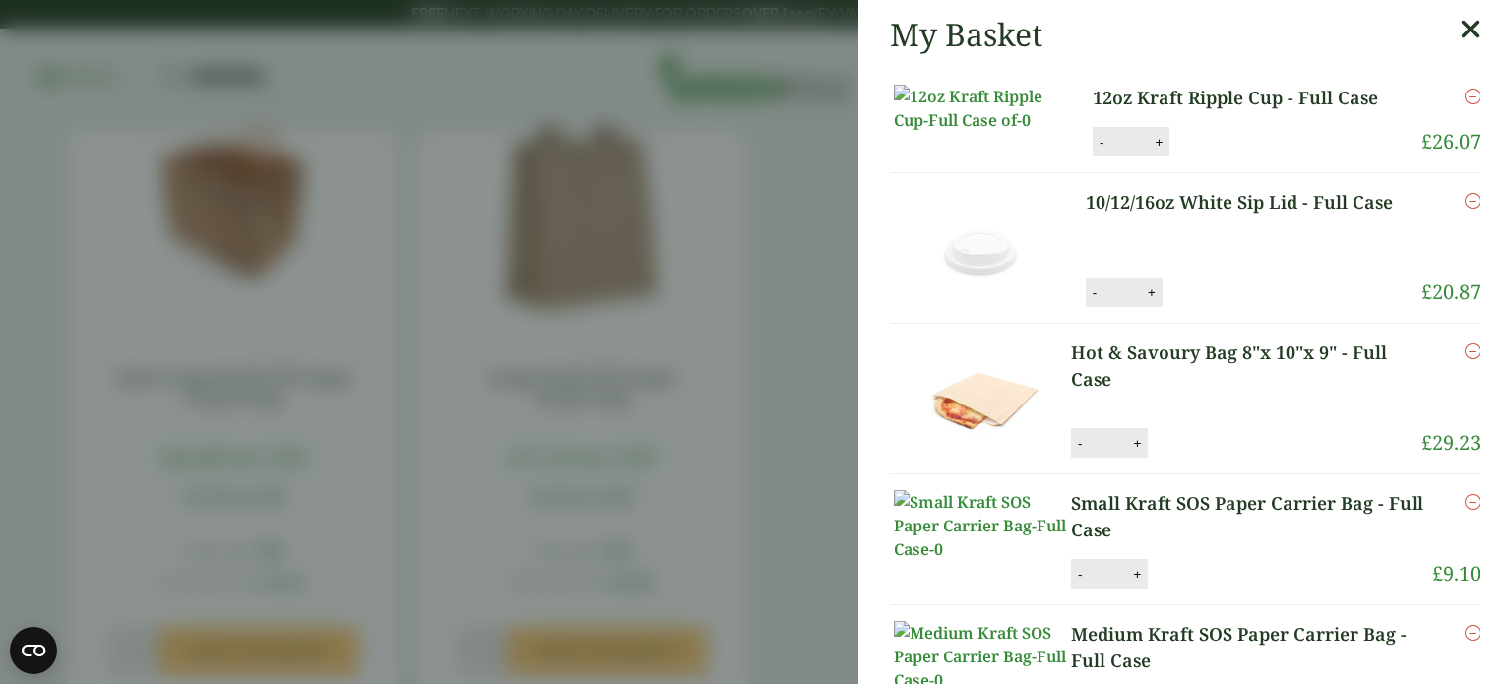
scroll to position [0, 0]
click at [1465, 209] on icon "Remove this item" at bounding box center [1473, 201] width 16 height 16
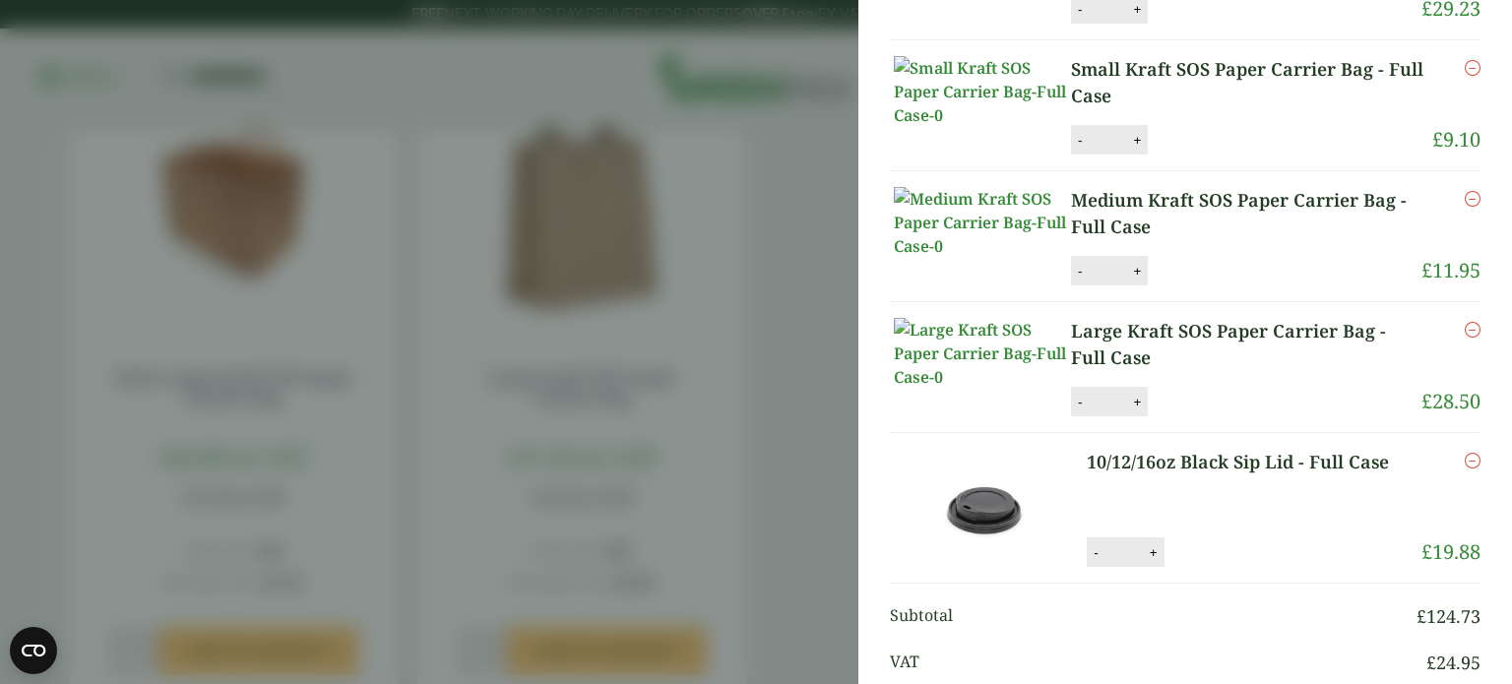
scroll to position [286, 0]
click at [1078, 409] on button "-" at bounding box center [1080, 400] width 16 height 17
type input "*"
click at [1201, 415] on button "Update" at bounding box center [1201, 401] width 98 height 30
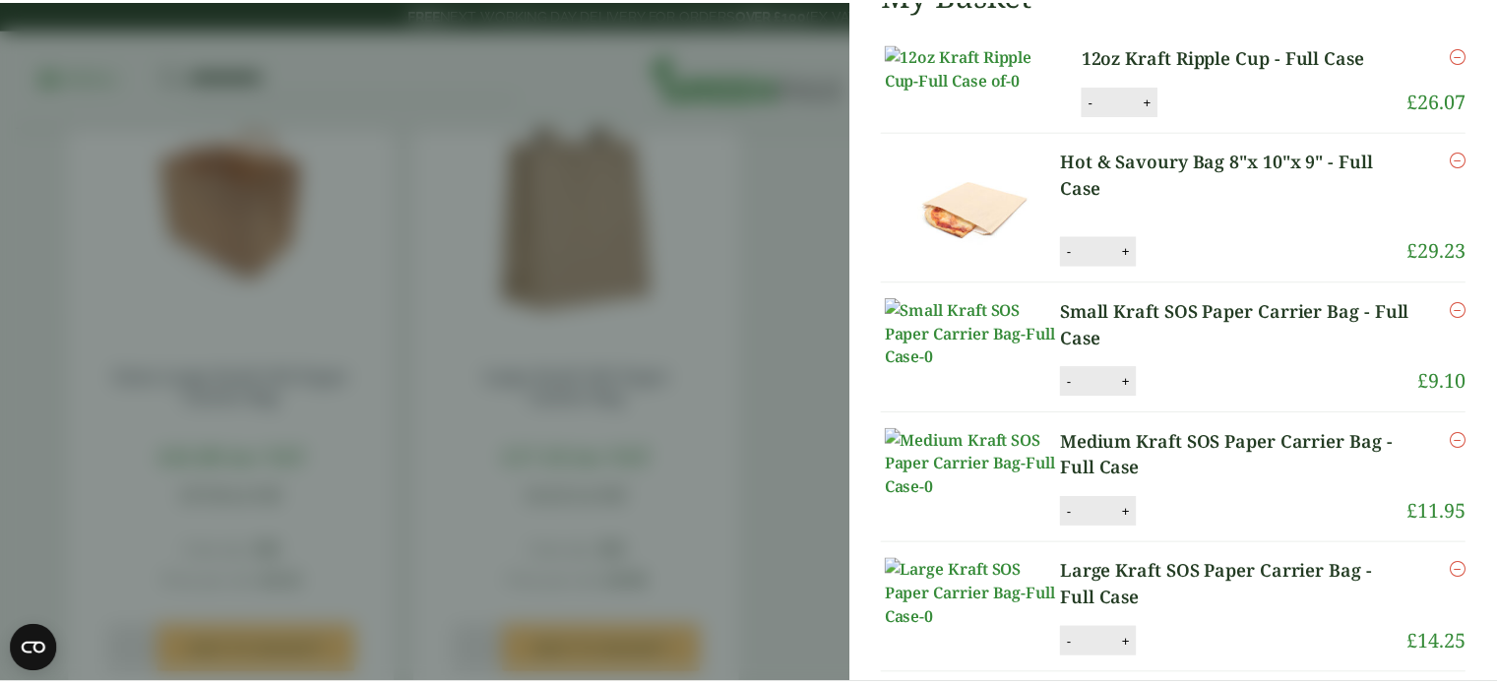
scroll to position [0, 0]
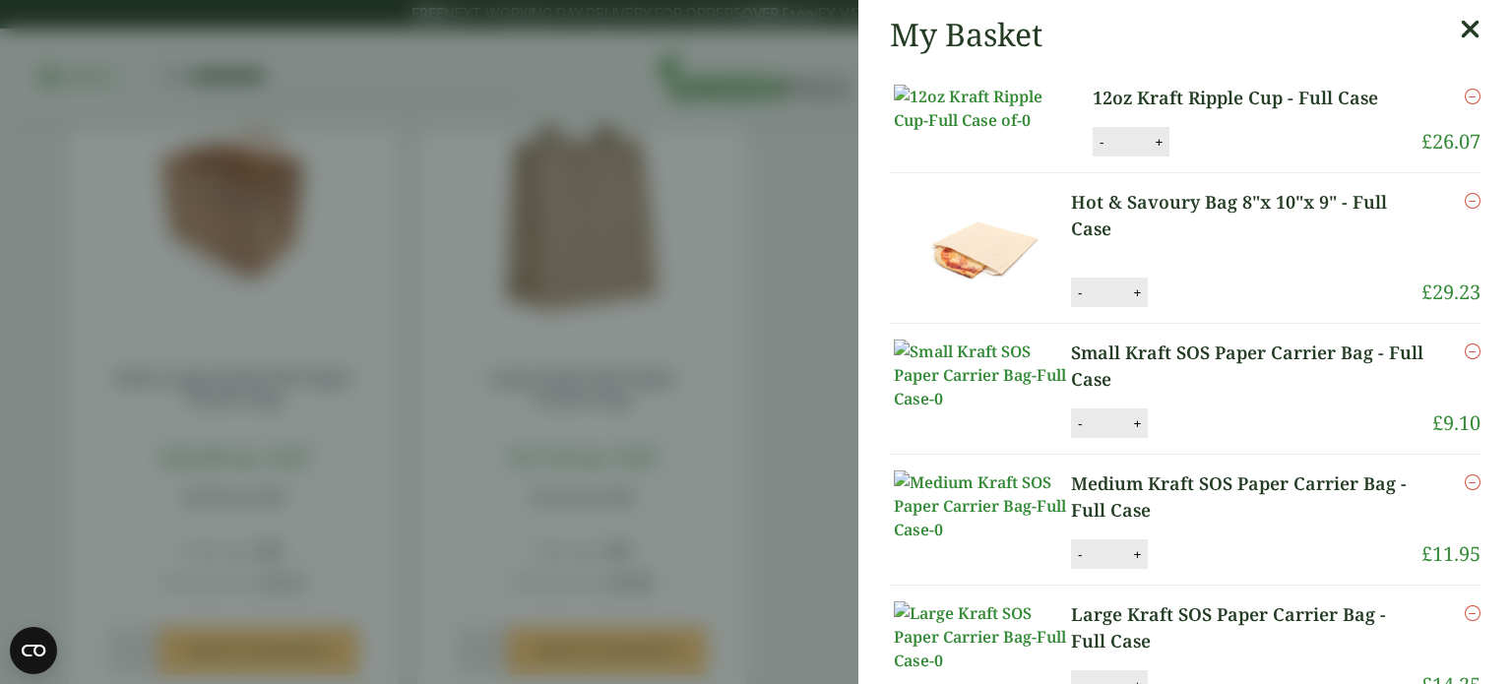
click at [526, 151] on aside "My Basket 12oz Kraft Ripple Cup - Full Case 12oz Kraft Ripple Cup - Full Case q…" at bounding box center [756, 342] width 1512 height 684
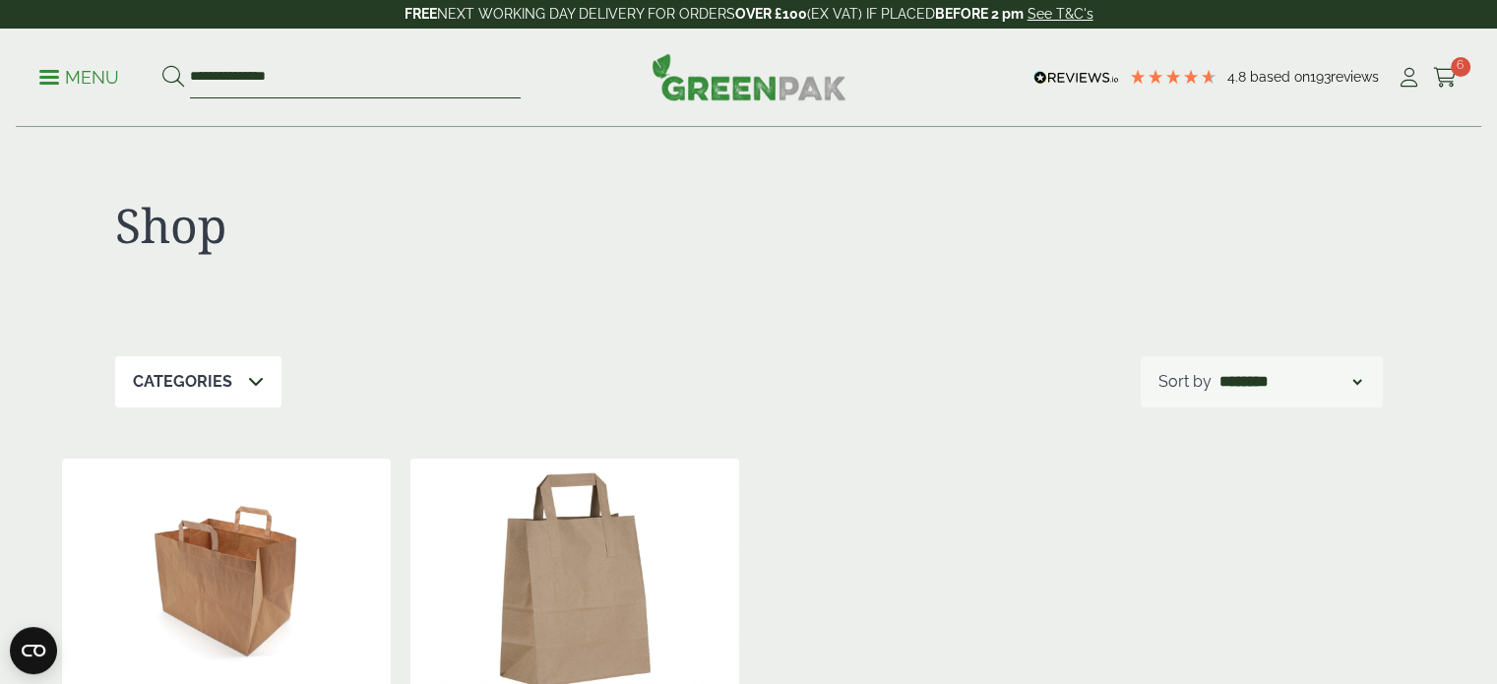
click at [267, 87] on input "**********" at bounding box center [355, 77] width 331 height 41
click at [307, 75] on input "**********" at bounding box center [355, 77] width 331 height 41
type input "*"
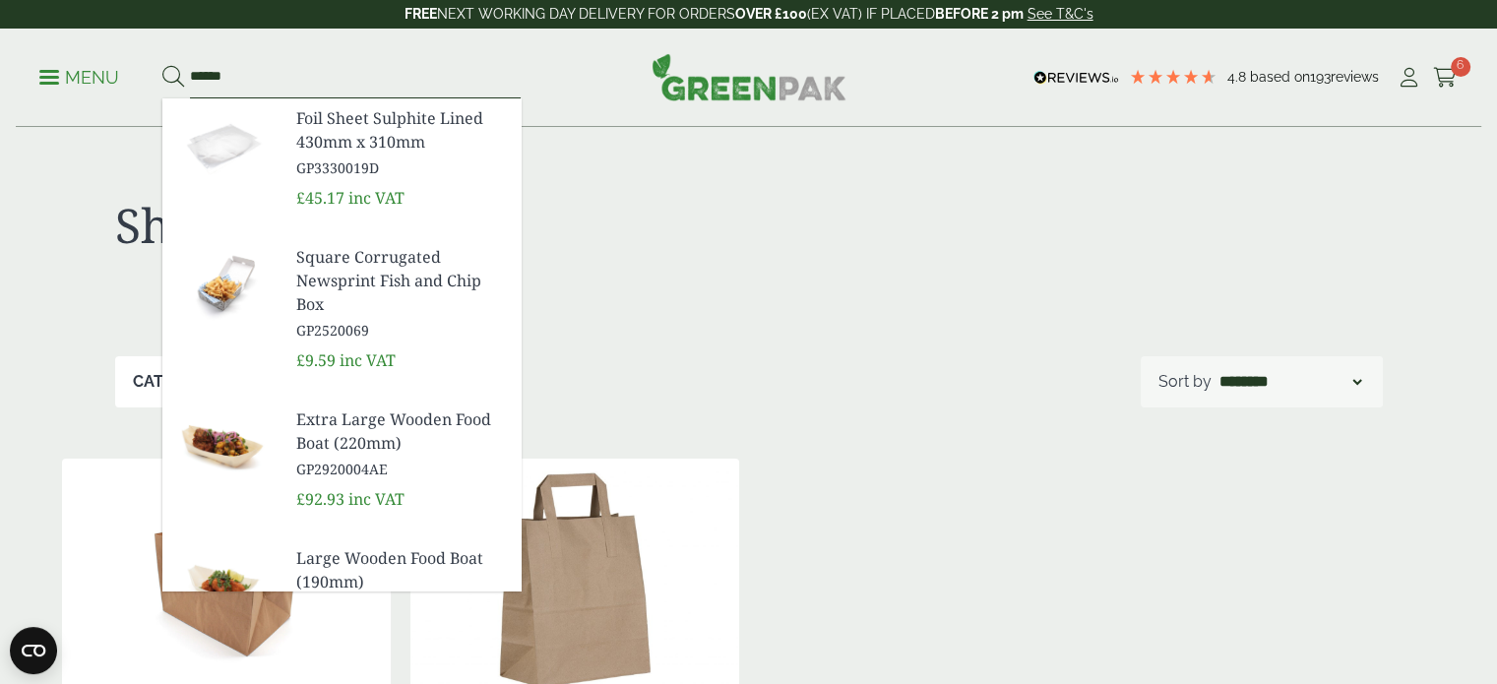
type input "******"
click at [162, 65] on button at bounding box center [173, 78] width 22 height 26
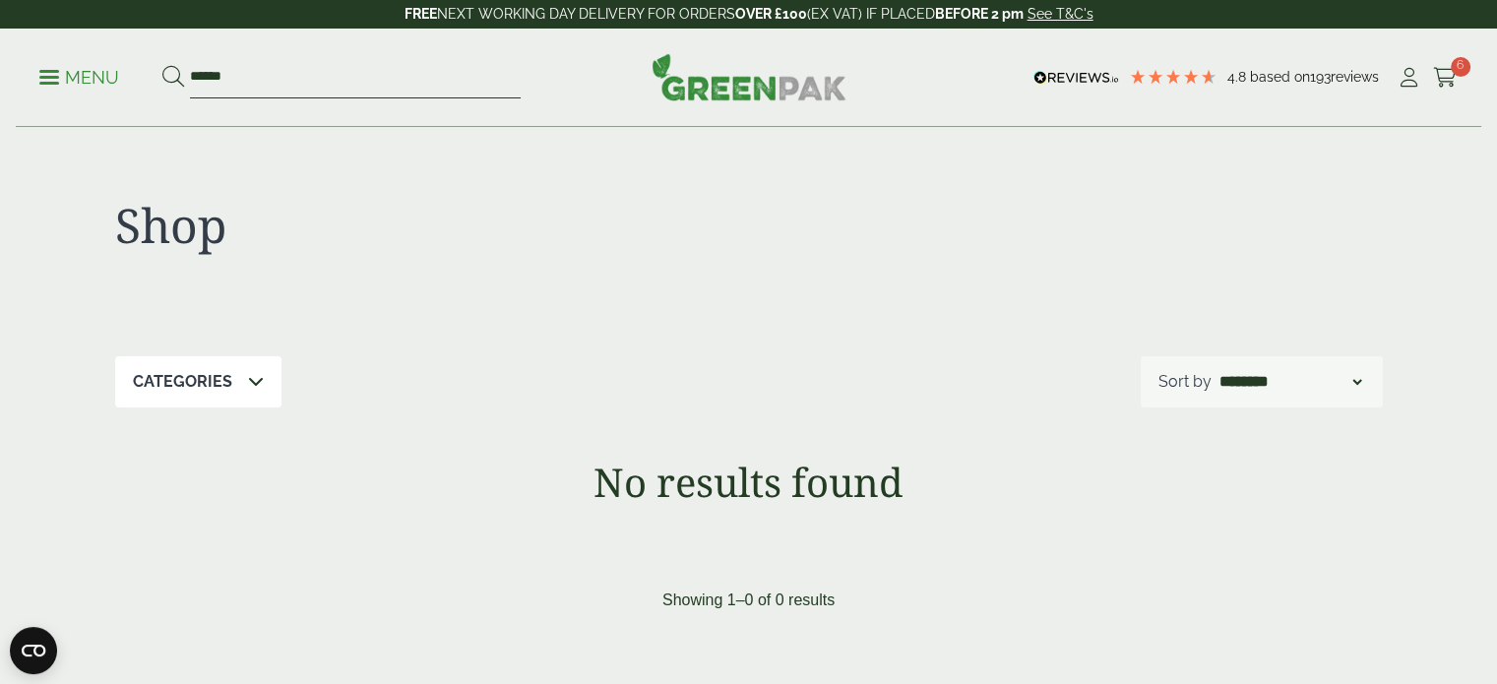
click at [271, 73] on input "******" at bounding box center [355, 77] width 331 height 41
click at [51, 82] on link "Menu" at bounding box center [79, 76] width 80 height 20
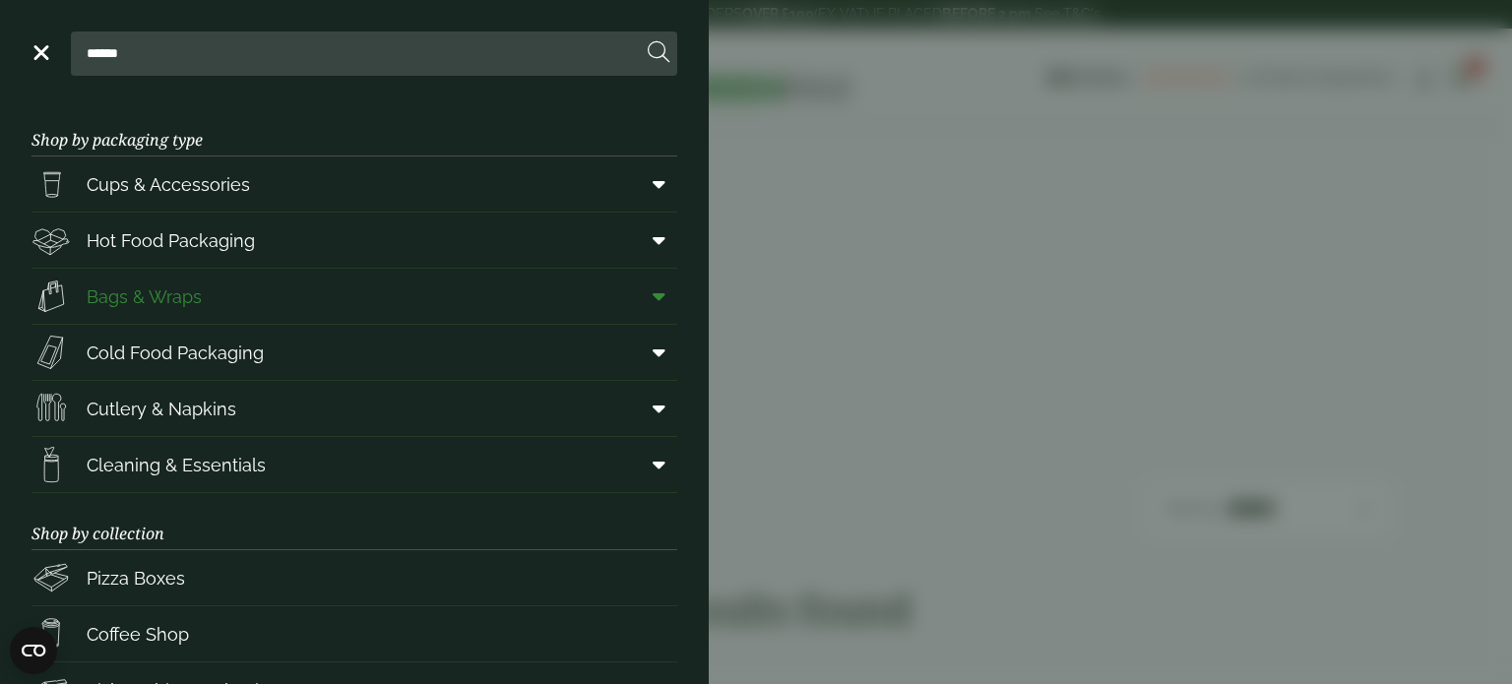
click at [340, 290] on link "Bags & Wraps" at bounding box center [355, 296] width 646 height 55
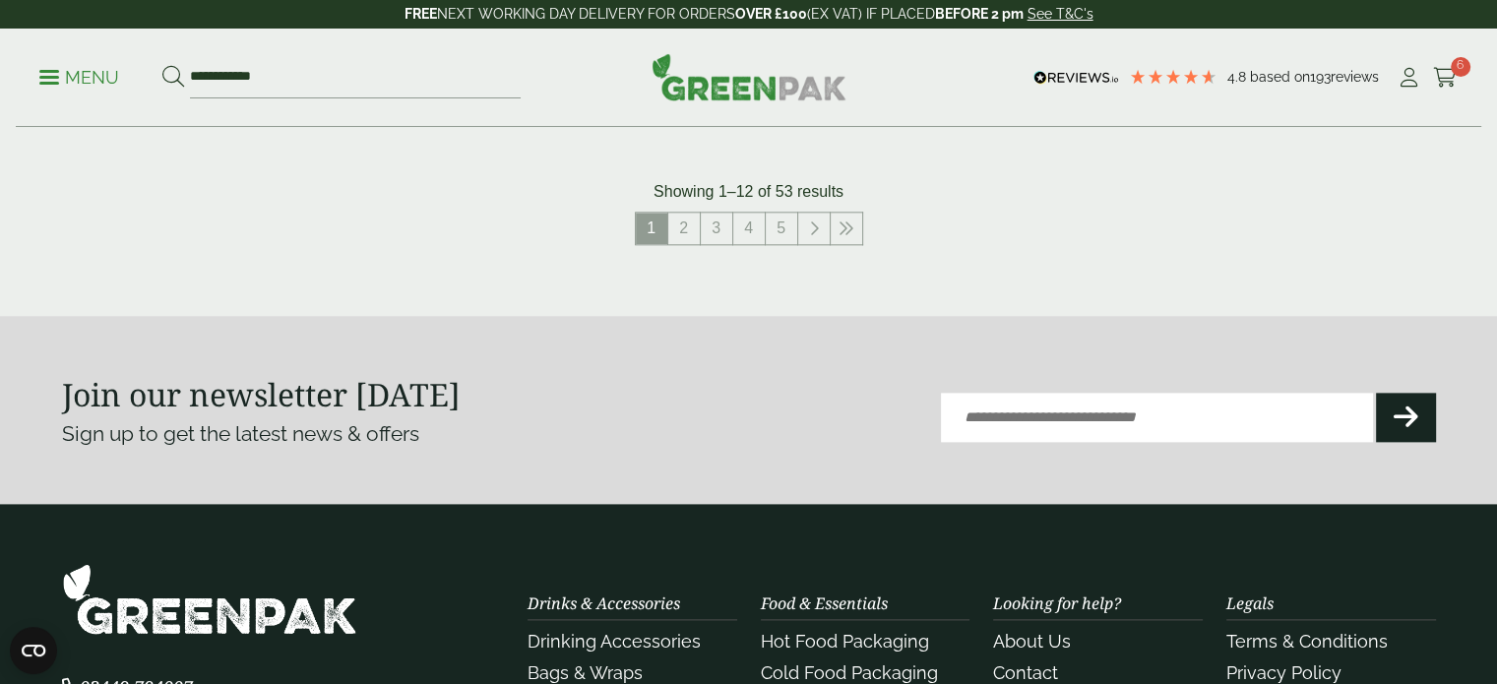
scroll to position [2320, 0]
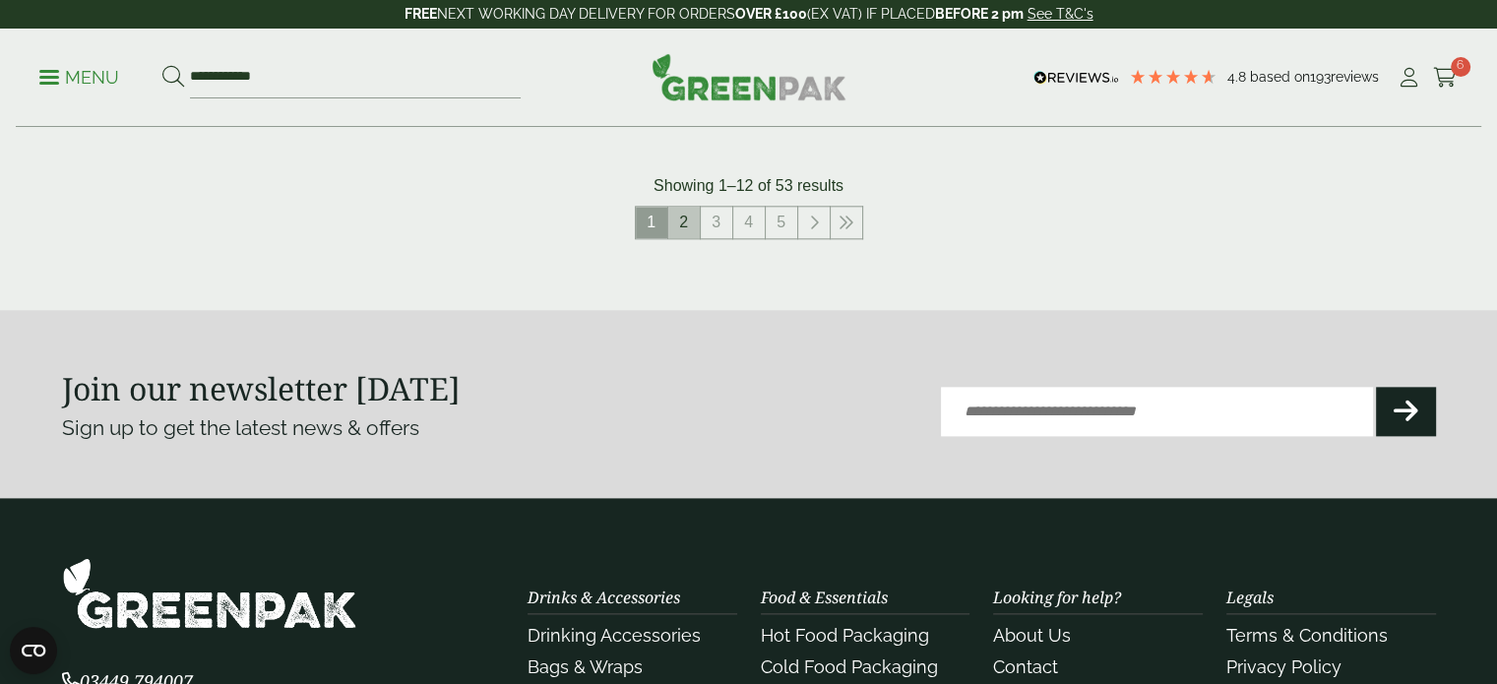
click at [673, 225] on link "2" at bounding box center [685, 223] width 32 height 32
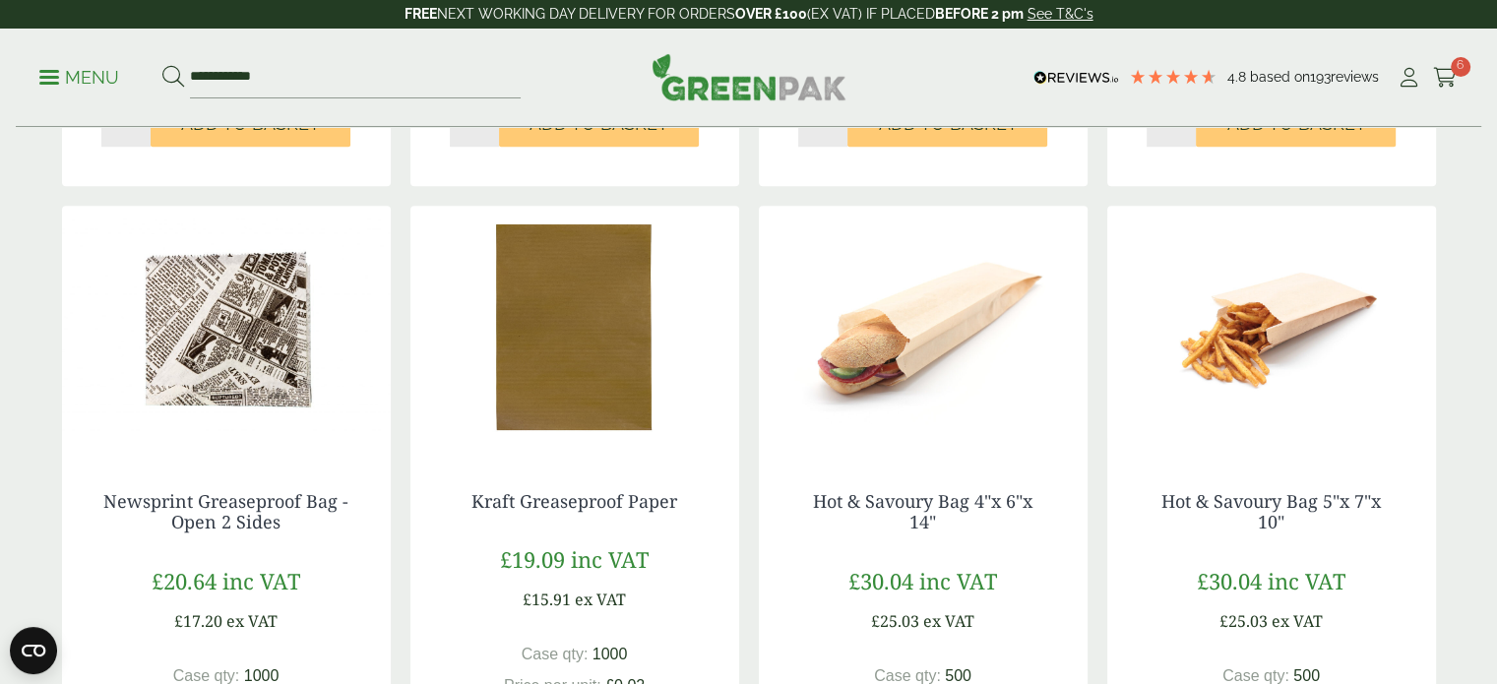
scroll to position [1560, 0]
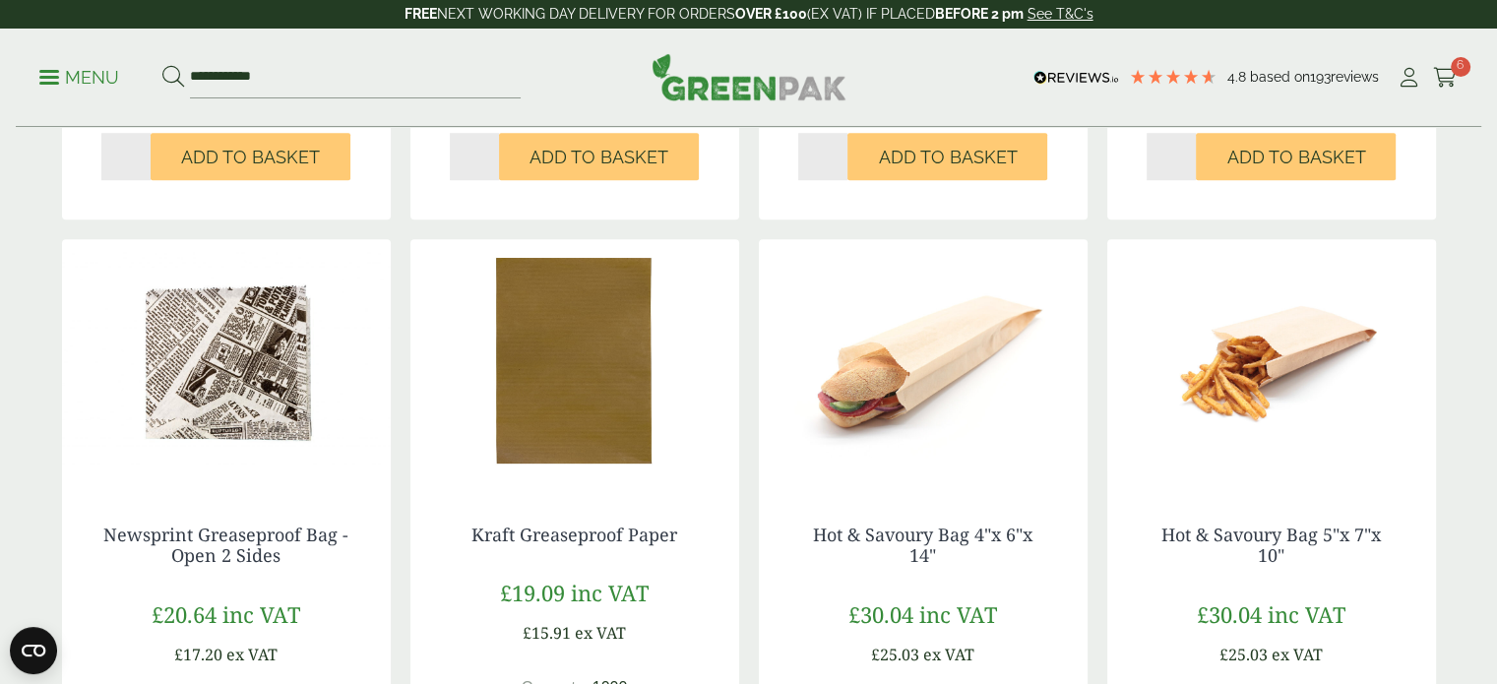
click at [1223, 376] on img at bounding box center [1272, 362] width 329 height 246
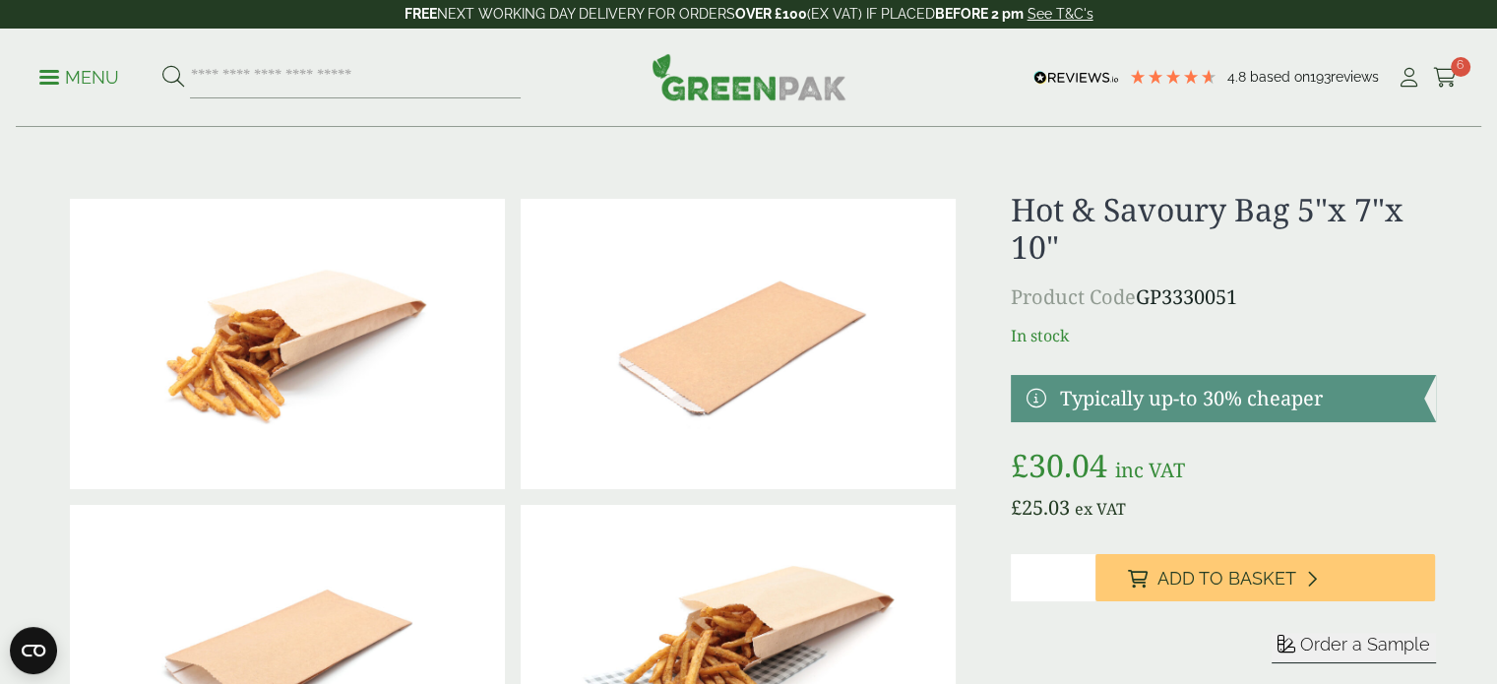
click at [51, 78] on span at bounding box center [49, 77] width 20 height 3
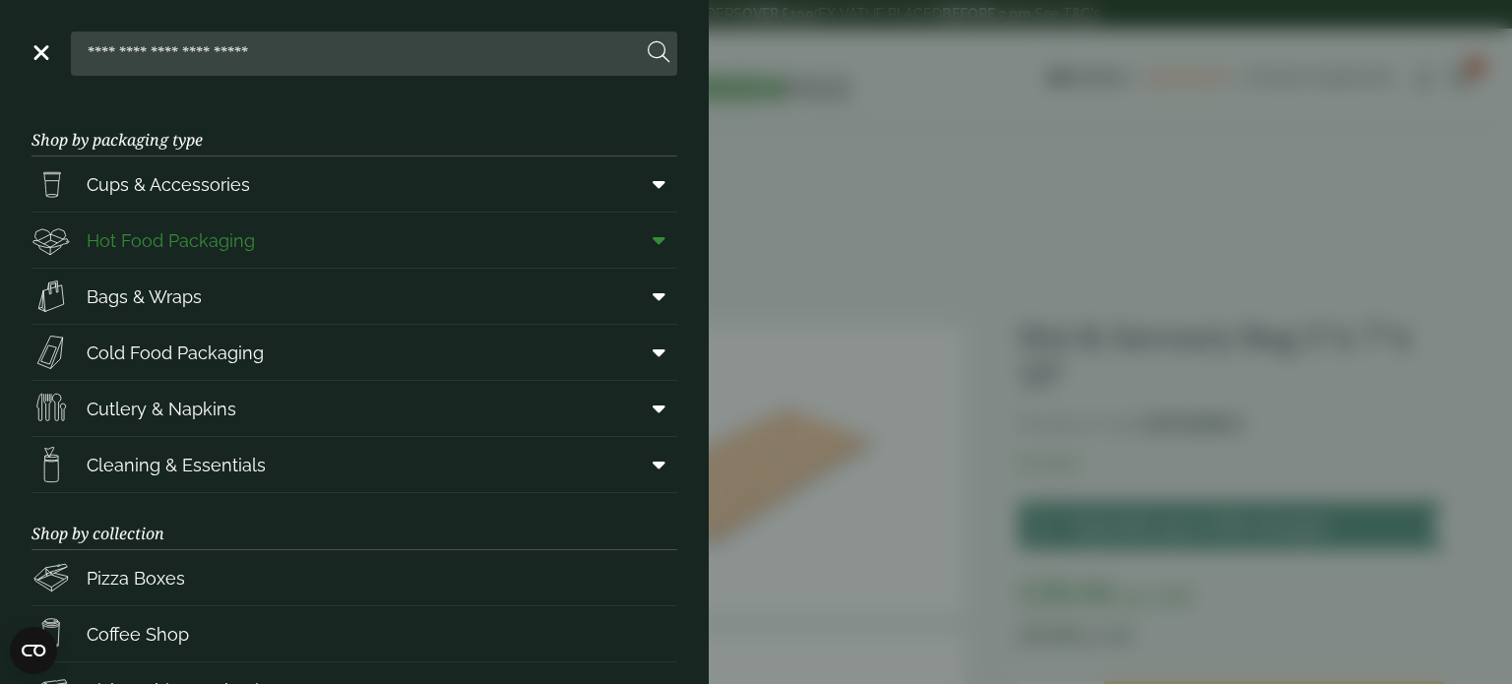
click at [304, 238] on link "Hot Food Packaging" at bounding box center [355, 240] width 646 height 55
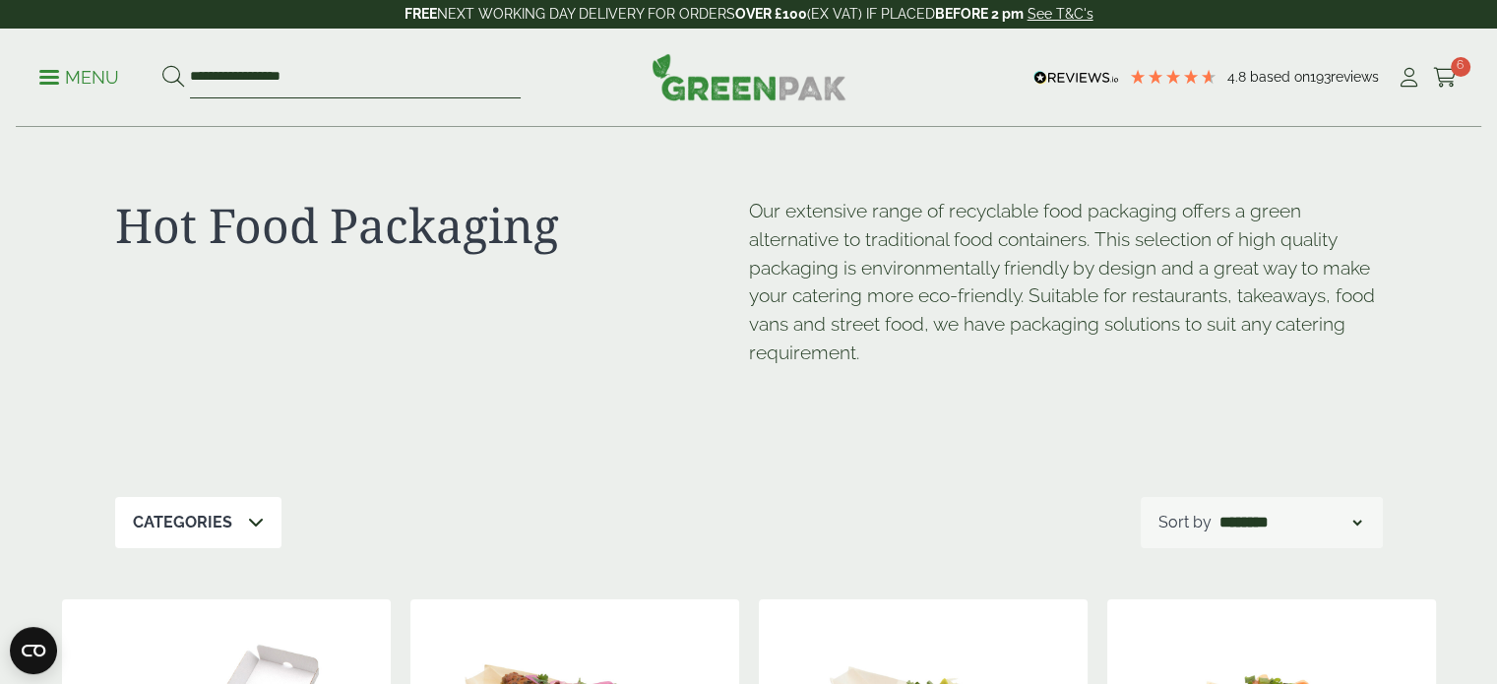
click at [336, 72] on input "**********" at bounding box center [355, 77] width 331 height 41
type input "*"
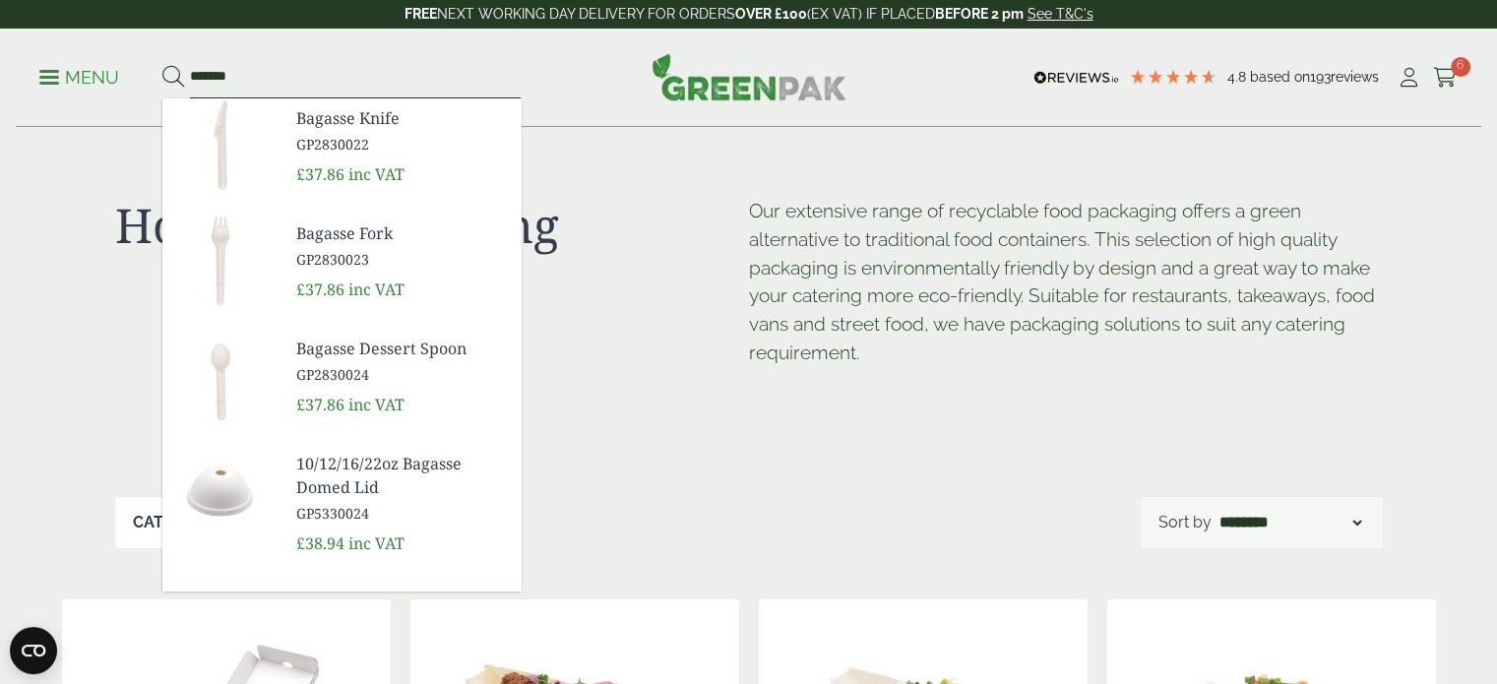
type input "*******"
click at [162, 65] on button at bounding box center [173, 78] width 22 height 26
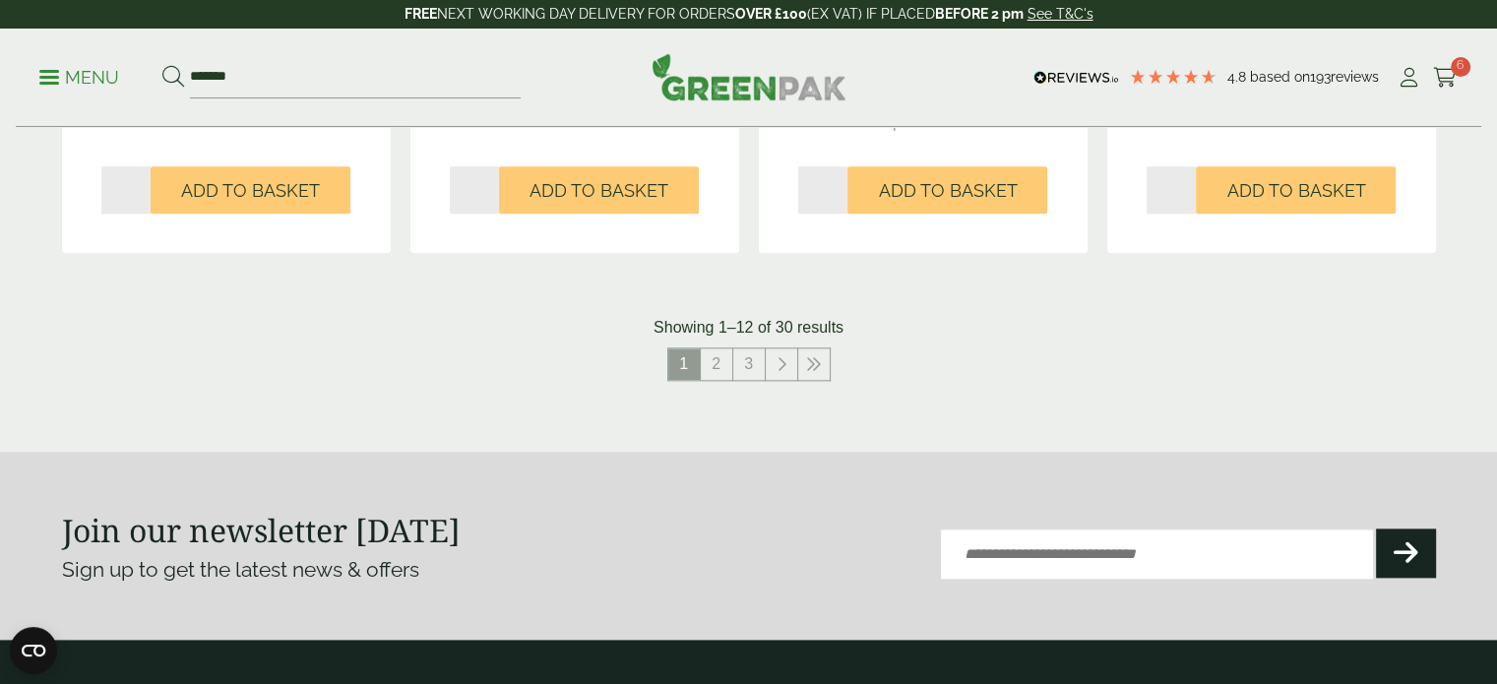
scroll to position [2142, 0]
click at [711, 357] on link "2" at bounding box center [717, 364] width 32 height 32
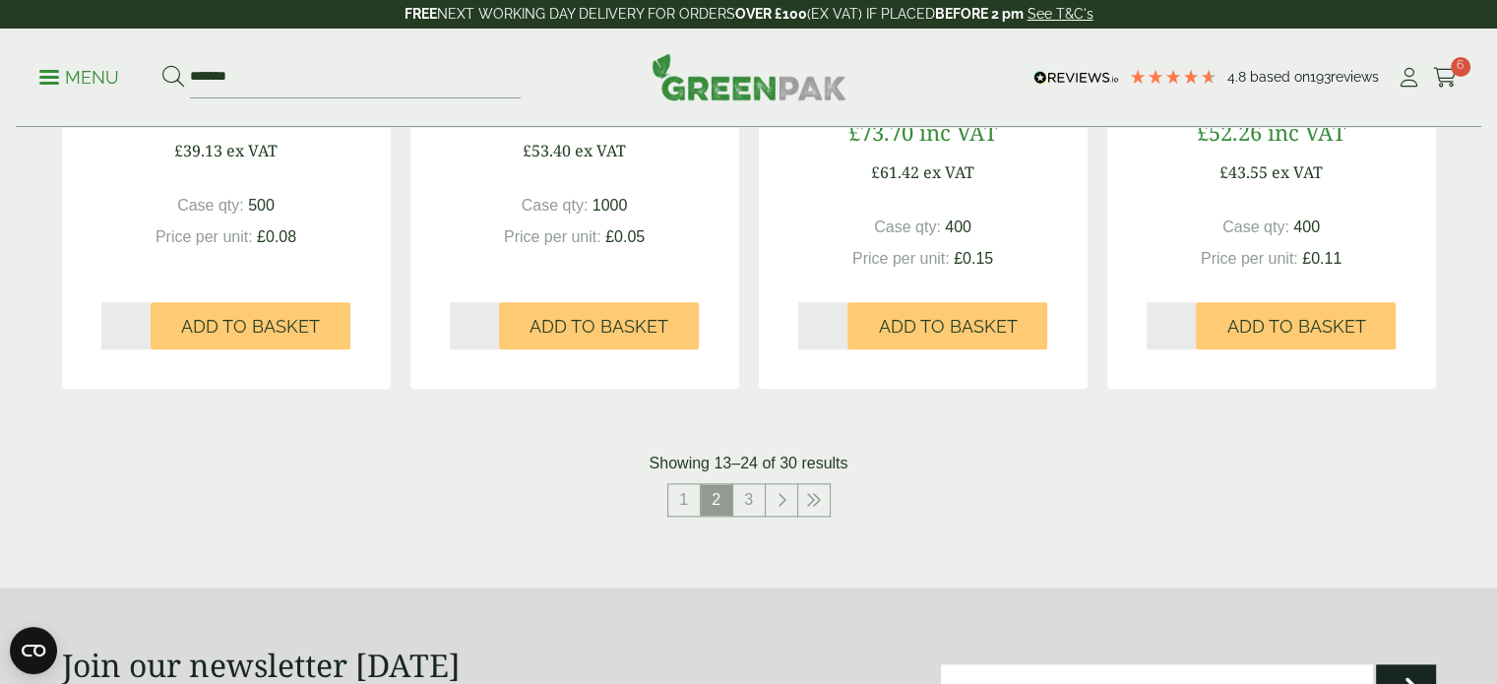
scroll to position [1993, 0]
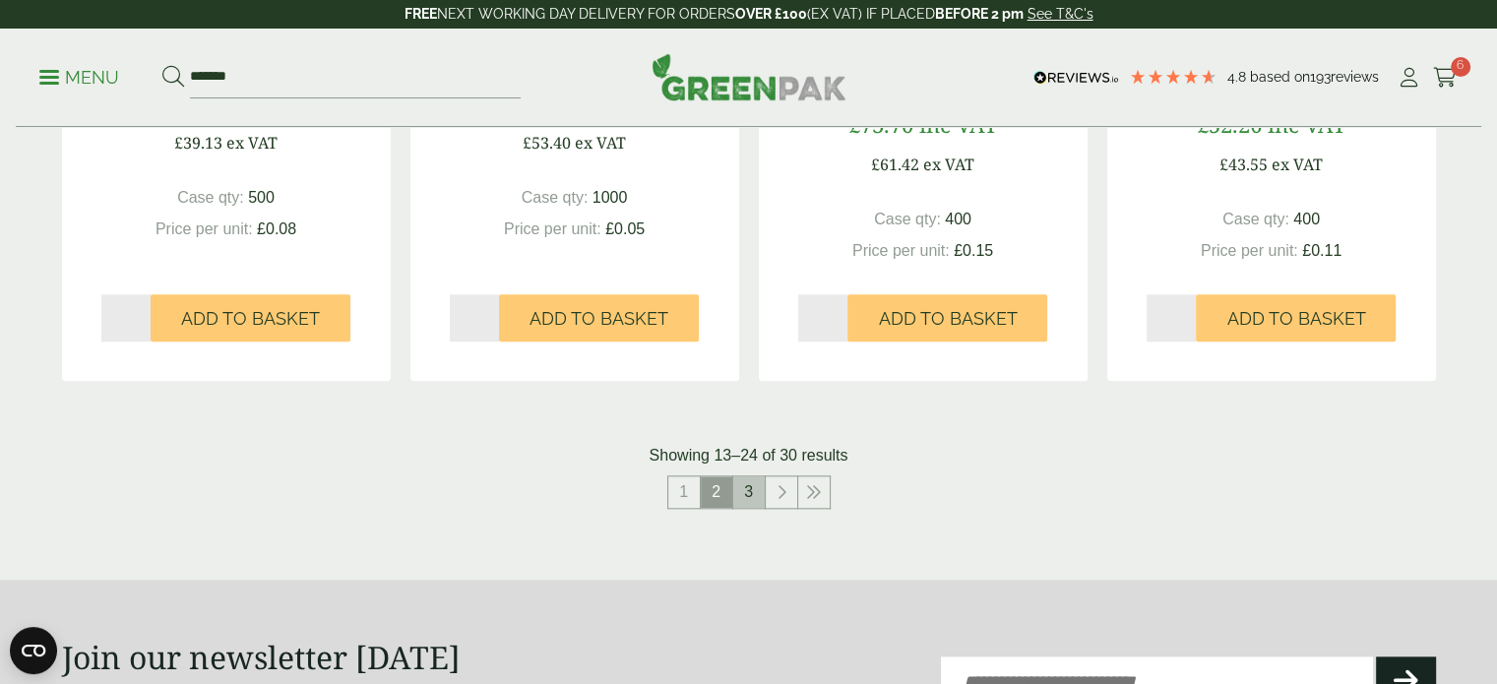
click at [752, 491] on link "3" at bounding box center [749, 493] width 32 height 32
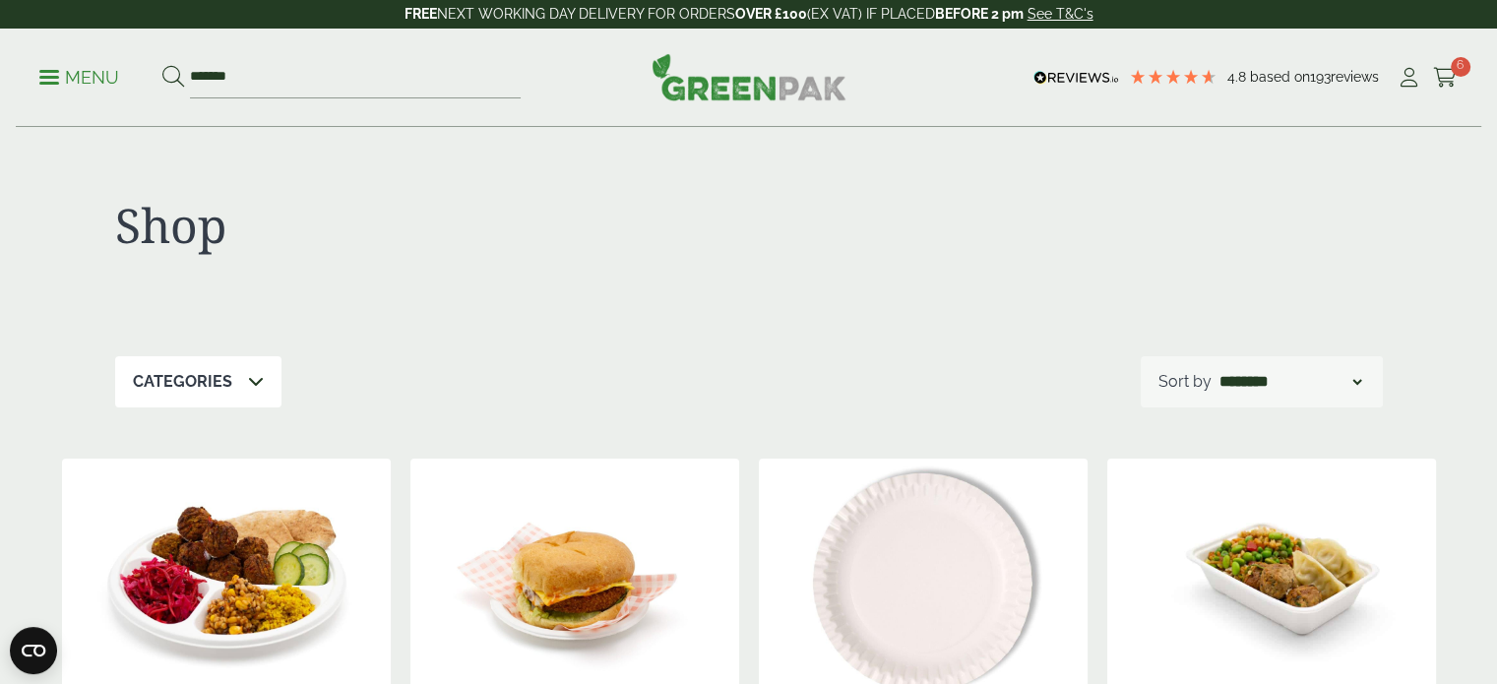
click at [39, 82] on link "Menu" at bounding box center [79, 76] width 80 height 20
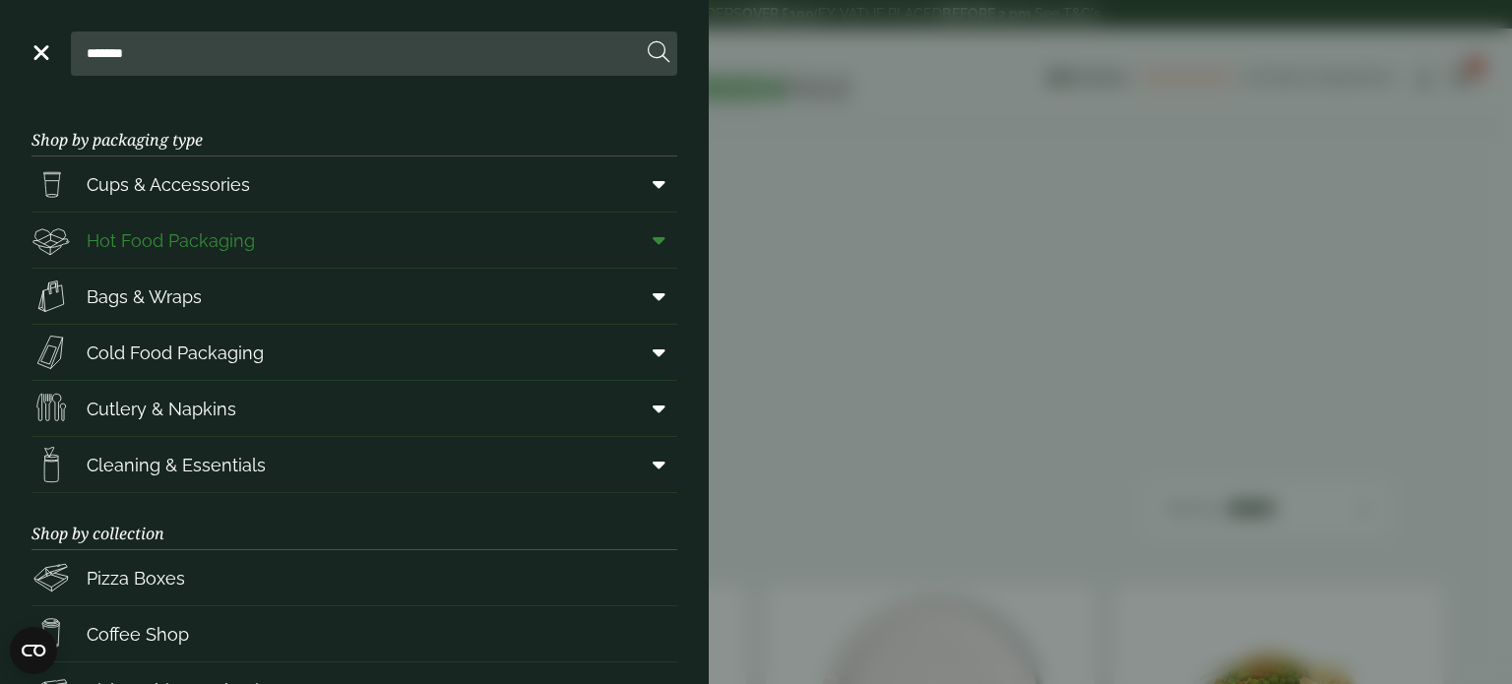
click at [430, 242] on link "Hot Food Packaging" at bounding box center [355, 240] width 646 height 55
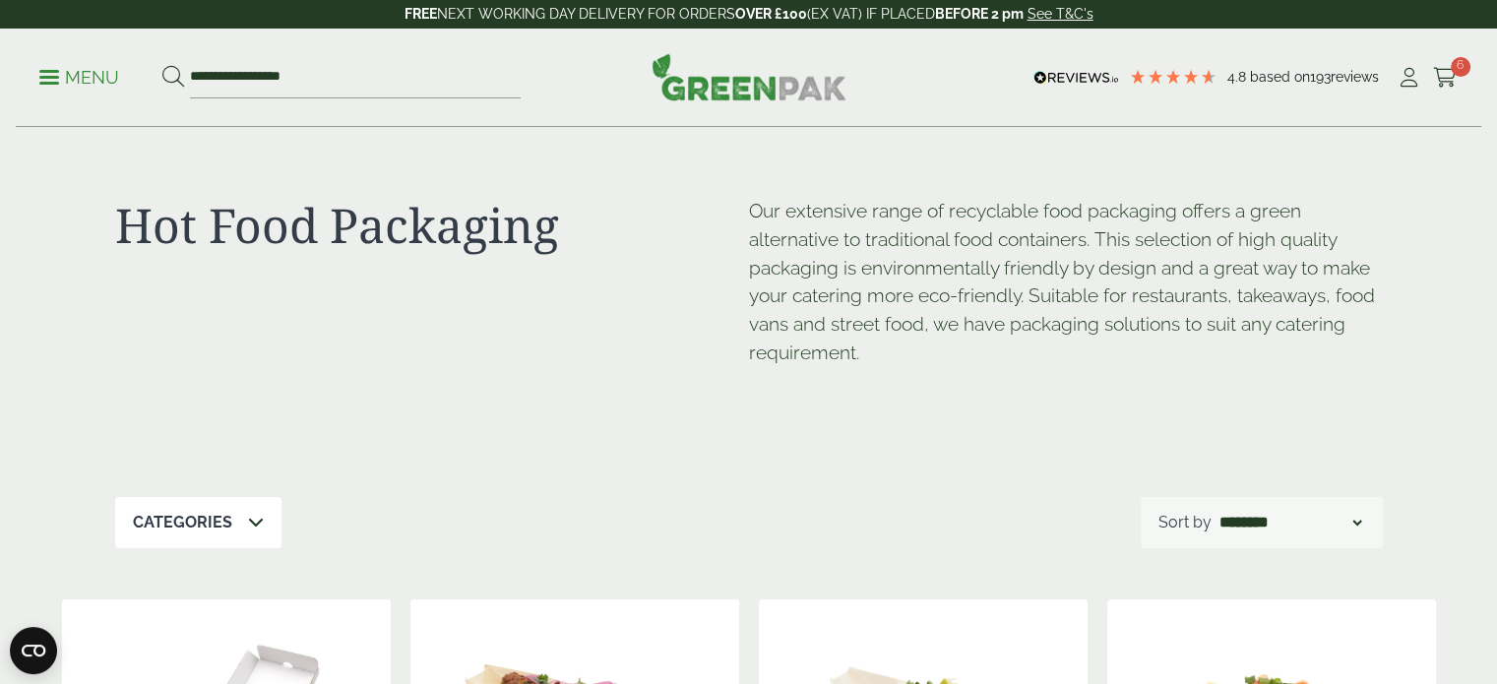
click at [36, 78] on div "**********" at bounding box center [749, 78] width 1466 height 98
click at [67, 82] on p "Menu" at bounding box center [79, 78] width 80 height 24
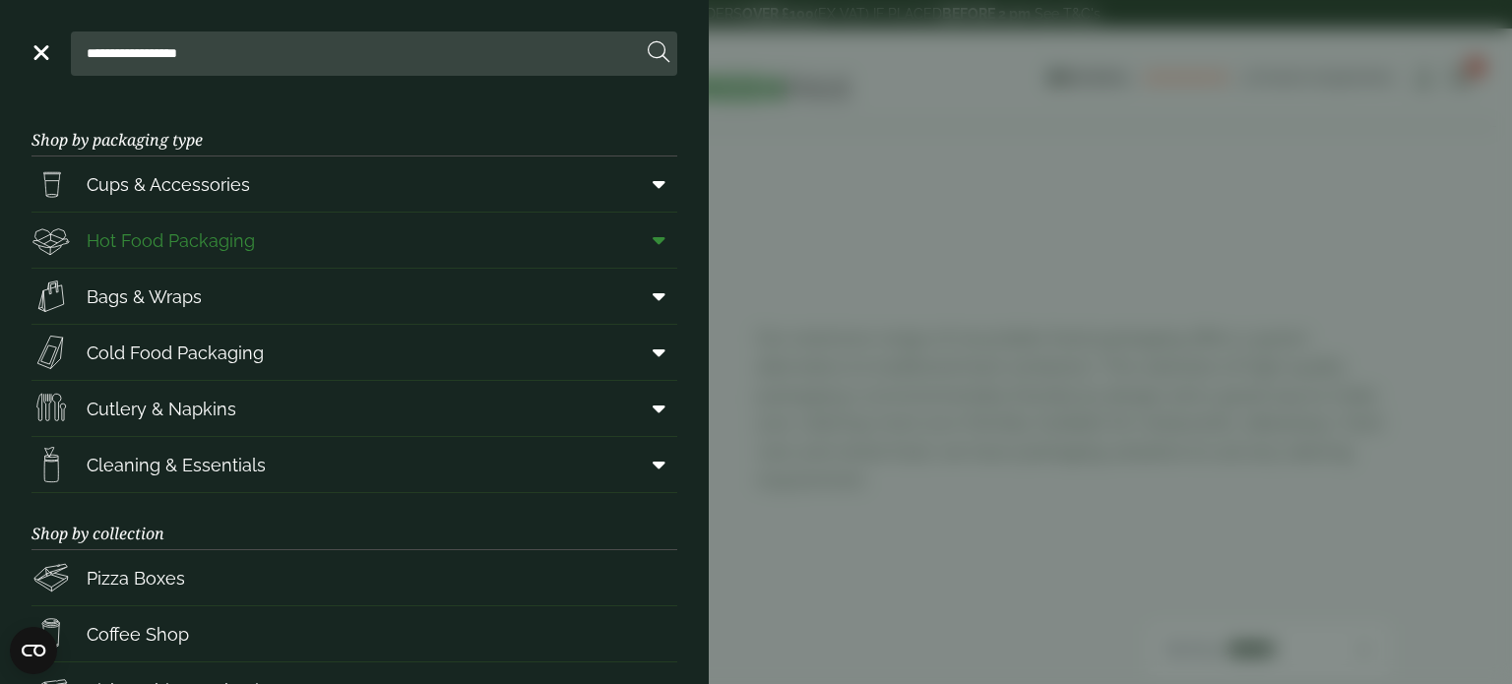
click at [653, 239] on icon at bounding box center [659, 240] width 13 height 20
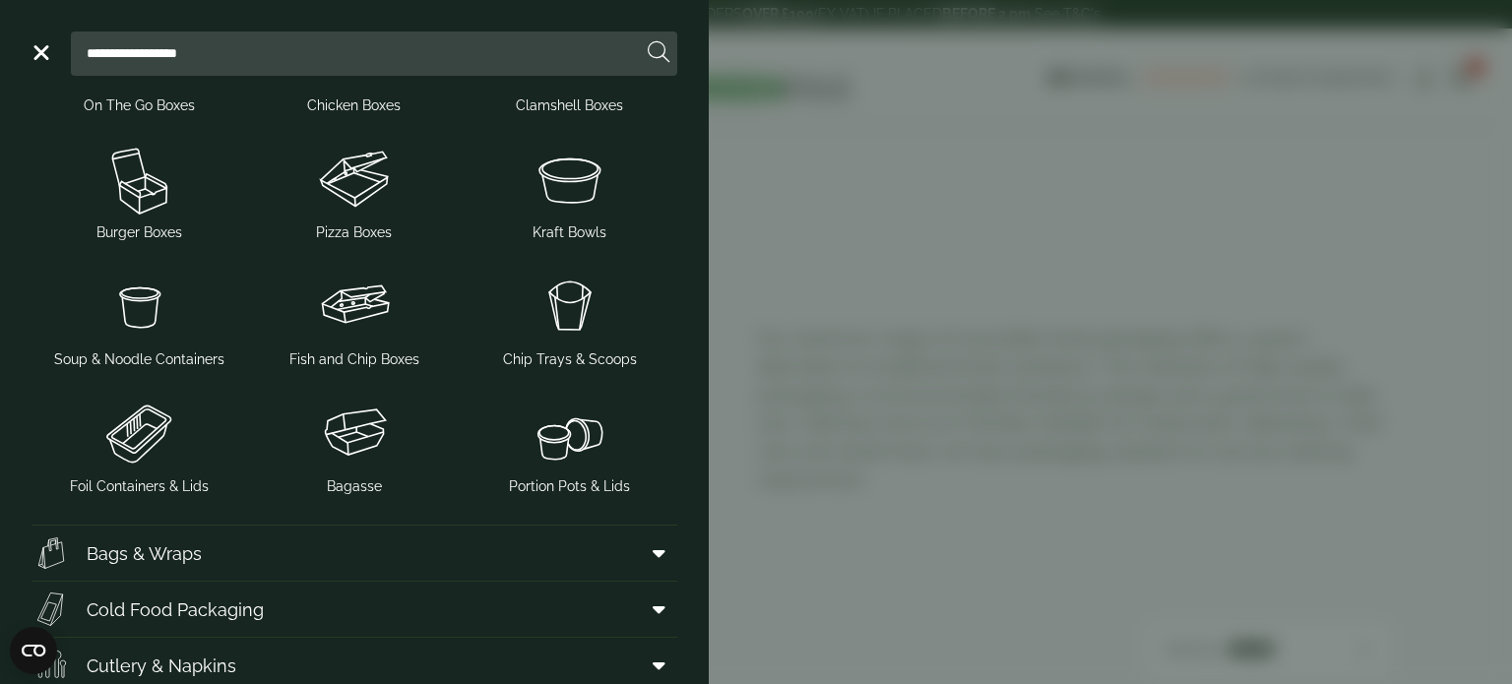
scroll to position [394, 0]
click at [566, 192] on img at bounding box center [570, 179] width 200 height 79
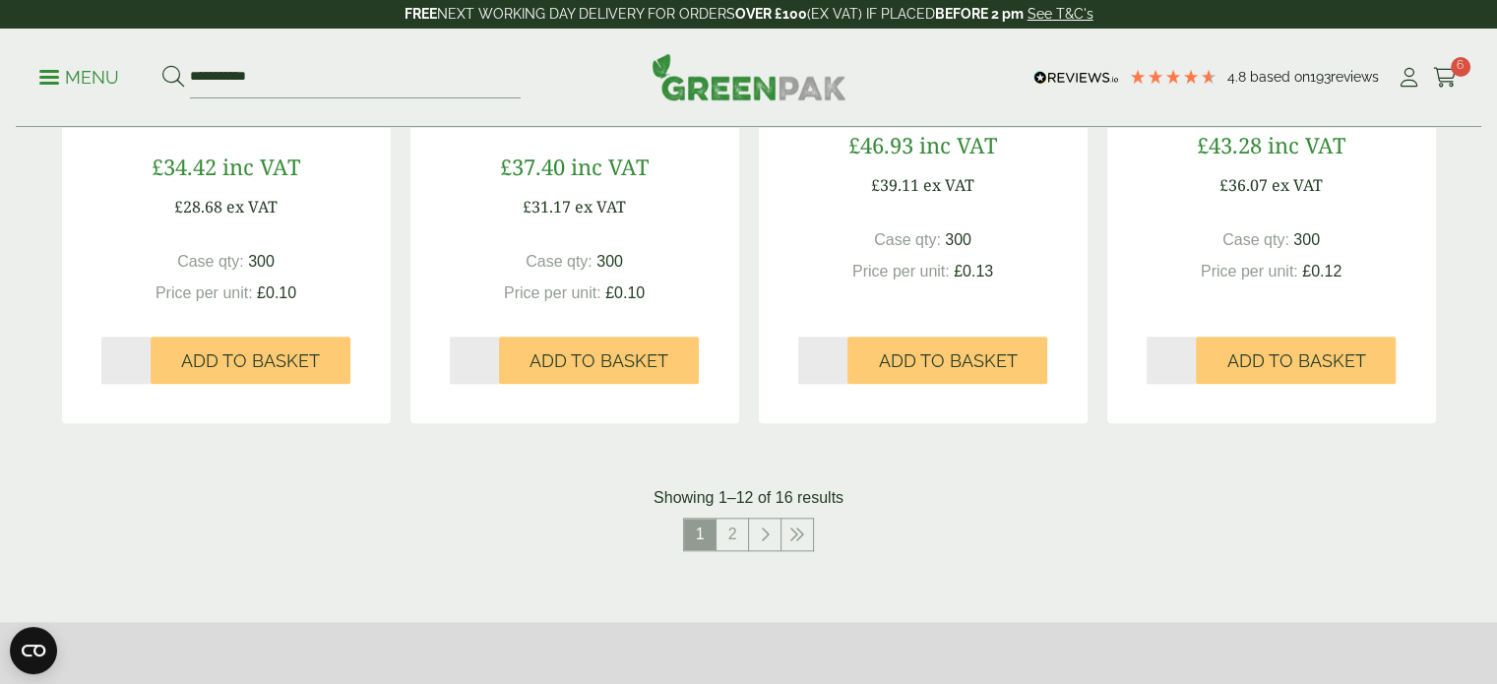
scroll to position [2006, 0]
click at [730, 539] on link "2" at bounding box center [733, 536] width 32 height 32
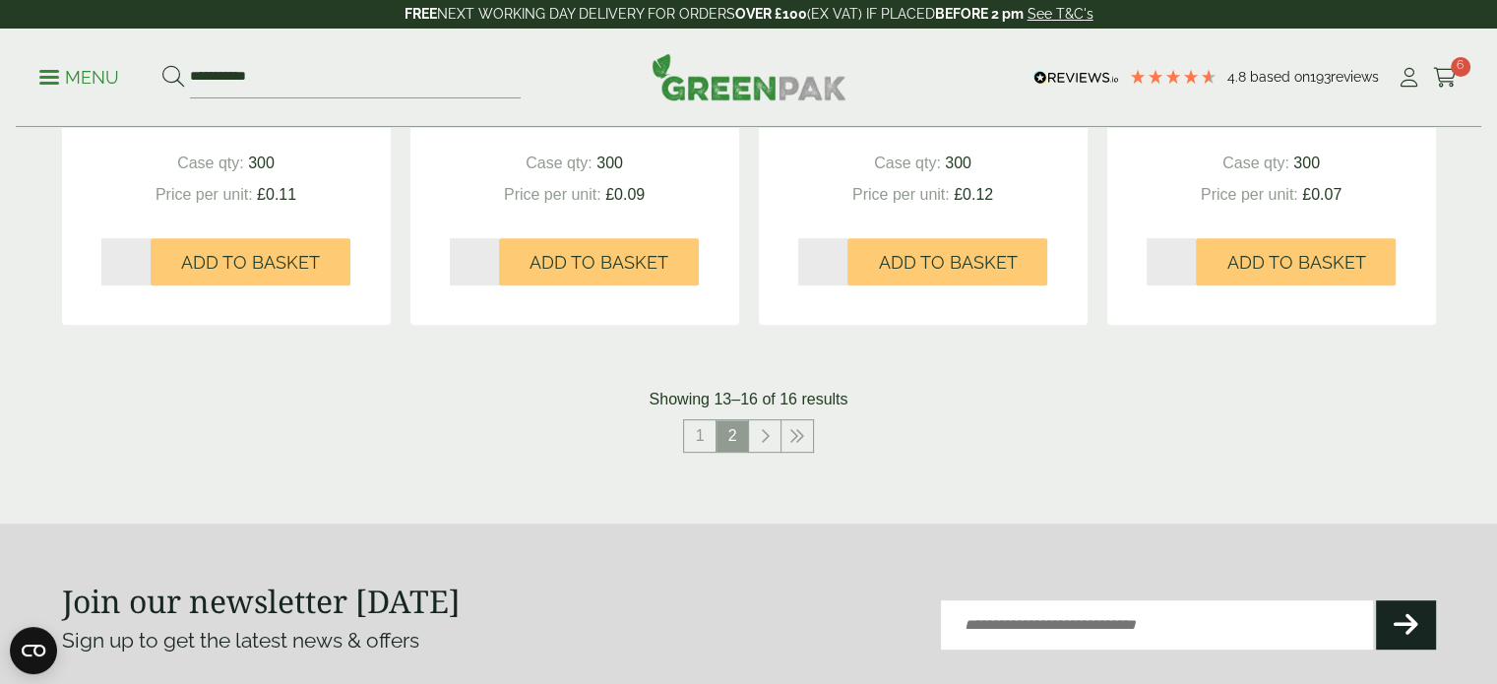
scroll to position [803, 0]
click at [694, 442] on link "1" at bounding box center [700, 435] width 32 height 32
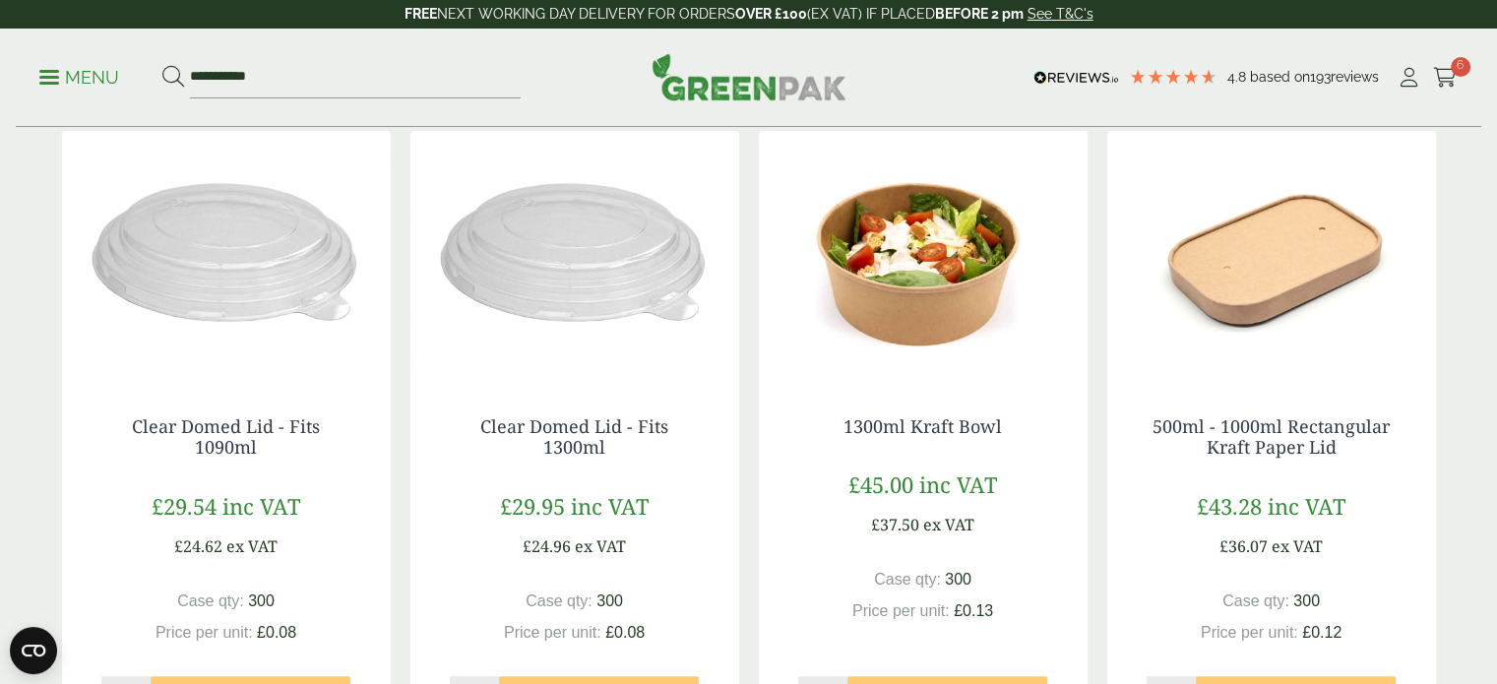
scroll to position [1019, 0]
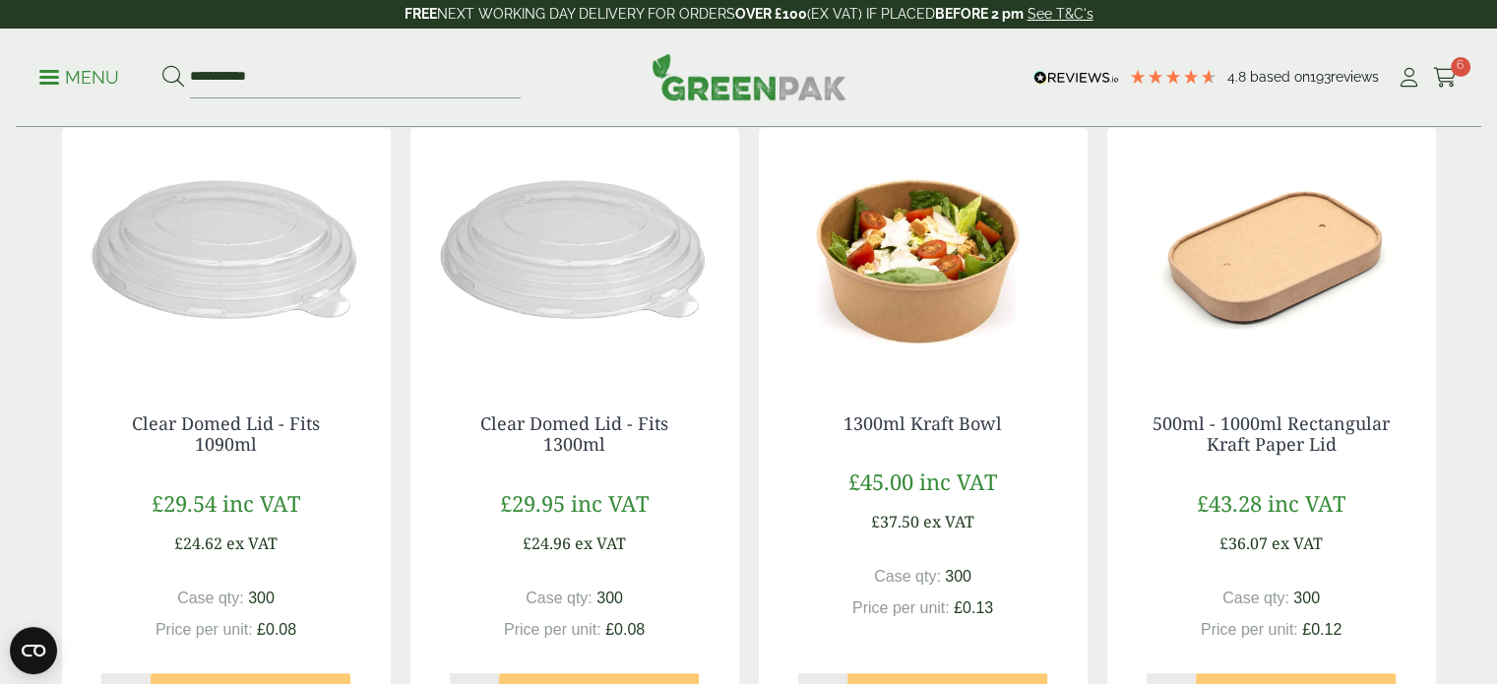
click at [1323, 252] on img at bounding box center [1272, 251] width 329 height 246
